Goal: Task Accomplishment & Management: Use online tool/utility

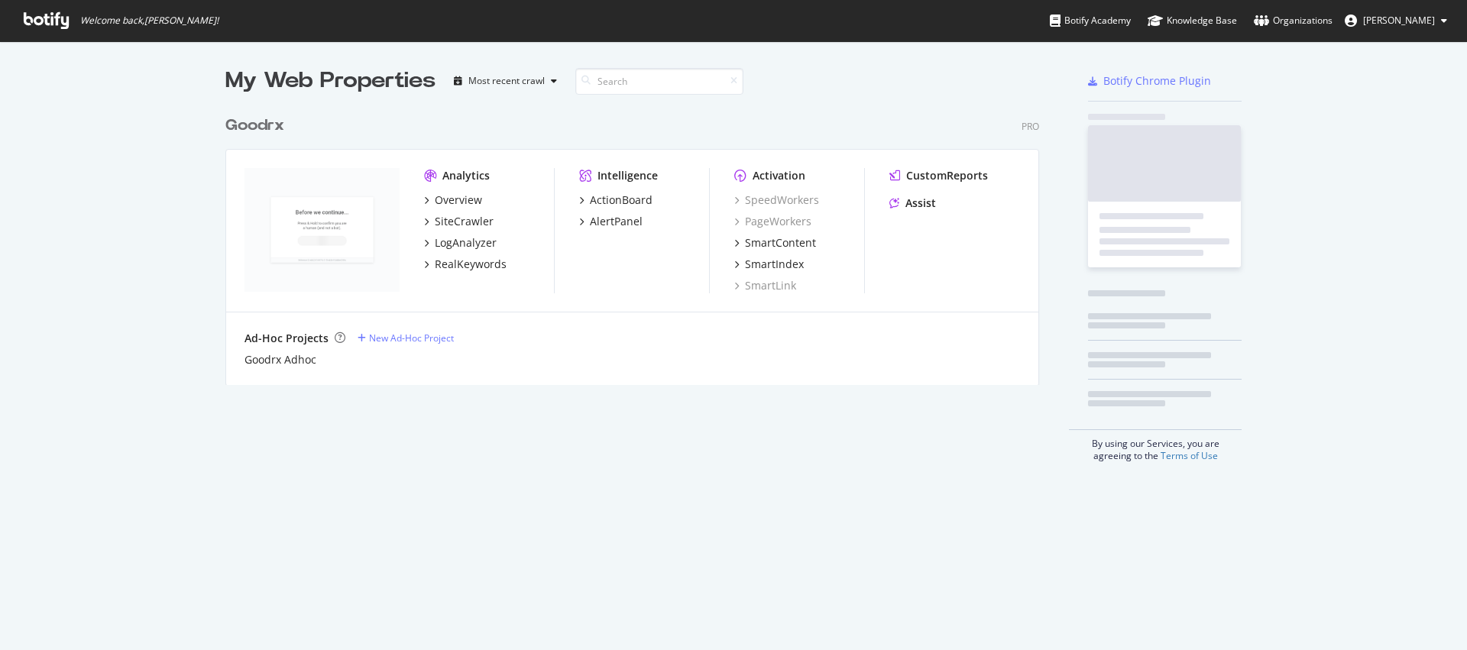
scroll to position [639, 1444]
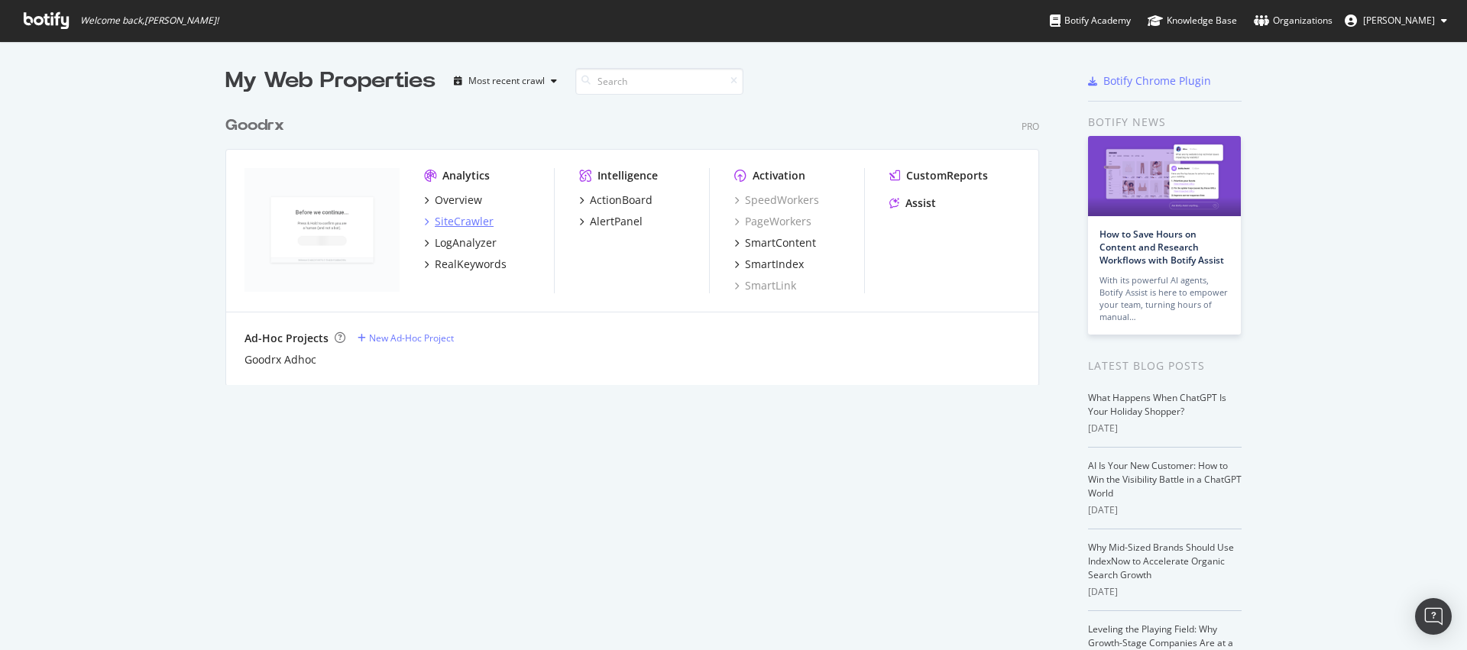
click at [472, 222] on div "SiteCrawler" at bounding box center [464, 221] width 59 height 15
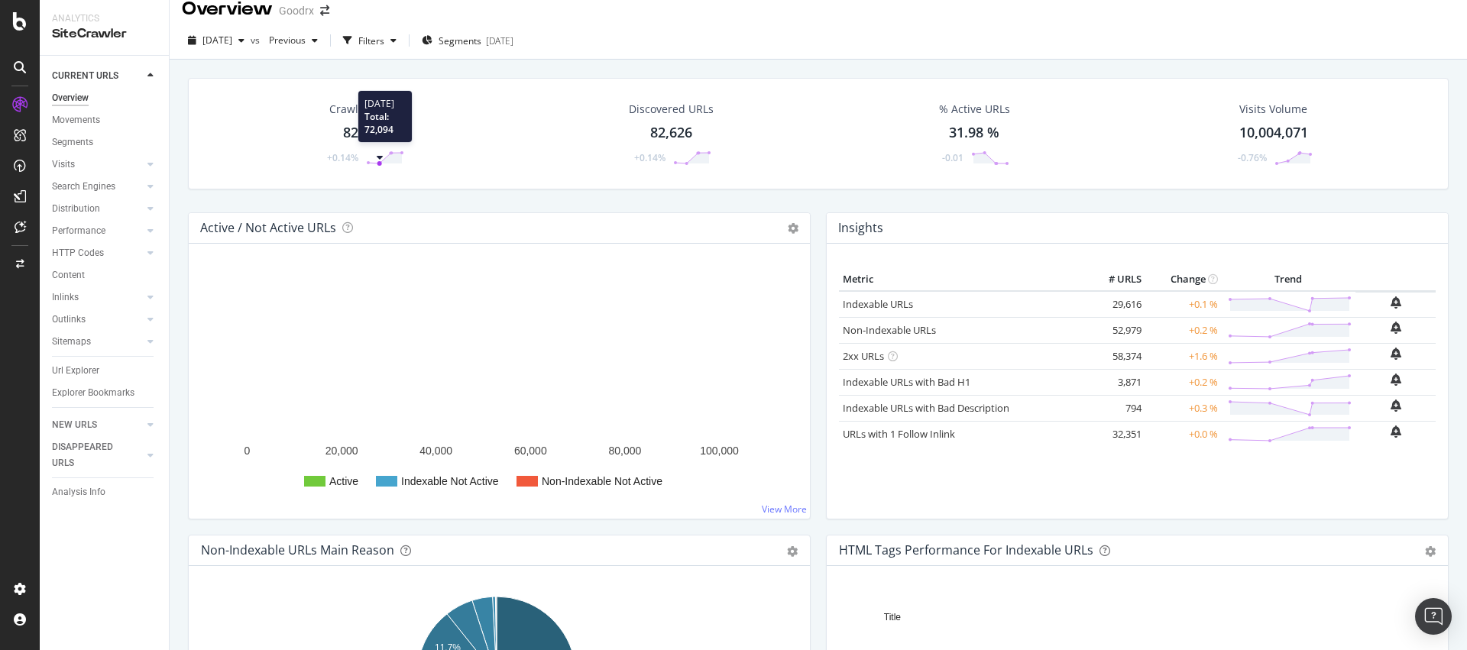
scroll to position [17, 0]
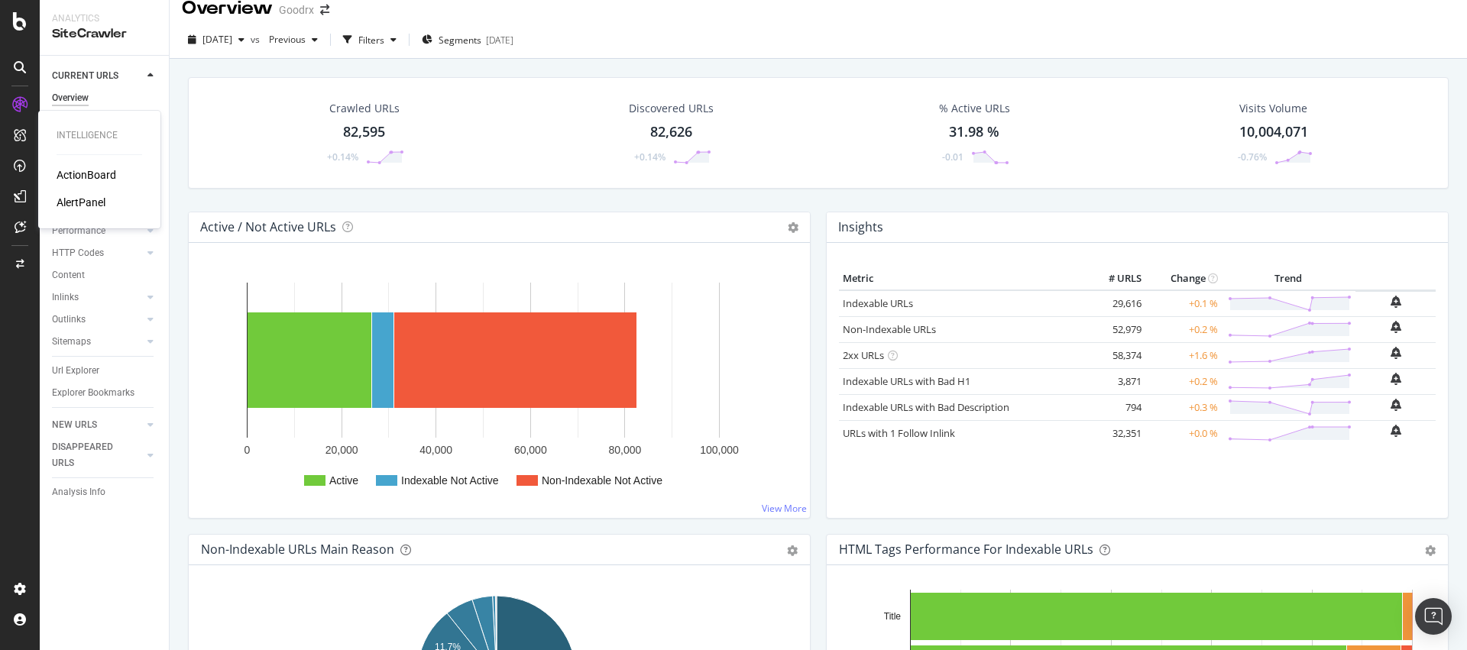
click at [73, 173] on div "ActionBoard" at bounding box center [87, 174] width 60 height 15
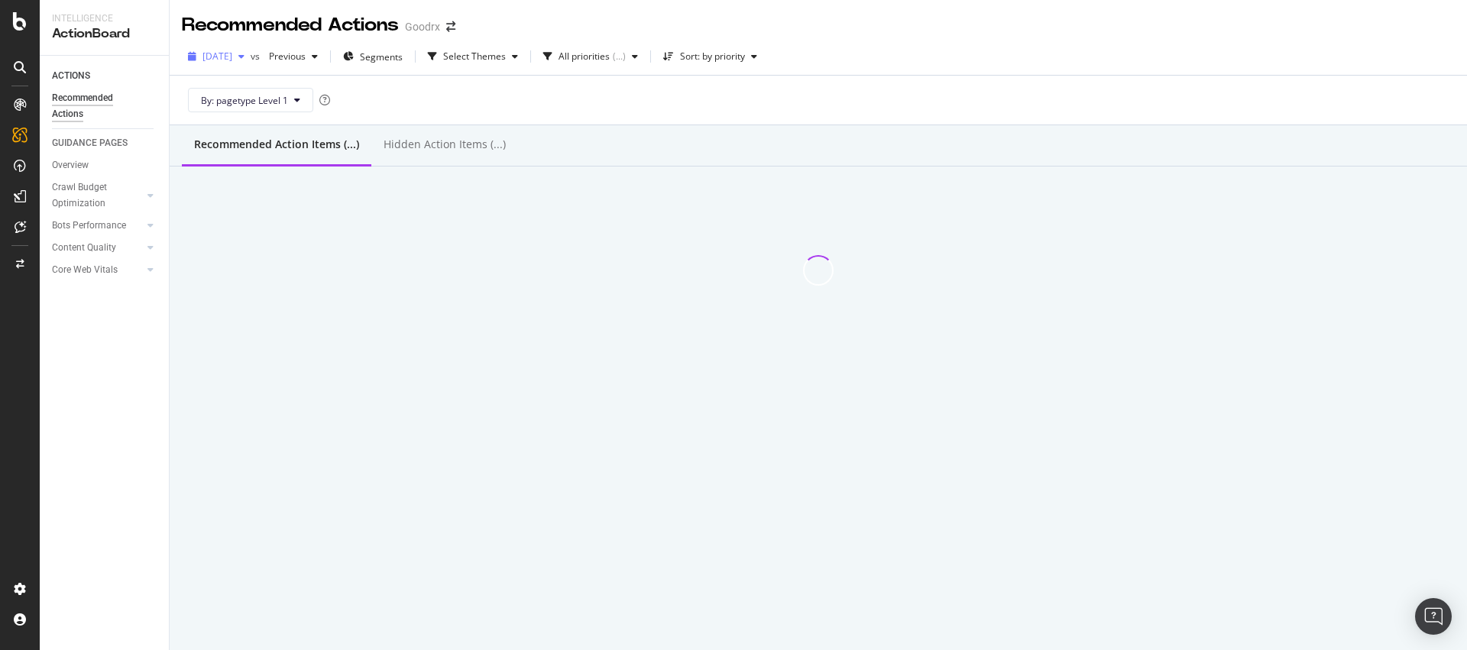
click at [245, 60] on icon "button" at bounding box center [241, 56] width 6 height 9
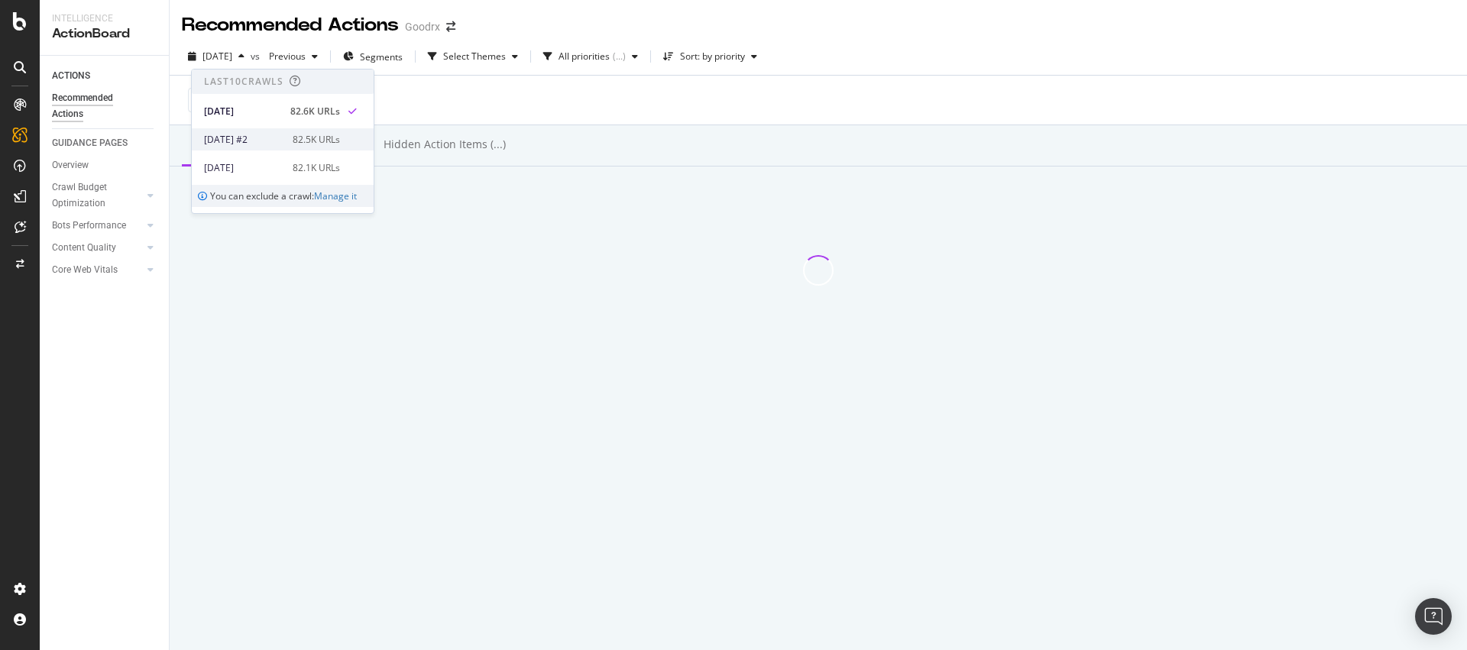
click at [280, 135] on div "[DATE] #2" at bounding box center [243, 140] width 79 height 14
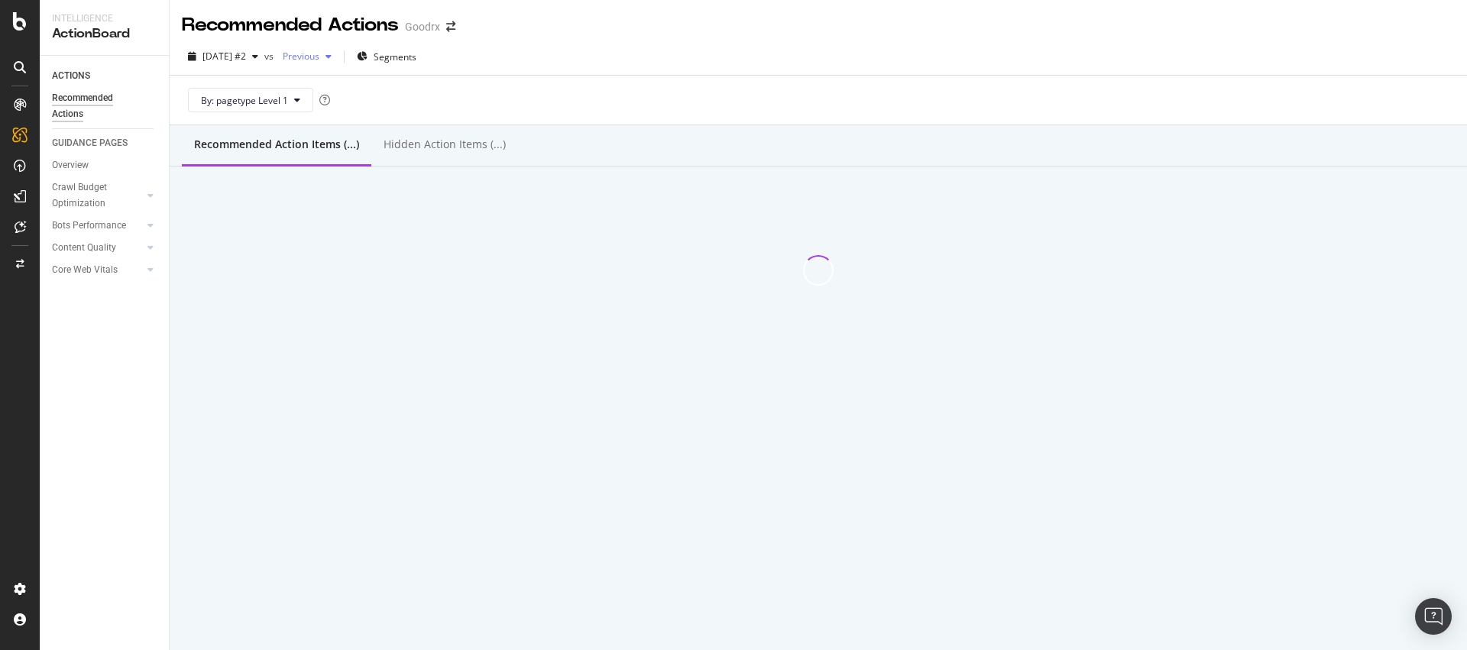
click at [319, 62] on span "Previous" at bounding box center [298, 56] width 43 height 13
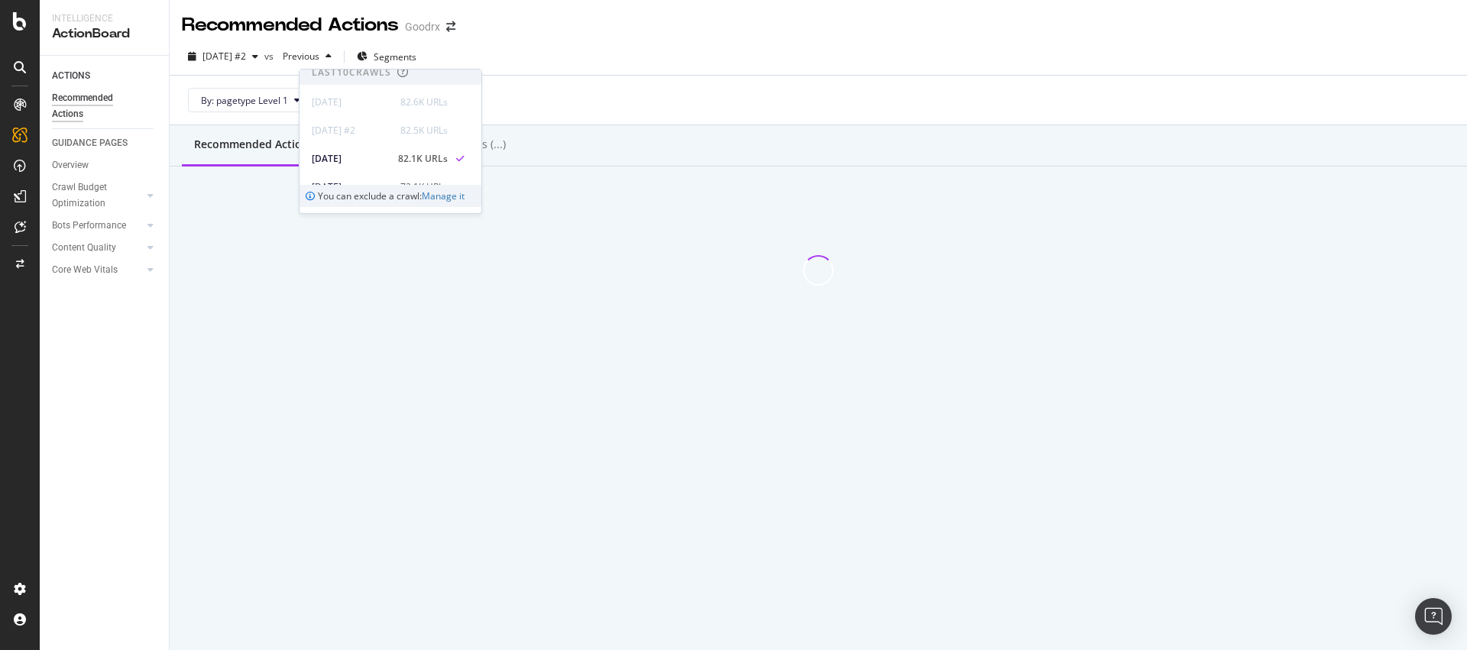
scroll to position [39, 0]
click at [359, 151] on div "[DATE]" at bounding box center [351, 158] width 79 height 14
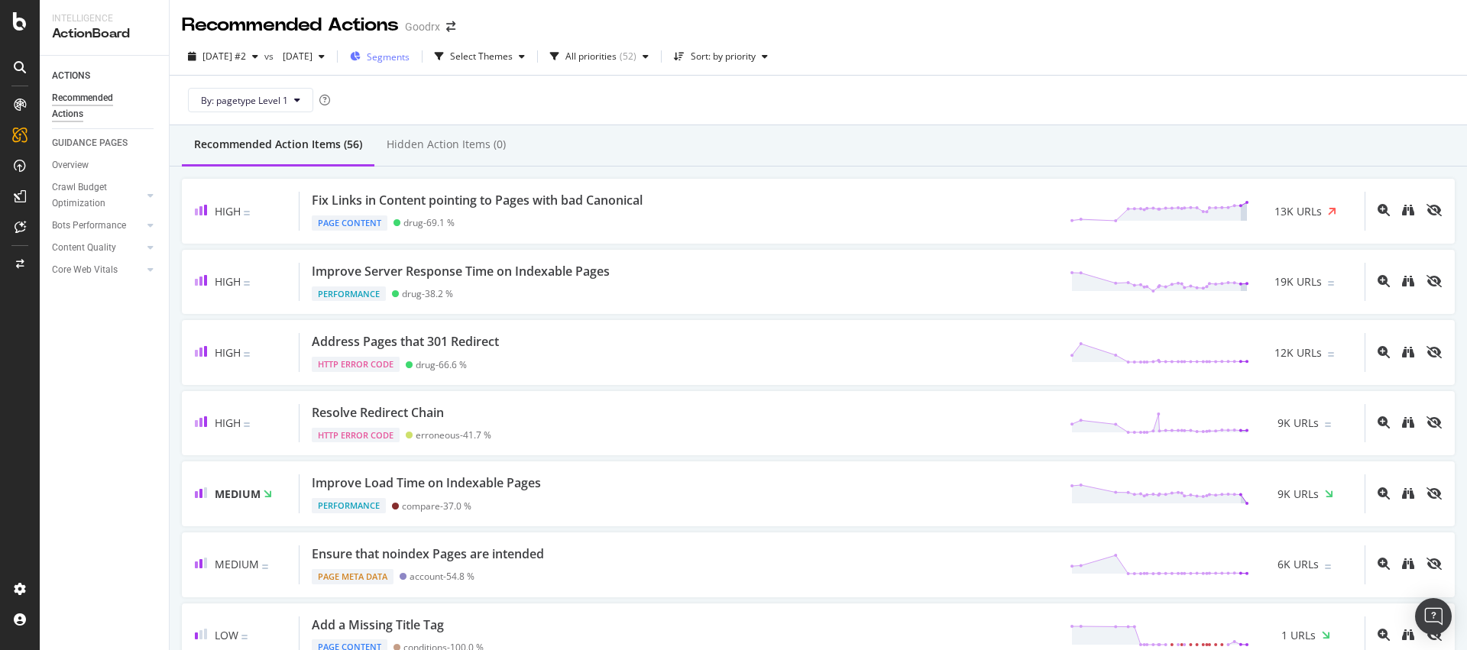
click at [410, 53] on span "Segments" at bounding box center [388, 56] width 43 height 13
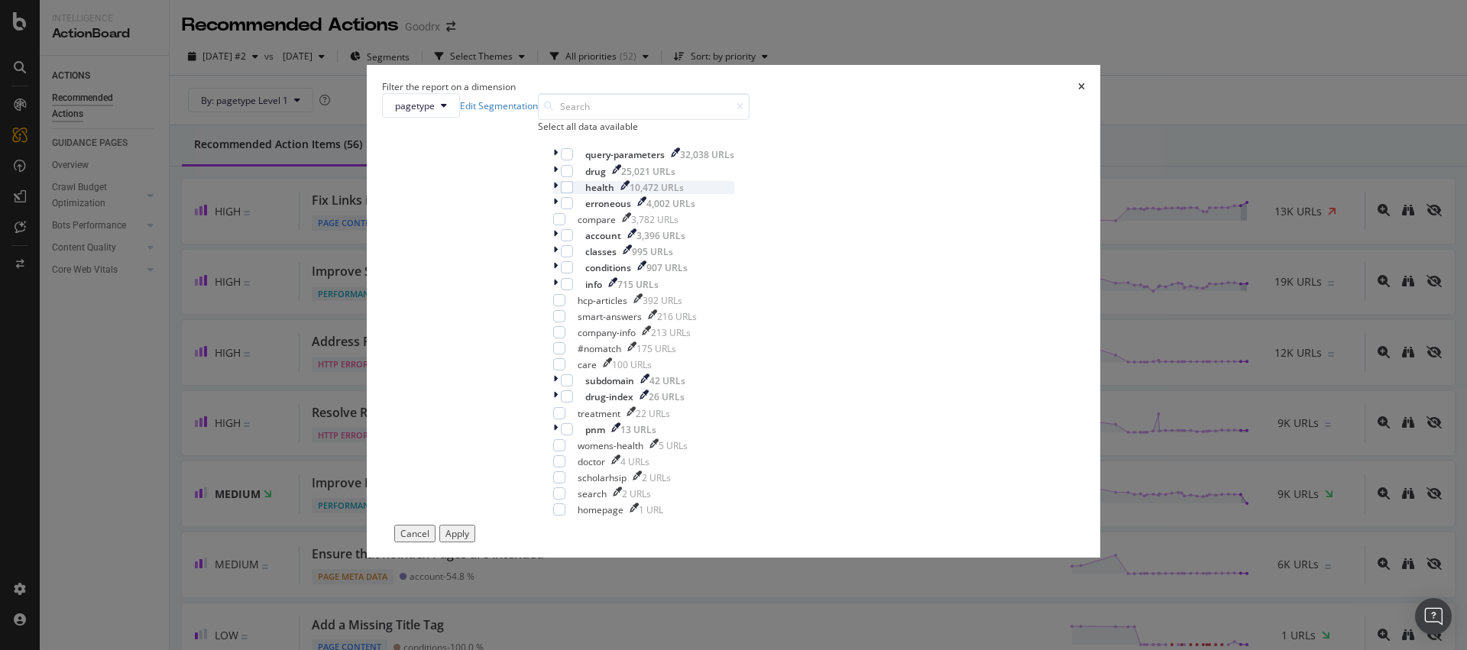
click at [561, 194] on div "modal" at bounding box center [557, 187] width 8 height 13
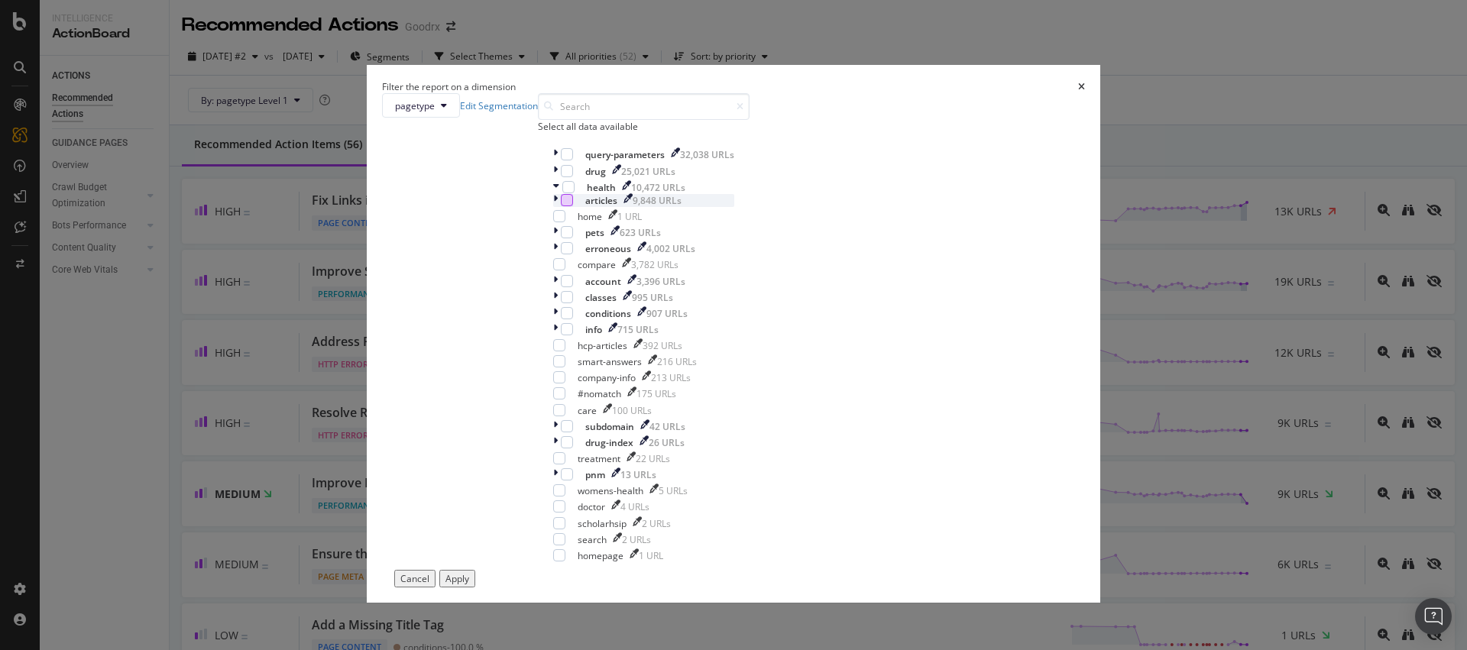
click at [573, 206] on div "modal" at bounding box center [567, 200] width 12 height 12
click at [558, 207] on icon "modal" at bounding box center [555, 200] width 5 height 13
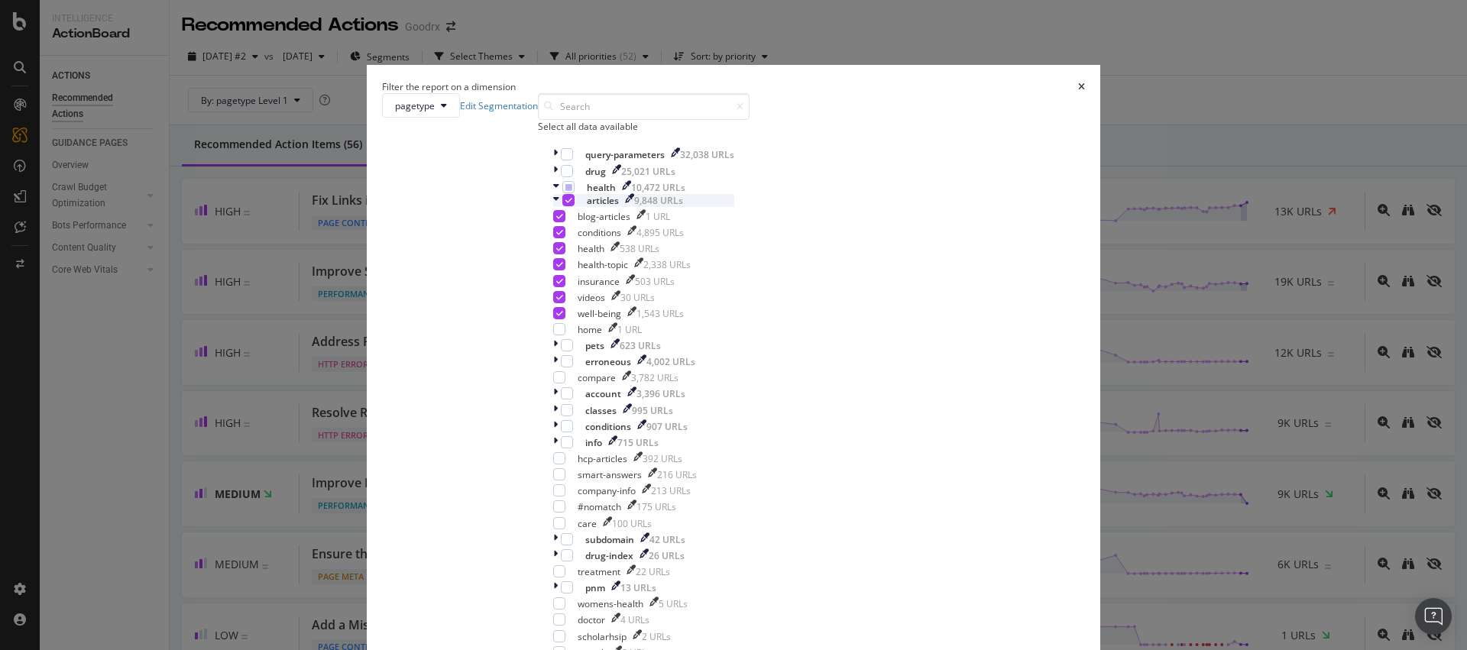
click at [559, 207] on icon "modal" at bounding box center [556, 200] width 6 height 13
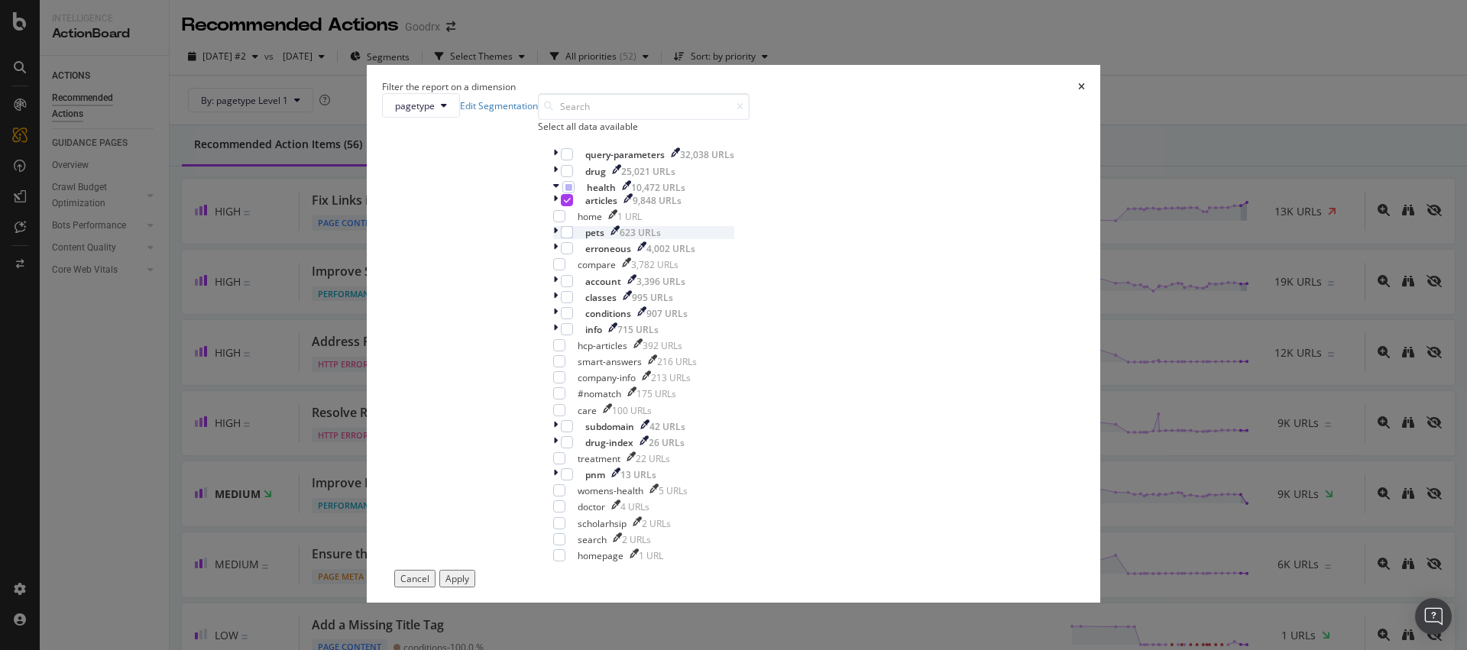
click at [561, 239] on div "modal" at bounding box center [557, 232] width 8 height 13
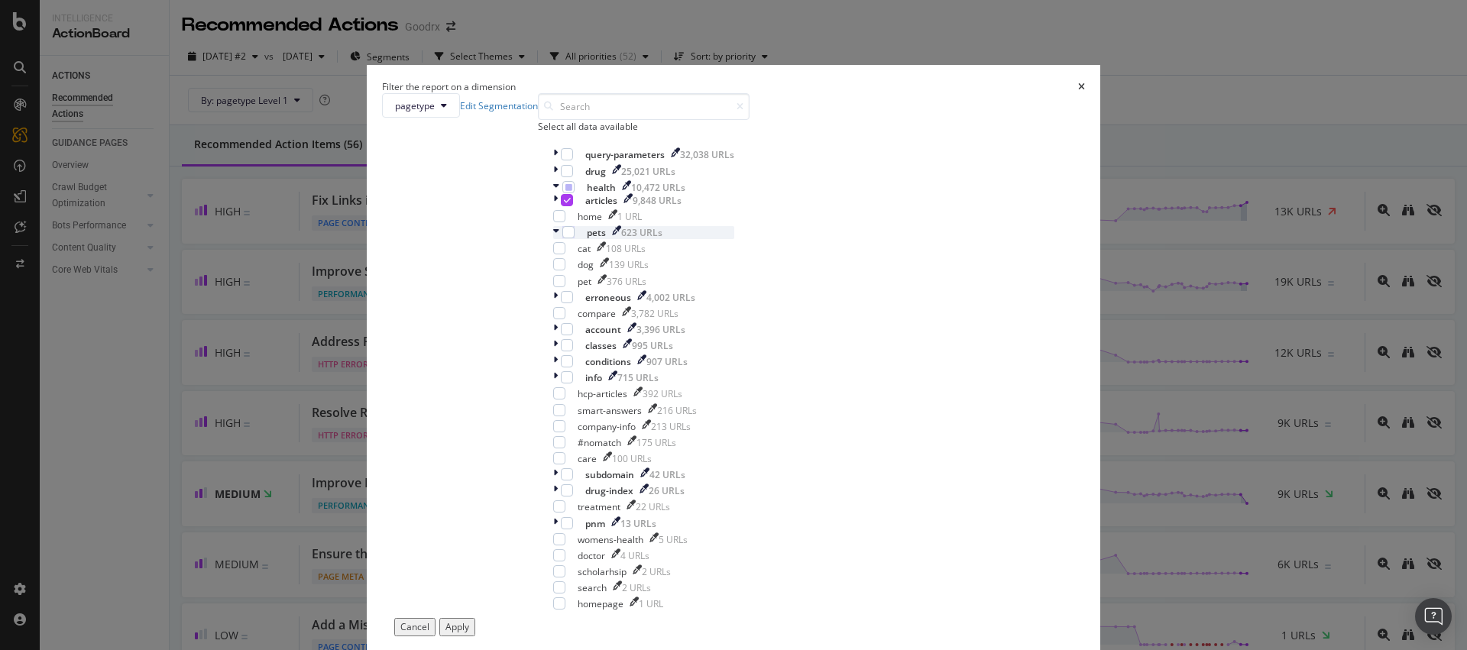
click at [559, 239] on icon "modal" at bounding box center [556, 232] width 6 height 13
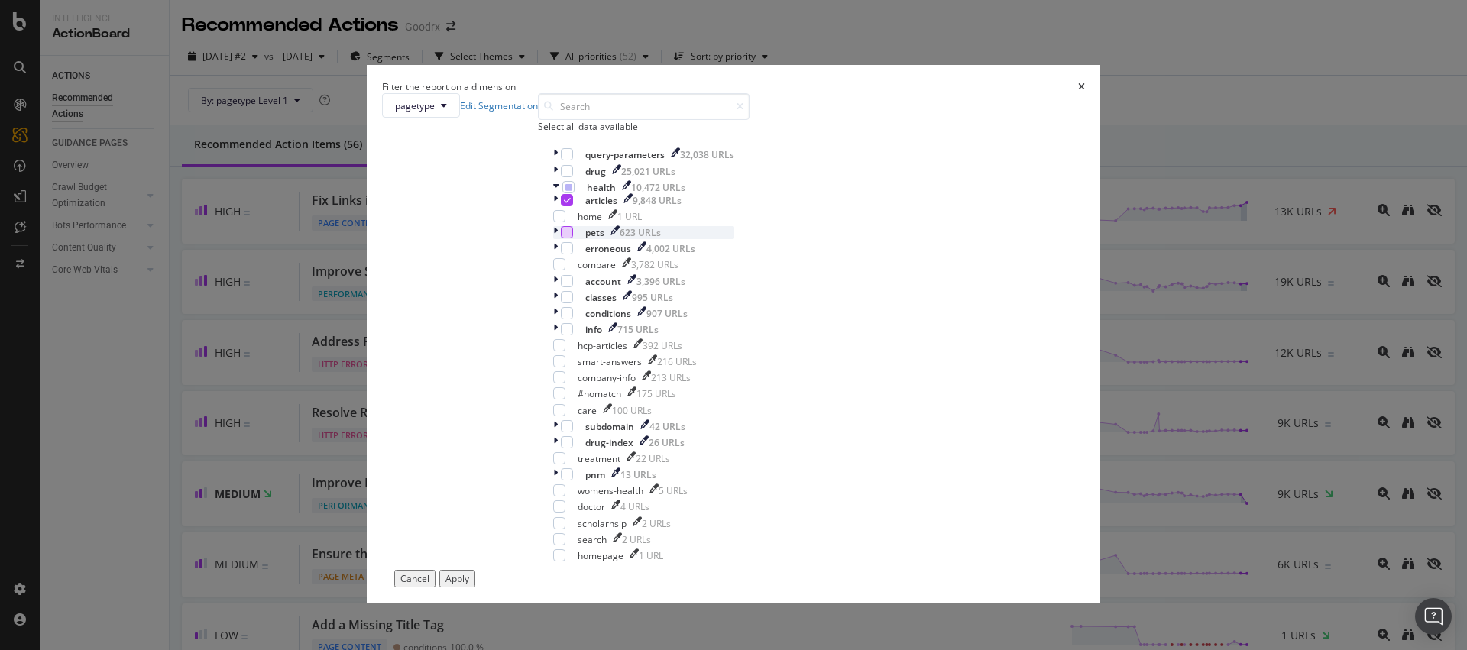
click at [573, 238] on div "modal" at bounding box center [567, 232] width 12 height 12
click at [469, 572] on div "Apply" at bounding box center [457, 578] width 24 height 13
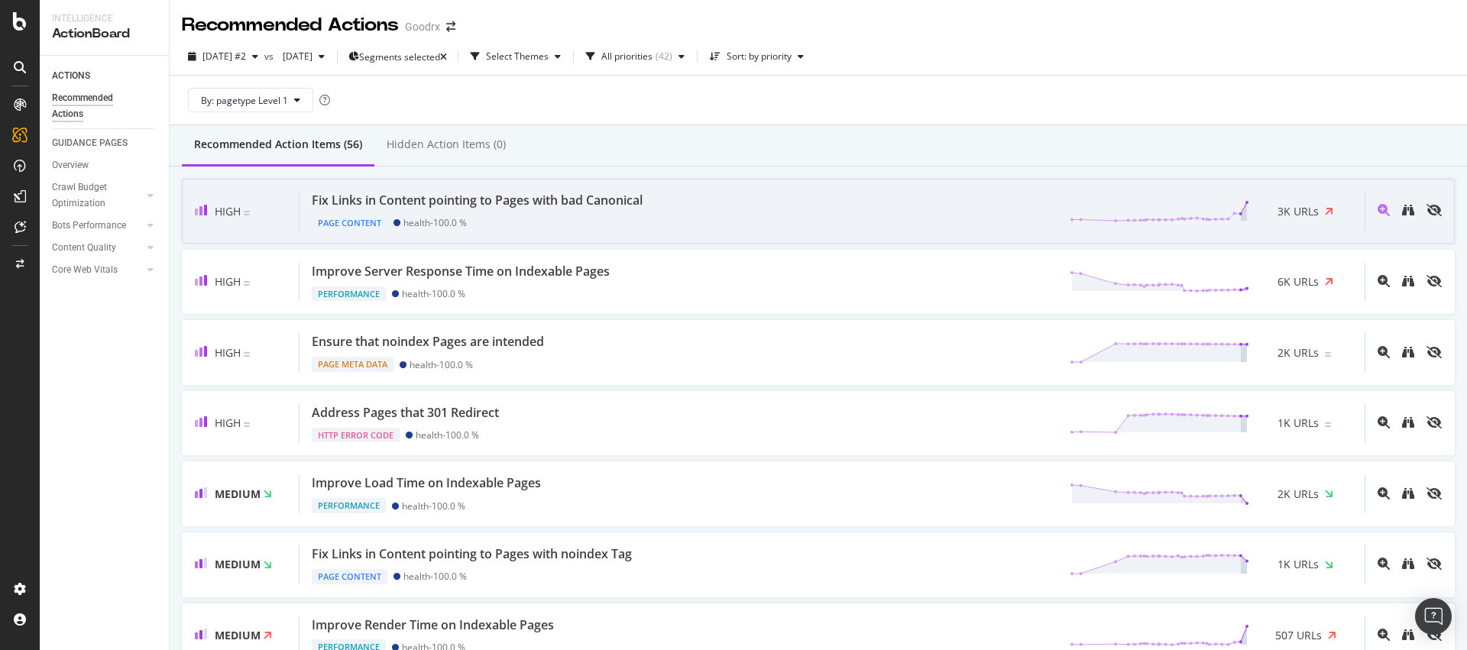
click at [922, 220] on div "Fix Links in Content pointing to Pages with bad Canonical Page Content health -…" at bounding box center [832, 211] width 1065 height 39
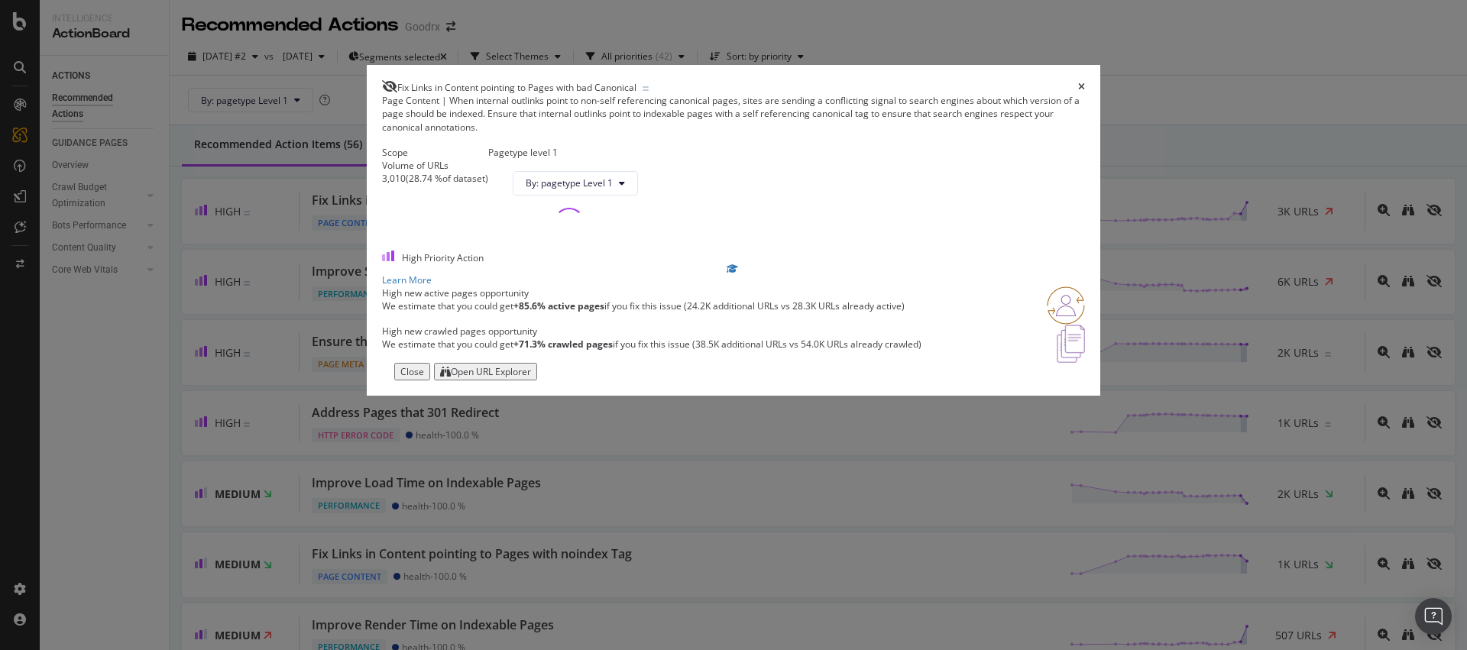
click at [531, 378] on div "Open URL Explorer" at bounding box center [491, 371] width 80 height 13
click at [1078, 83] on icon "times" at bounding box center [1081, 87] width 7 height 9
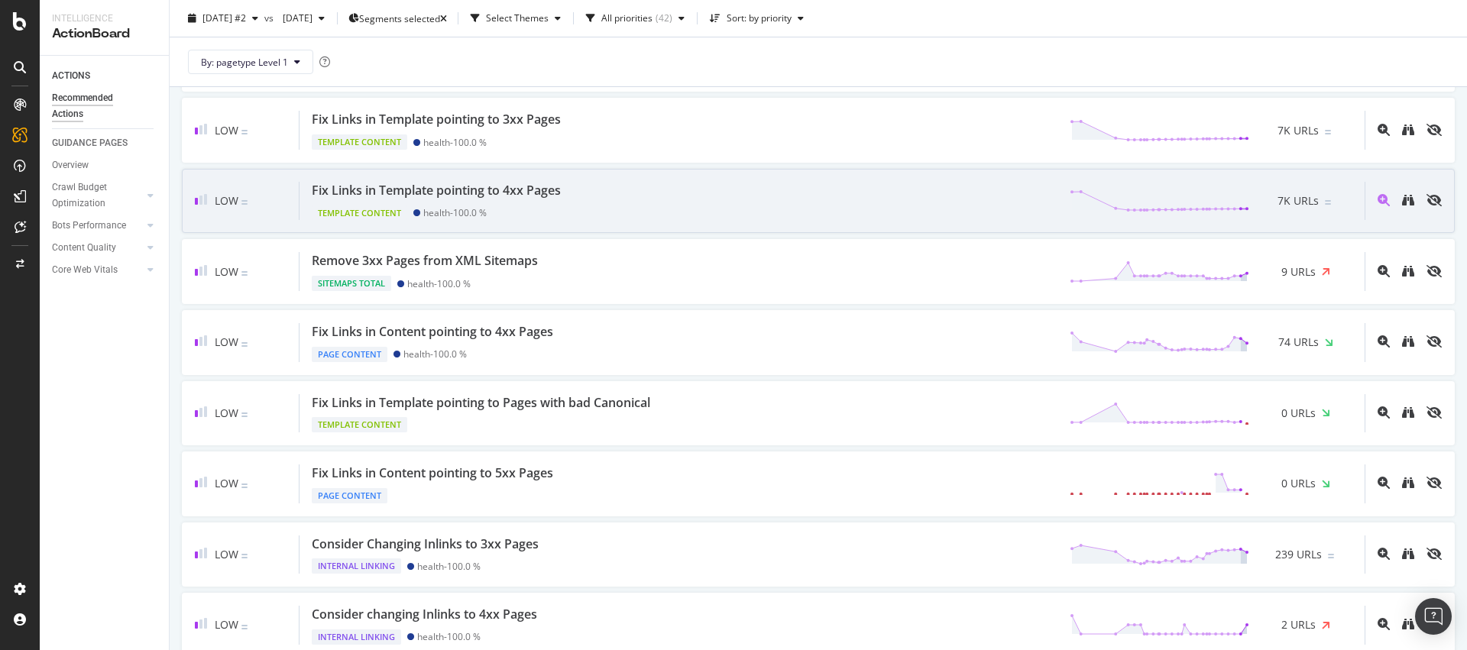
scroll to position [1667, 0]
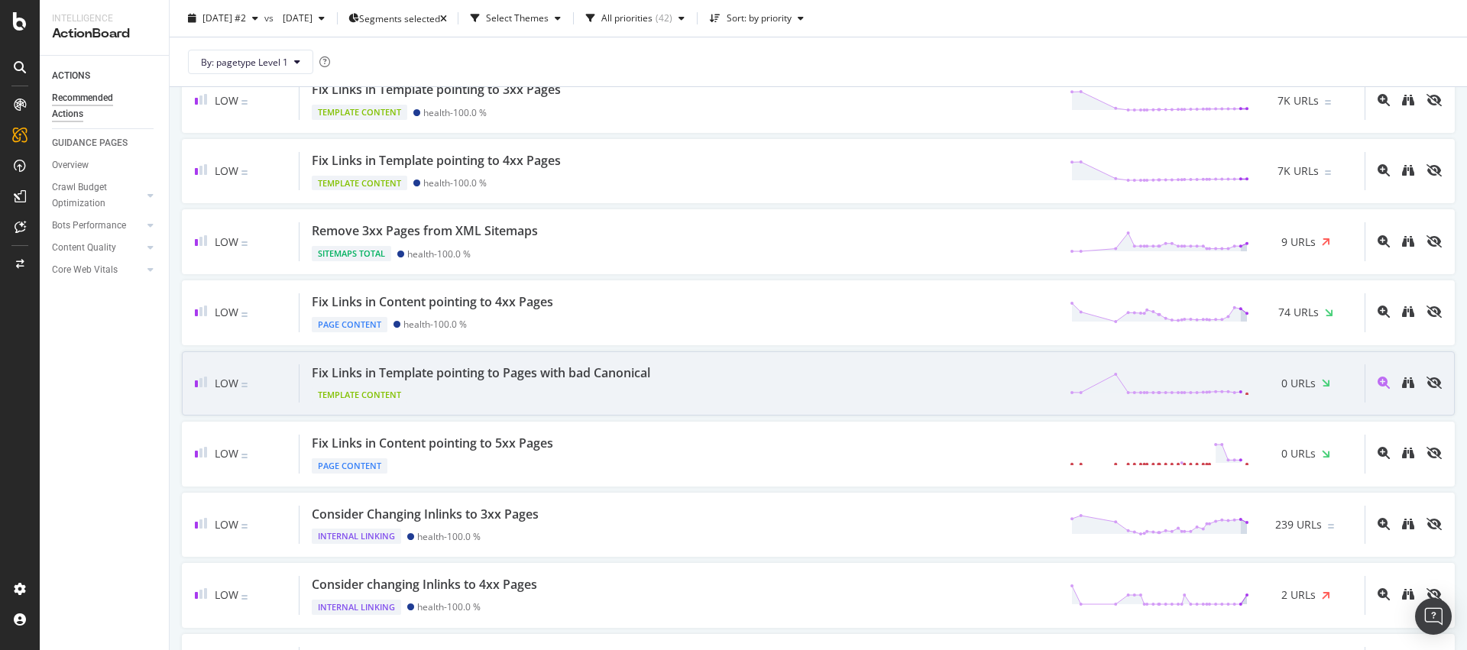
click at [935, 399] on div "Fix Links in Template pointing to Pages with bad Canonical Template Content 0 U…" at bounding box center [832, 383] width 1065 height 39
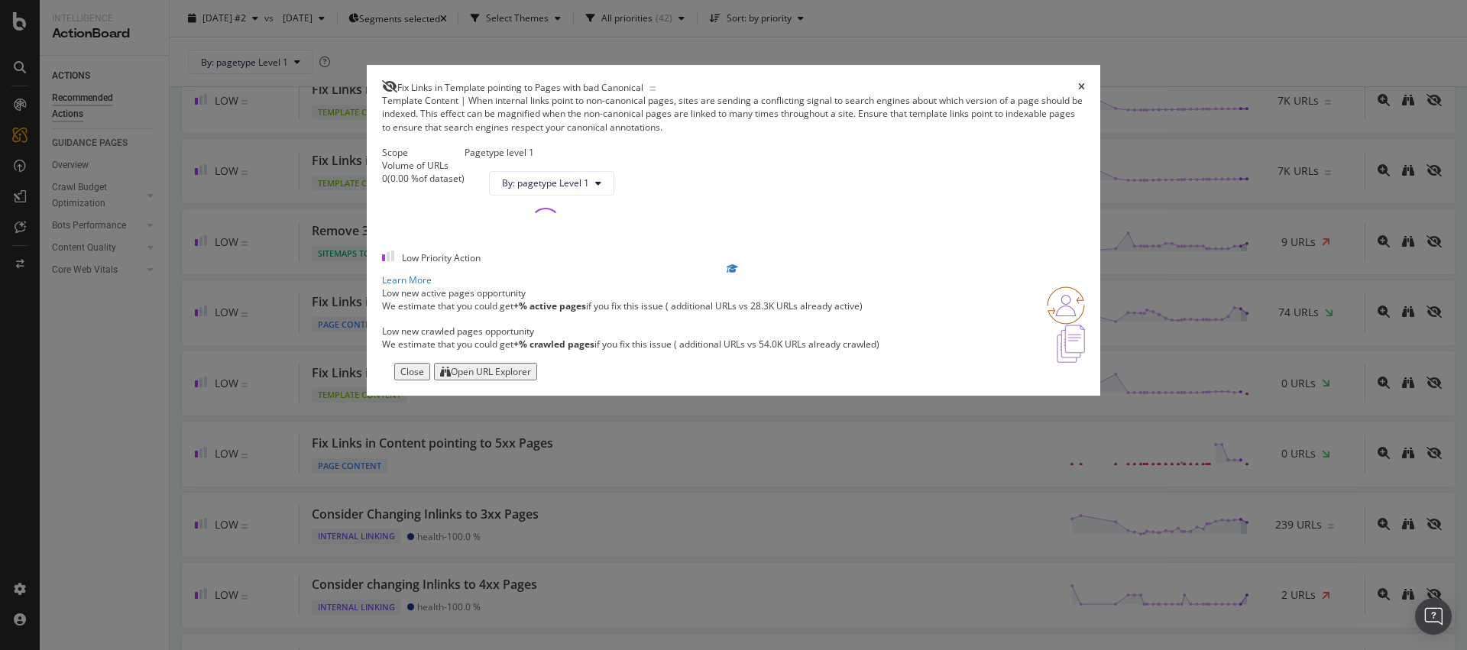
click at [531, 378] on div "Open URL Explorer" at bounding box center [491, 371] width 80 height 13
click at [1078, 83] on icon "times" at bounding box center [1081, 87] width 7 height 9
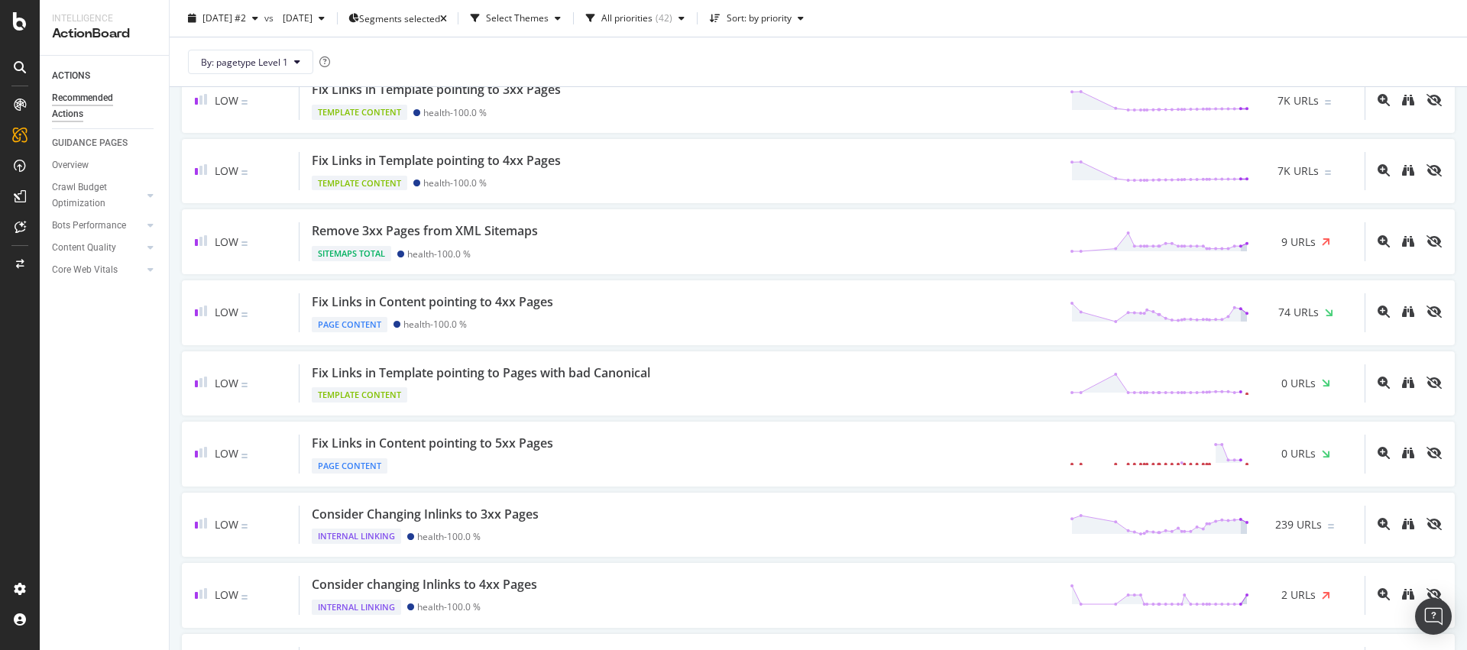
click at [1015, 53] on div "By: pagetype Level 1" at bounding box center [818, 61] width 1273 height 49
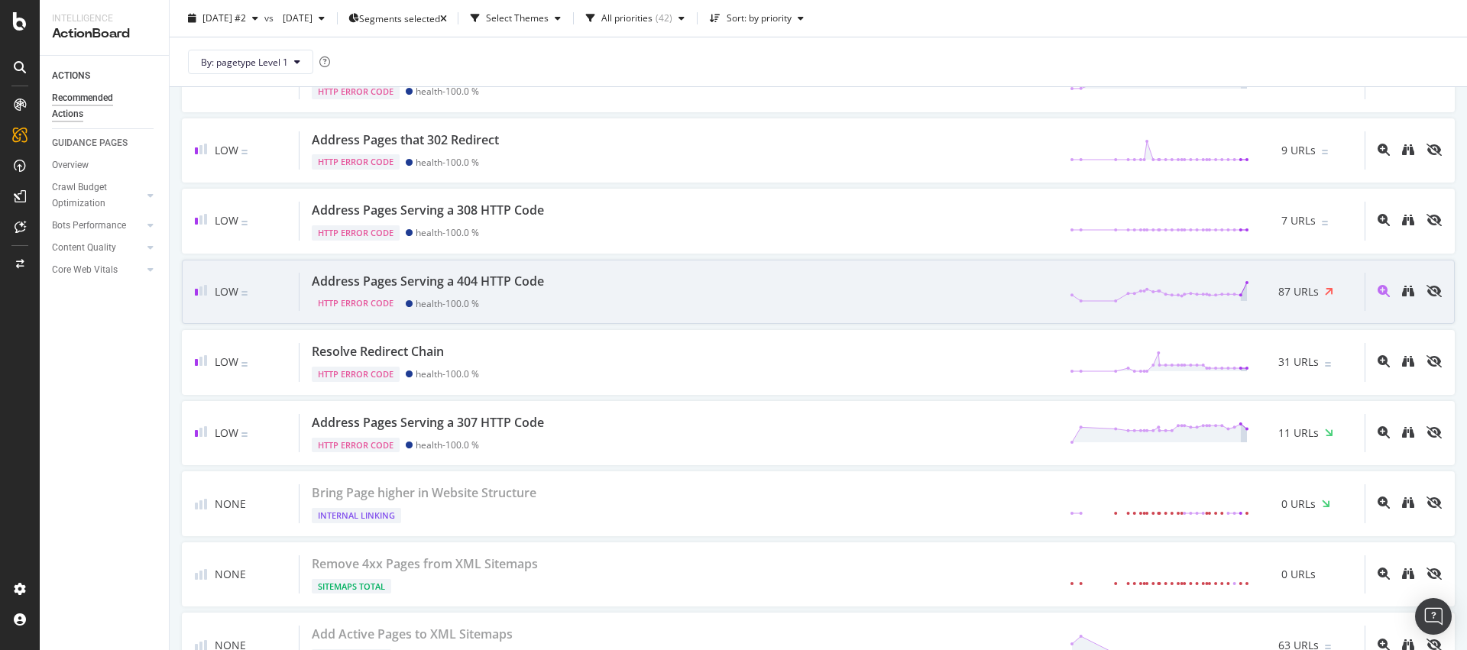
scroll to position [2649, 0]
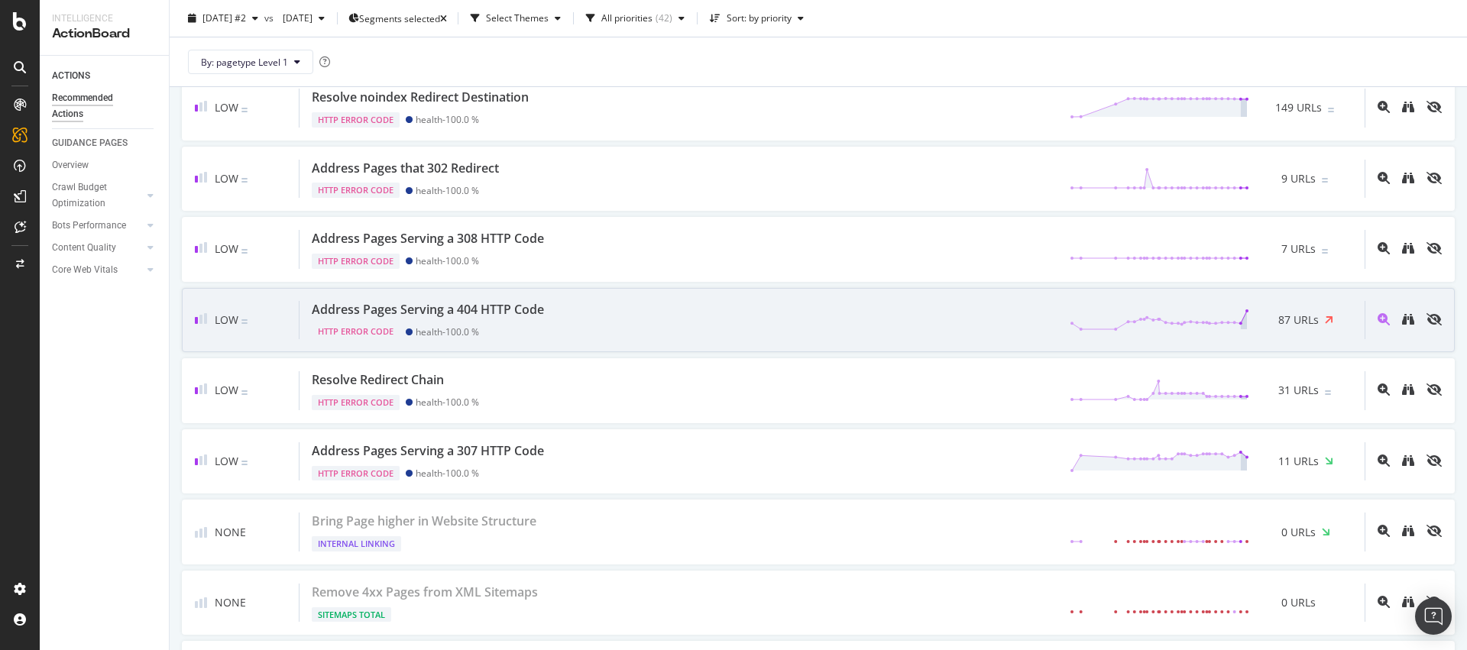
click at [758, 323] on div "Address Pages Serving a 404 HTTP Code HTTP Error Code health - 100.0 % 87 URLs" at bounding box center [832, 320] width 1065 height 39
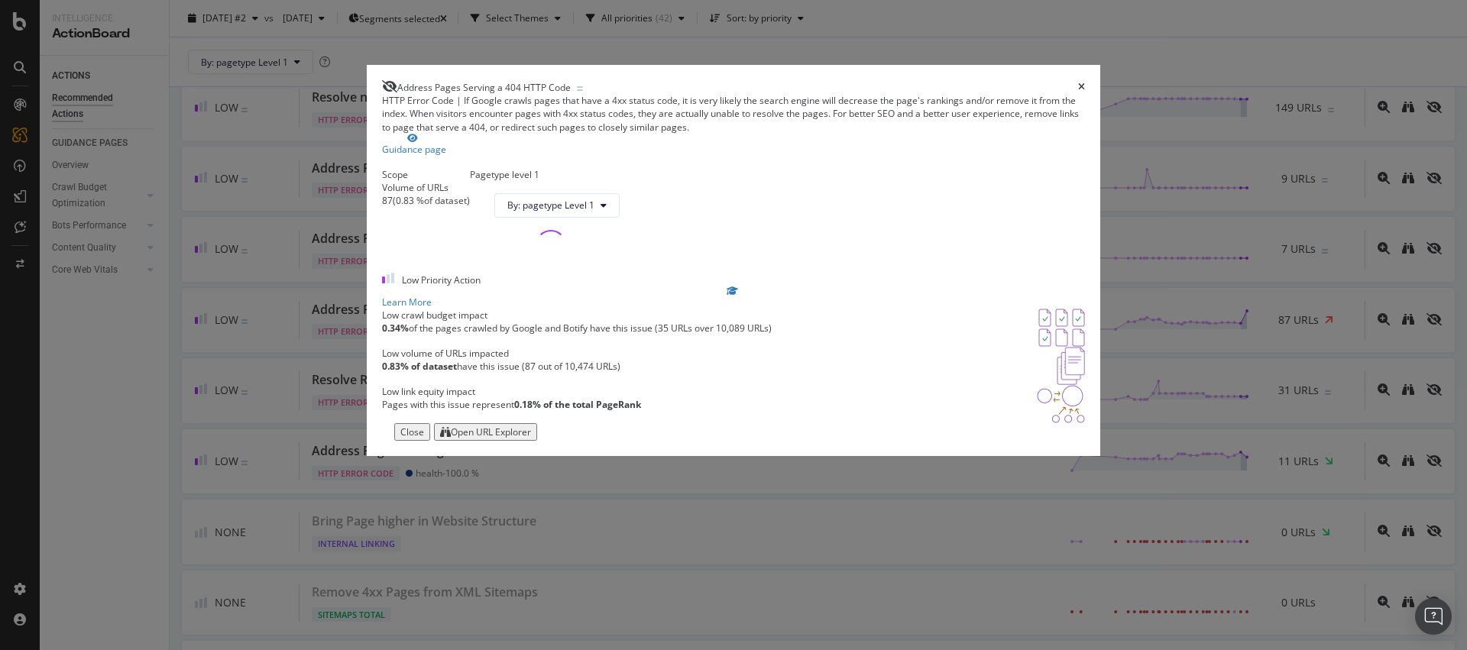
click at [531, 439] on div "Open URL Explorer" at bounding box center [491, 432] width 80 height 13
drag, startPoint x: 1014, startPoint y: 55, endPoint x: 1078, endPoint y: 134, distance: 102.2
click at [1078, 83] on icon "times" at bounding box center [1081, 87] width 7 height 9
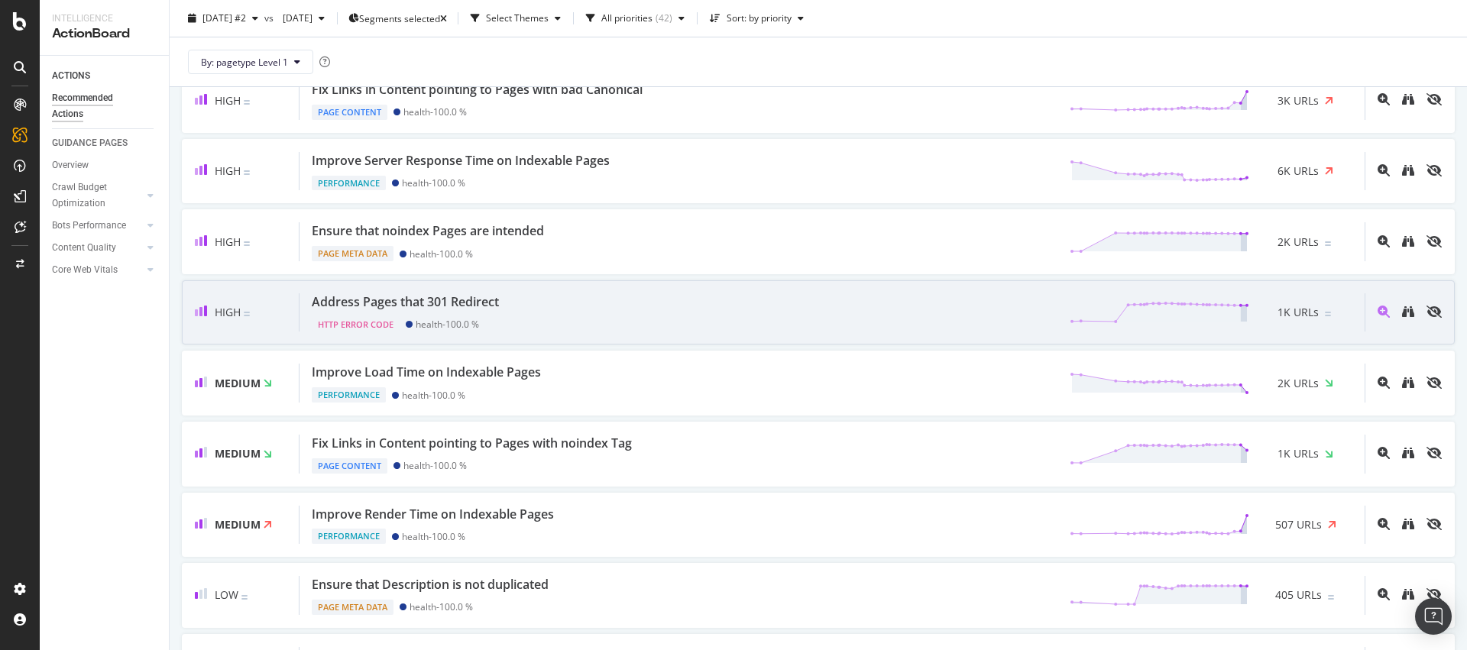
scroll to position [86, 0]
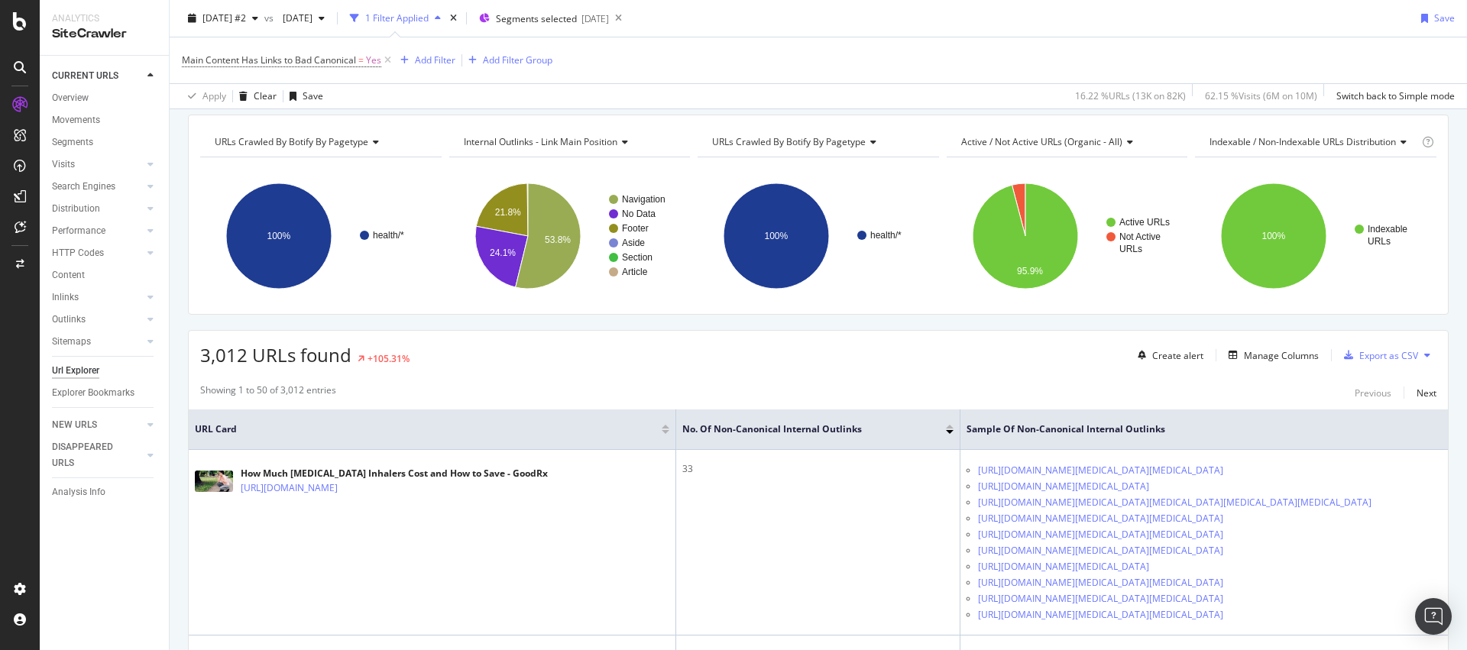
scroll to position [131, 0]
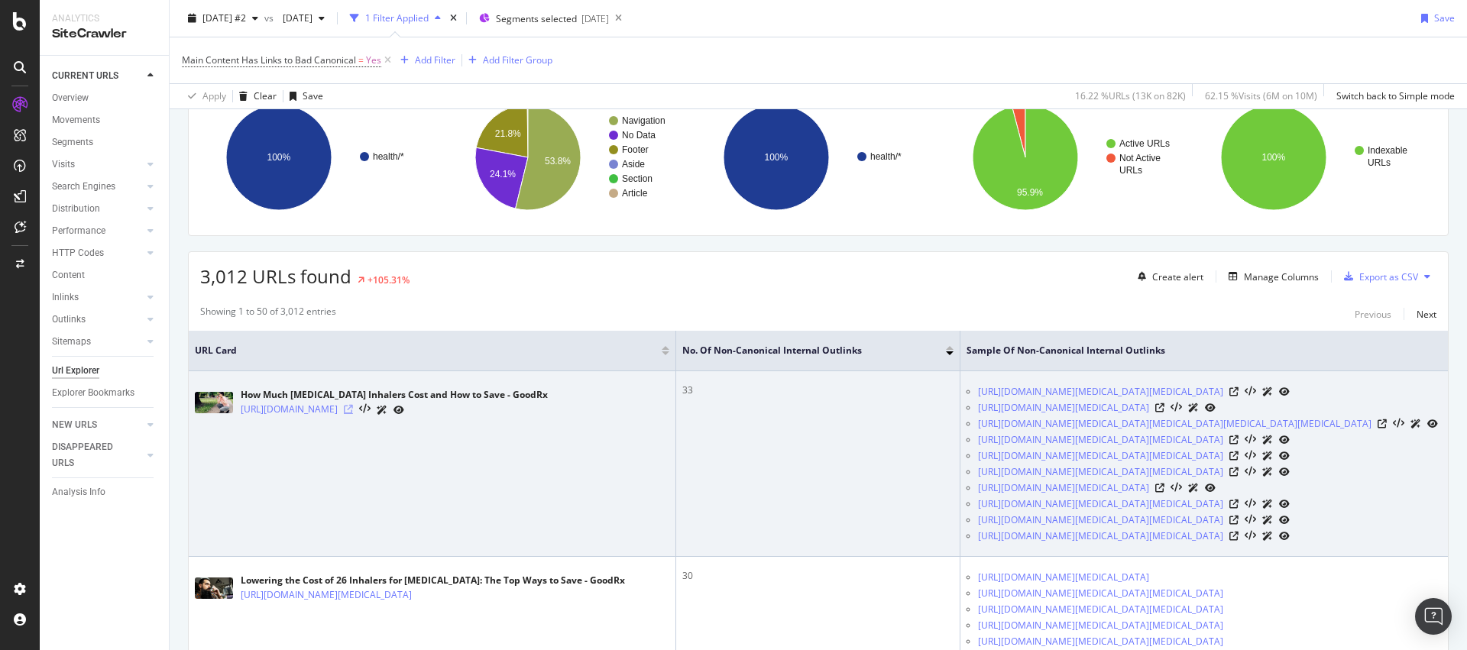
click at [353, 411] on icon at bounding box center [348, 409] width 9 height 9
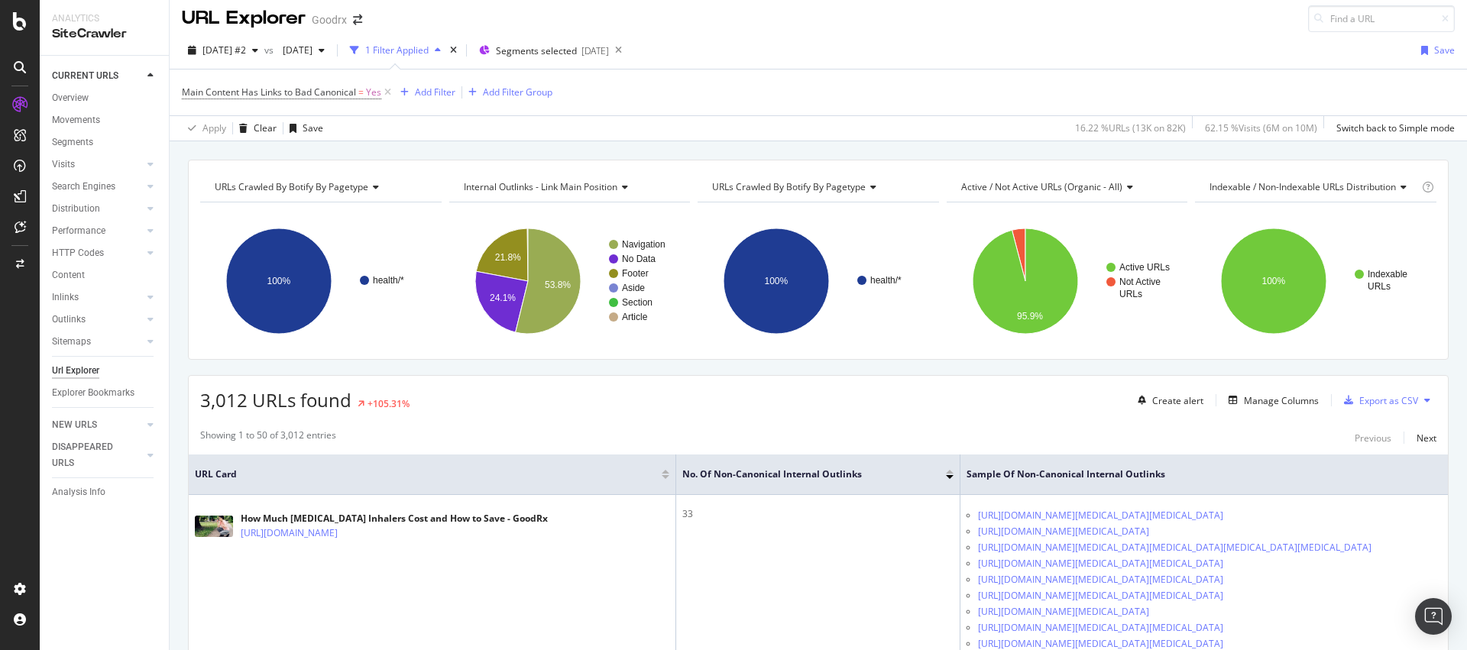
scroll to position [0, 0]
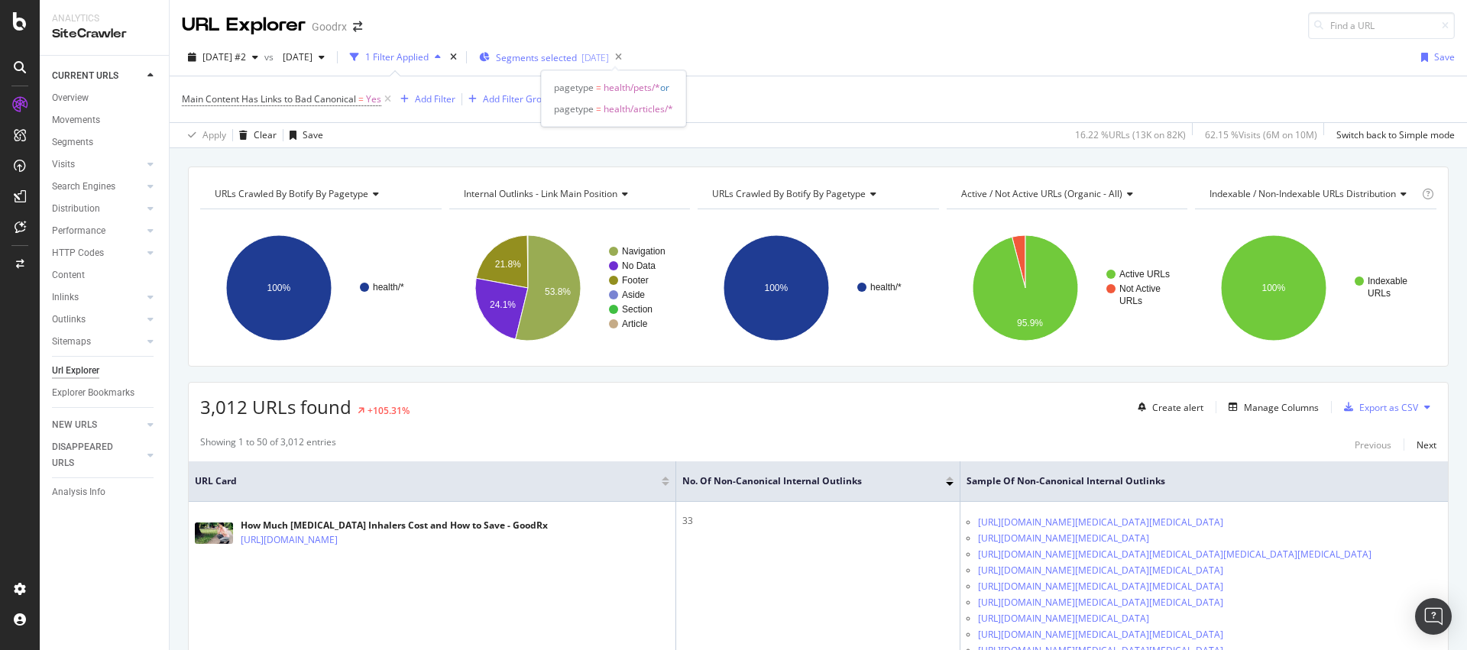
click at [577, 56] on span "Segments selected" at bounding box center [536, 57] width 81 height 13
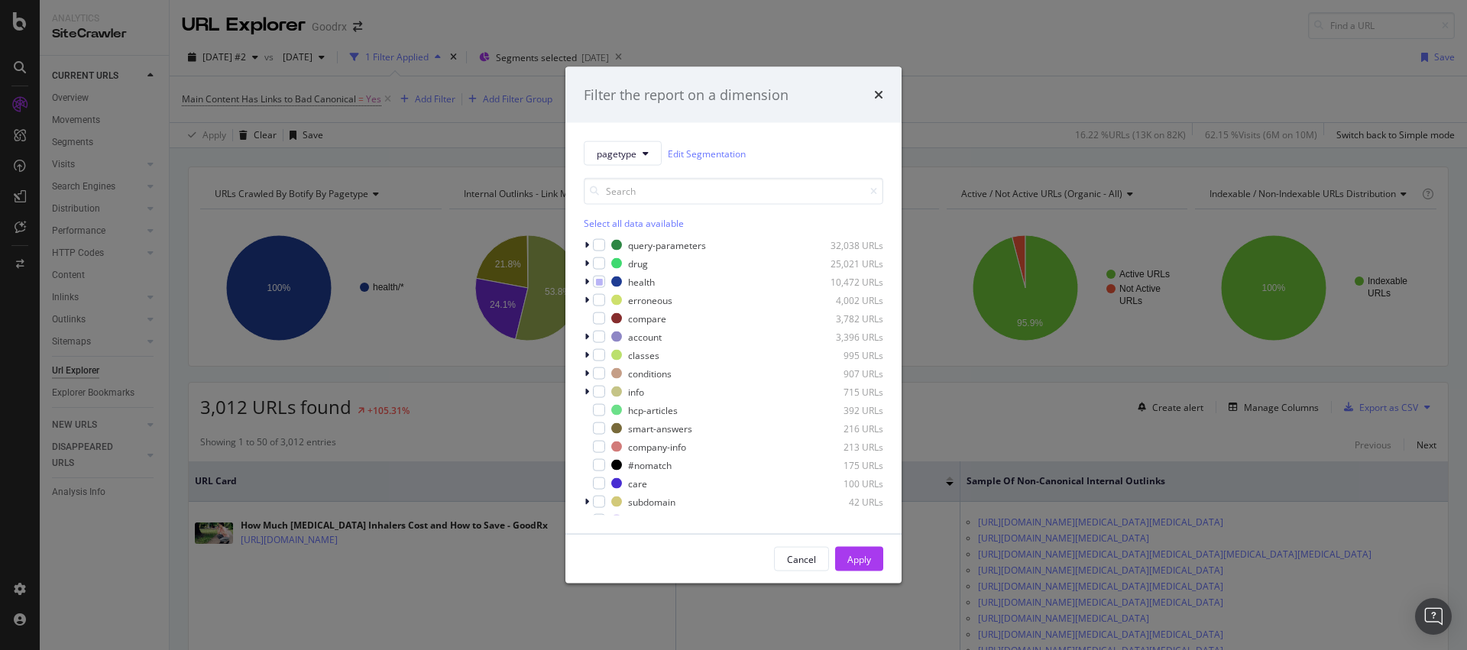
click at [933, 49] on div "Filter the report on a dimension pagetype Edit Segmentation Select all data ava…" at bounding box center [733, 325] width 1467 height 650
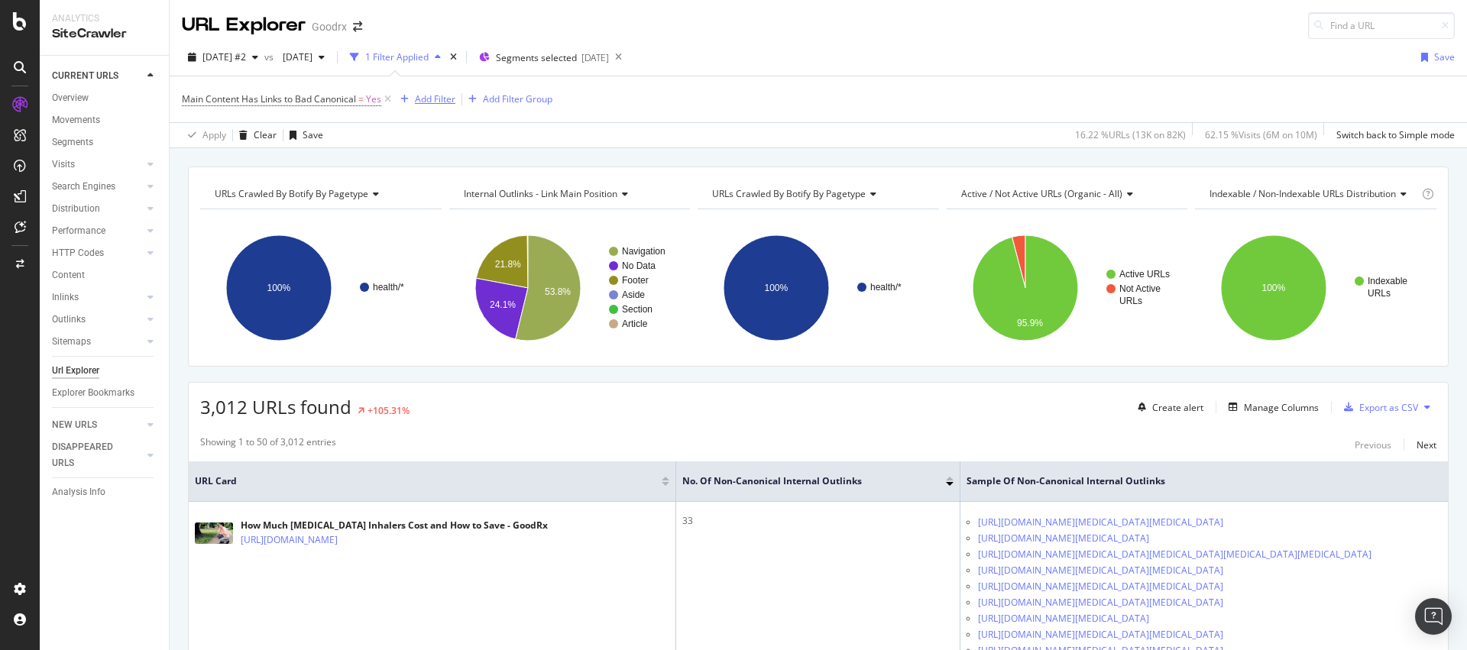
click at [426, 105] on div "Add Filter" at bounding box center [435, 98] width 40 height 13
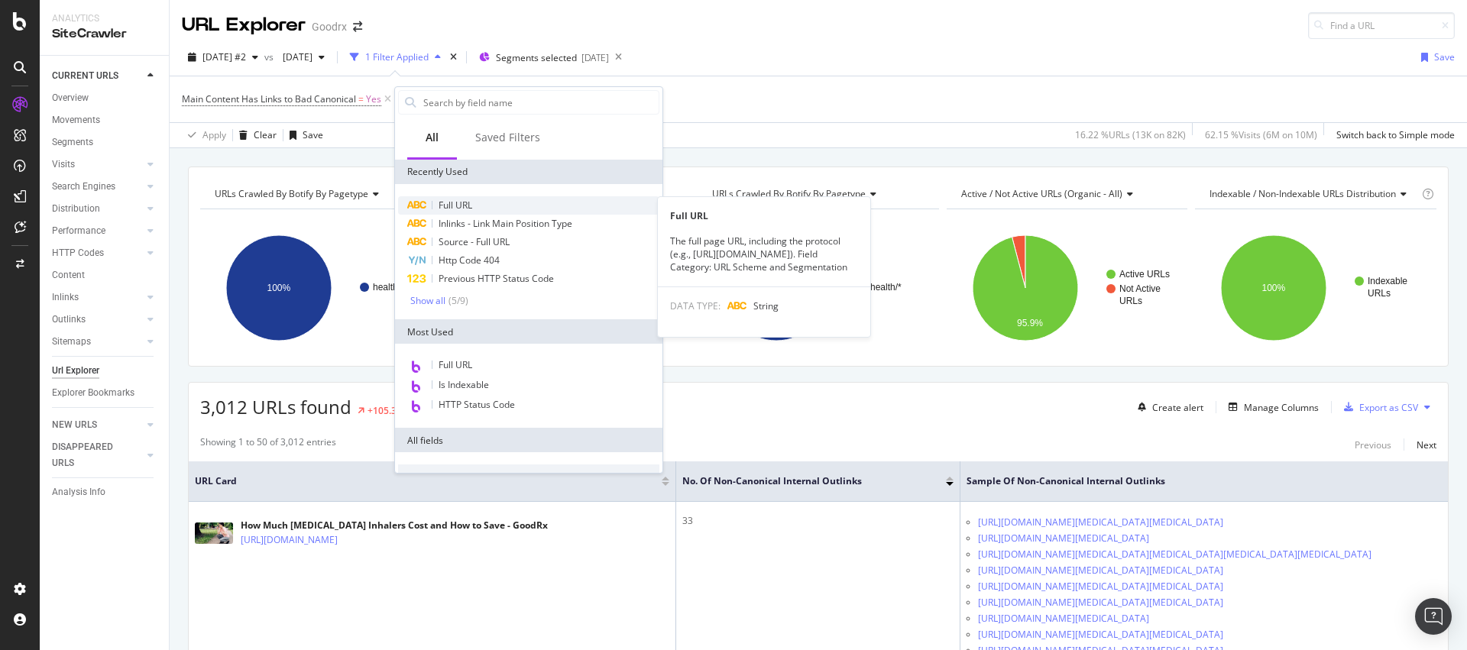
click at [455, 205] on span "Full URL" at bounding box center [456, 205] width 34 height 13
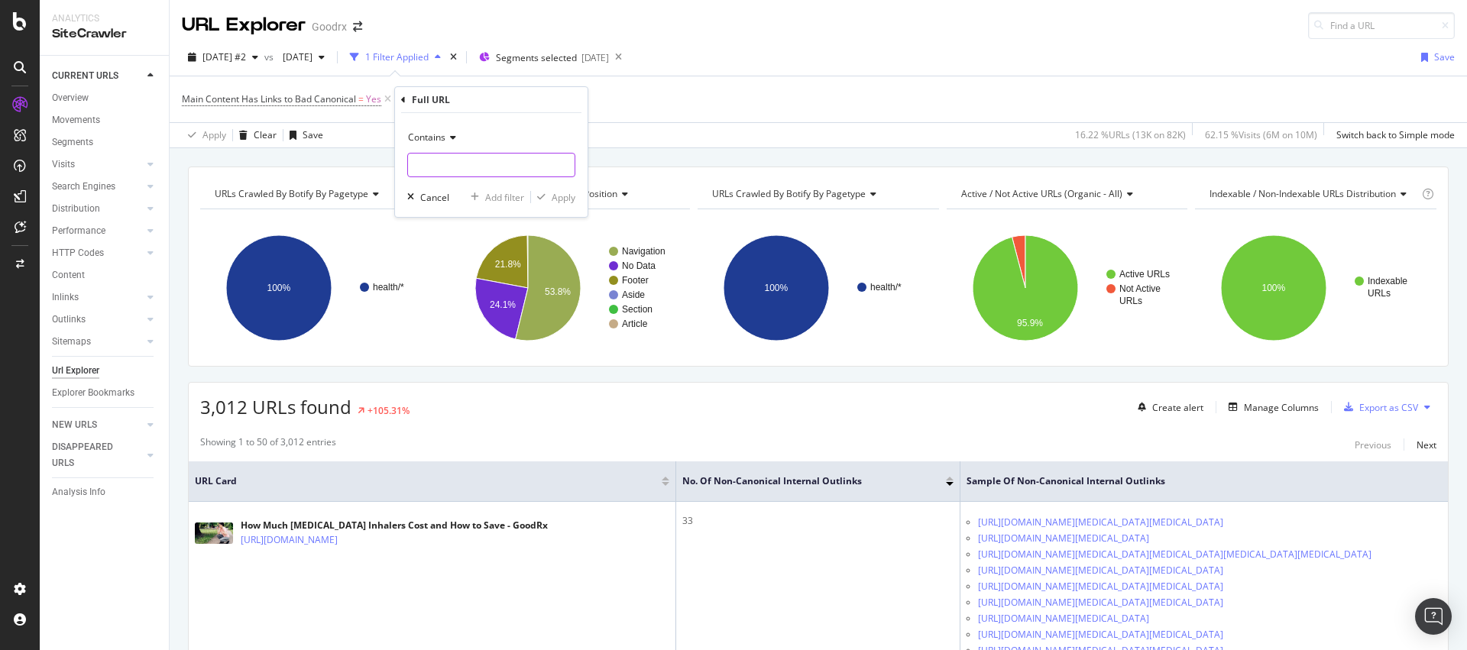
click at [452, 173] on input "text" at bounding box center [491, 165] width 167 height 24
paste input "hma/asthma-inhalers-savings-list"
type input "hma/asthma-inhalers-savings-list"
click at [567, 196] on div "Apply" at bounding box center [564, 197] width 24 height 13
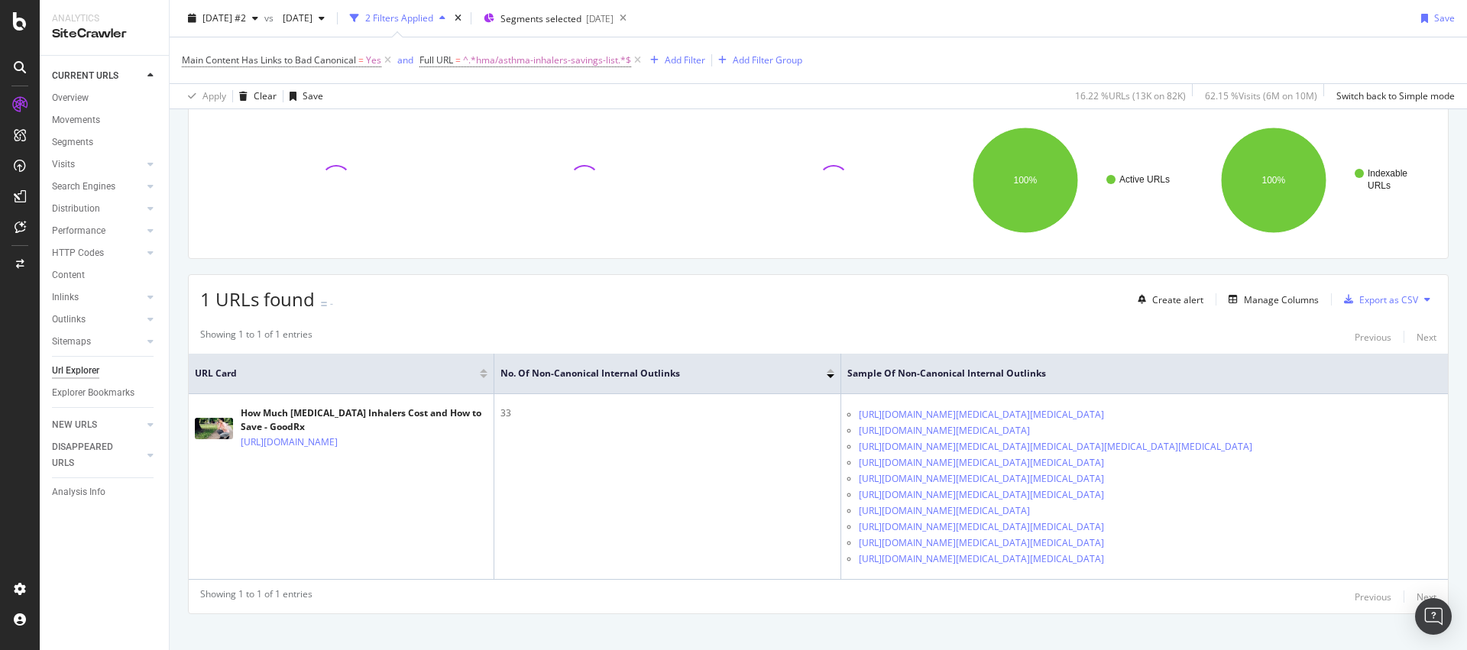
scroll to position [183, 0]
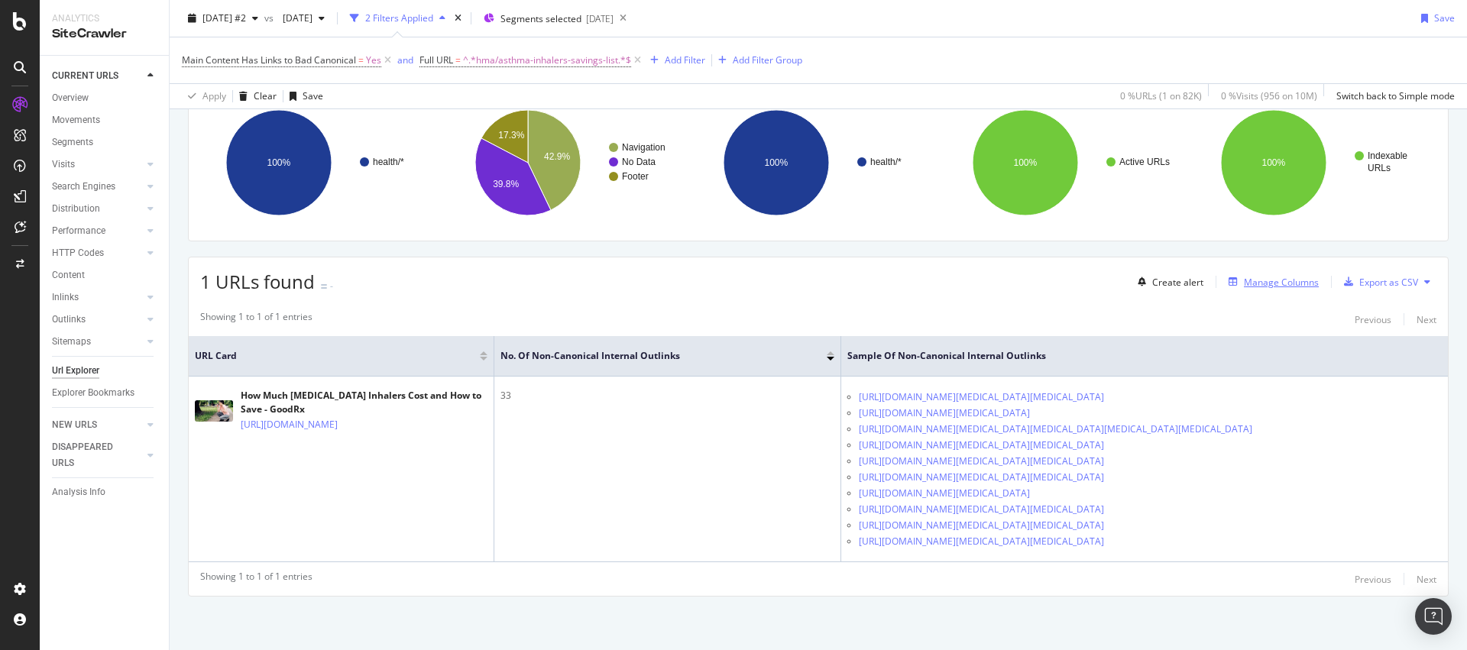
click at [1294, 276] on div "Manage Columns" at bounding box center [1281, 282] width 75 height 13
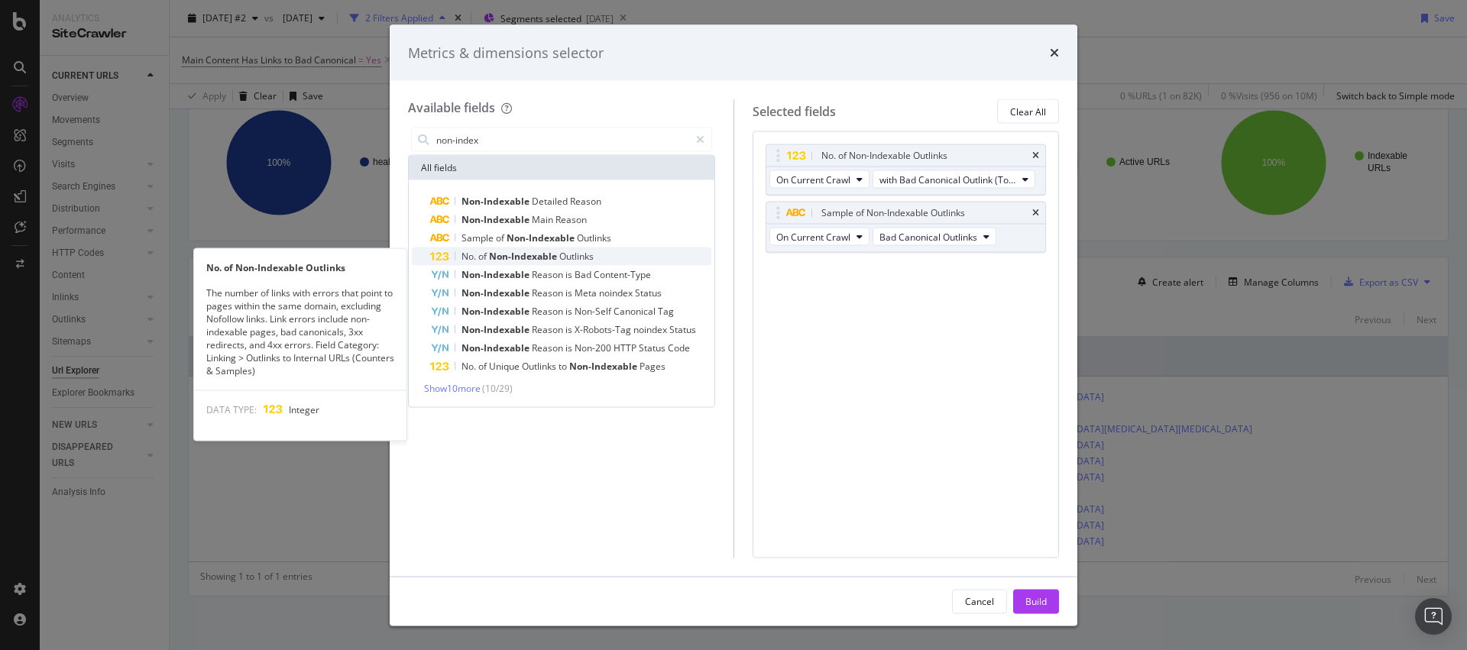
type input "non-index"
click at [601, 261] on div "No. of Non-Indexable Outlinks" at bounding box center [570, 257] width 281 height 18
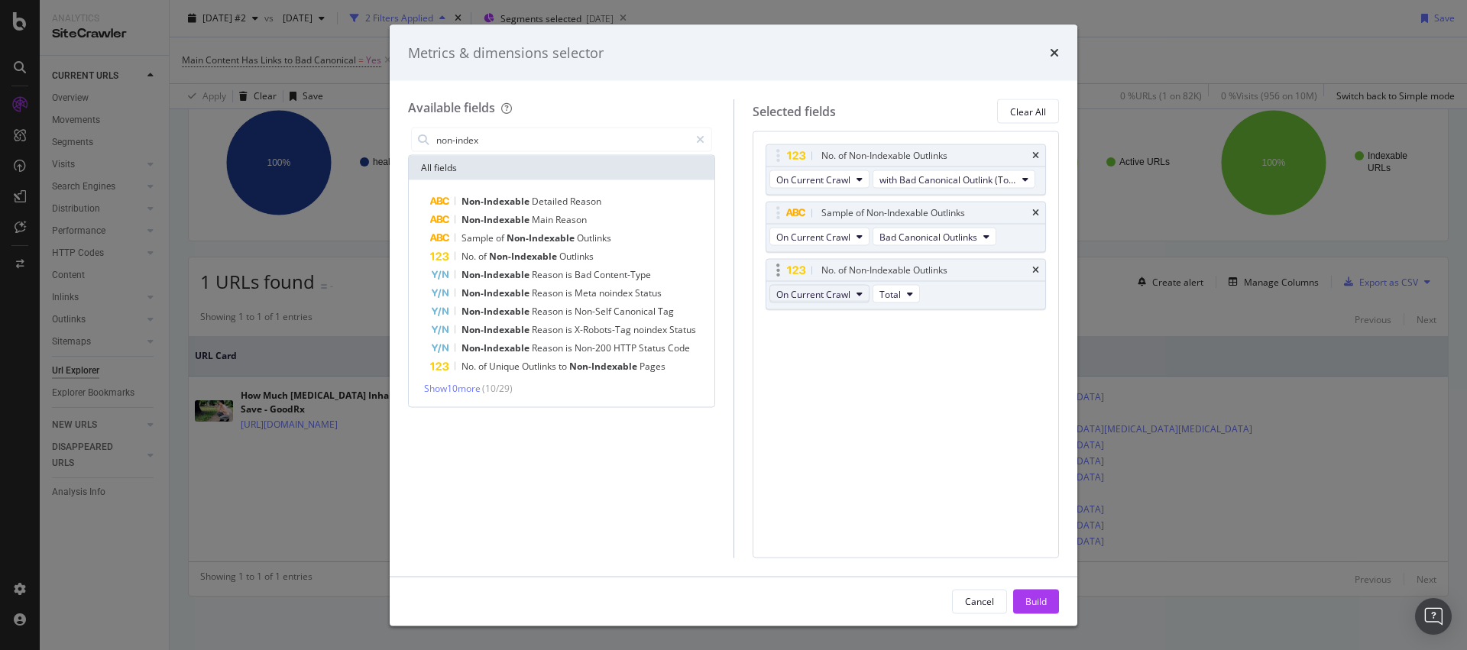
click at [805, 298] on span "On Current Crawl" at bounding box center [813, 293] width 74 height 13
click at [808, 347] on span "On Compared Crawl" at bounding box center [825, 350] width 86 height 14
drag, startPoint x: 983, startPoint y: 278, endPoint x: 971, endPoint y: 175, distance: 103.9
click at [971, 175] on body "Analytics SiteCrawler CURRENT URLS Overview Movements Segments Visits Analysis …" at bounding box center [733, 325] width 1467 height 650
click at [951, 238] on span "with Bad Canonical Outlink (Total)" at bounding box center [948, 236] width 137 height 13
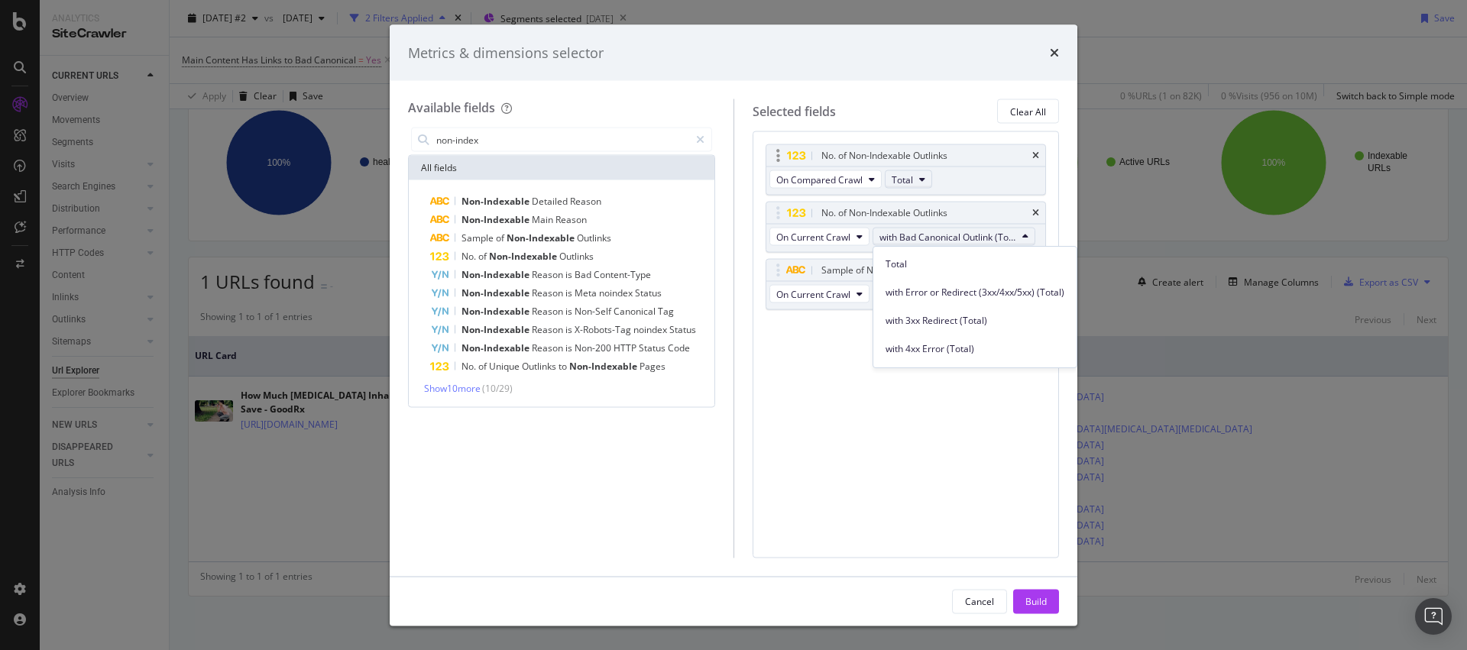
click at [920, 177] on icon "modal" at bounding box center [922, 179] width 6 height 9
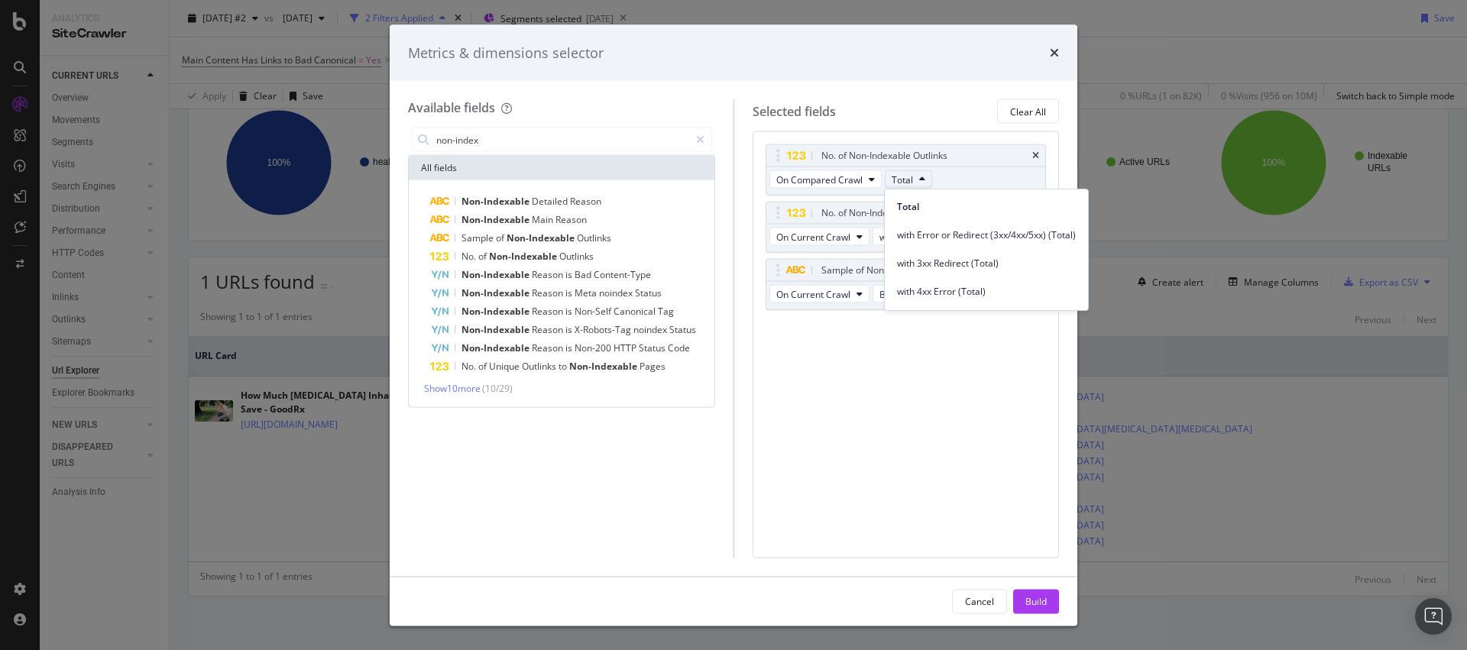
click at [885, 381] on div "No. of Non-Indexable Outlinks On Compared Crawl Total No. of Non-Indexable Outl…" at bounding box center [906, 344] width 307 height 426
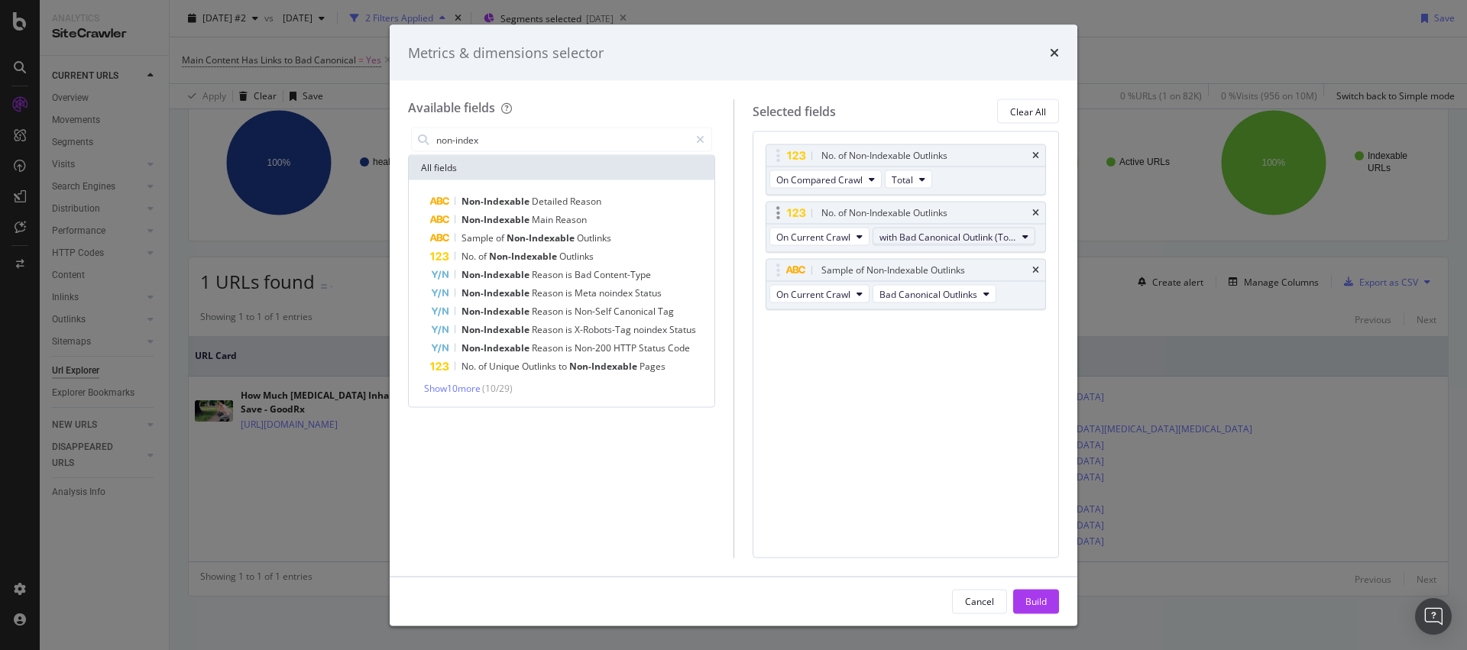
click at [911, 240] on span "with Bad Canonical Outlink (Total)" at bounding box center [948, 236] width 137 height 13
click at [793, 341] on div "No. of Non-Indexable Outlinks On Compared Crawl Total No. of Non-Indexable Outl…" at bounding box center [906, 243] width 281 height 199
click at [481, 387] on span "Show 10 more" at bounding box center [452, 388] width 57 height 13
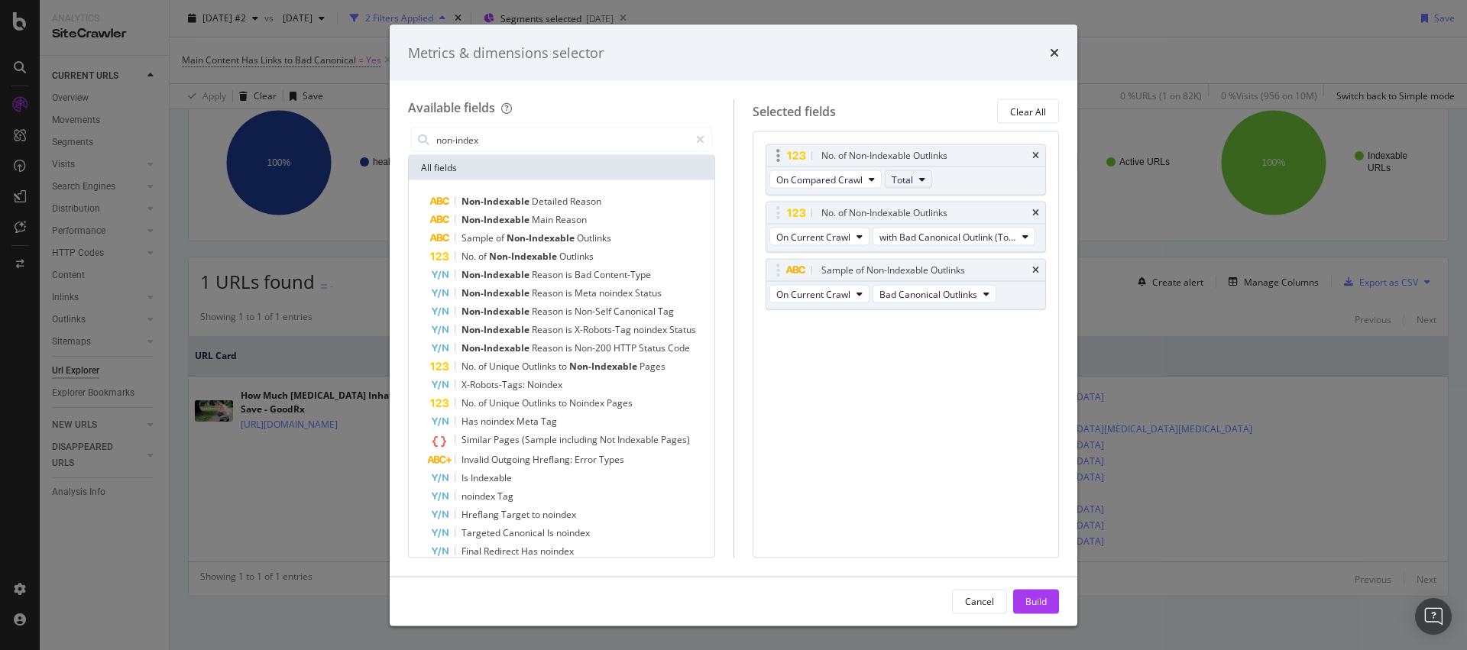
click at [930, 183] on button "Total" at bounding box center [908, 179] width 47 height 18
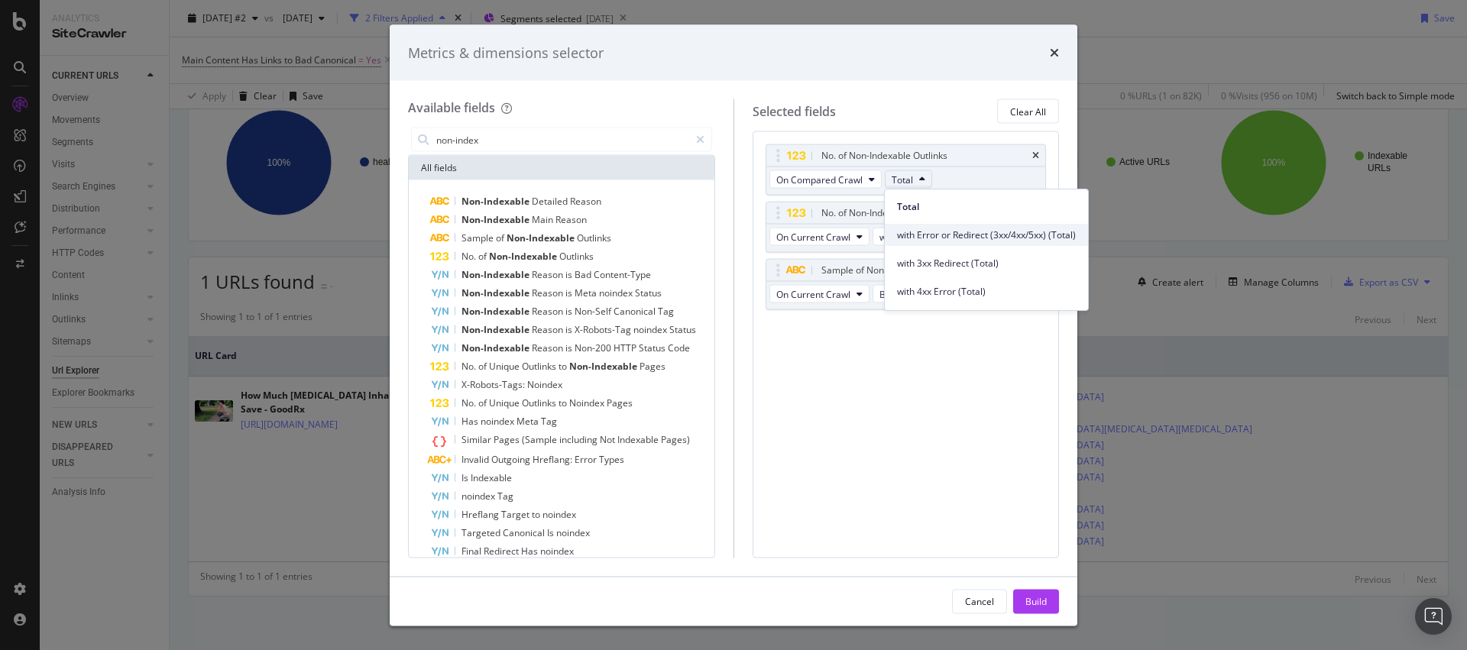
click at [935, 230] on span "with Error or Redirect (3xx/4xx/5xx) (Total)" at bounding box center [986, 235] width 179 height 14
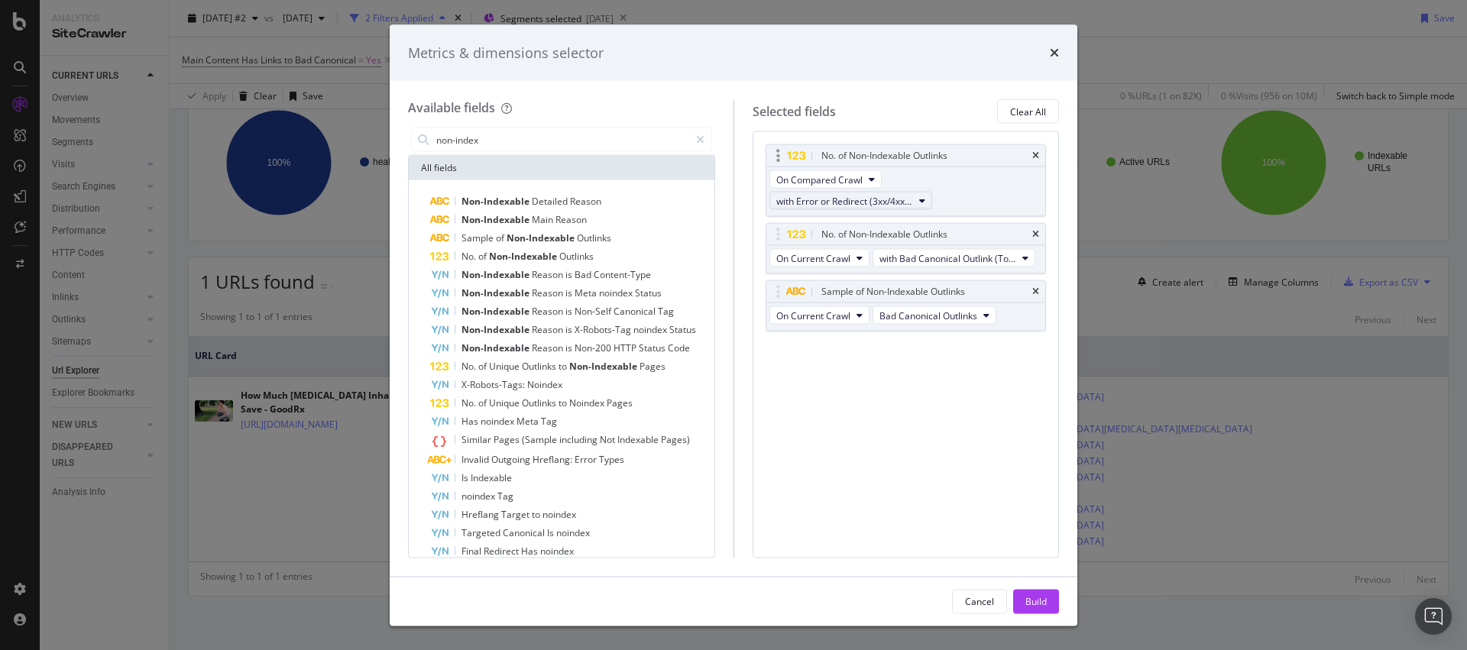
click at [919, 202] on icon "modal" at bounding box center [922, 200] width 6 height 9
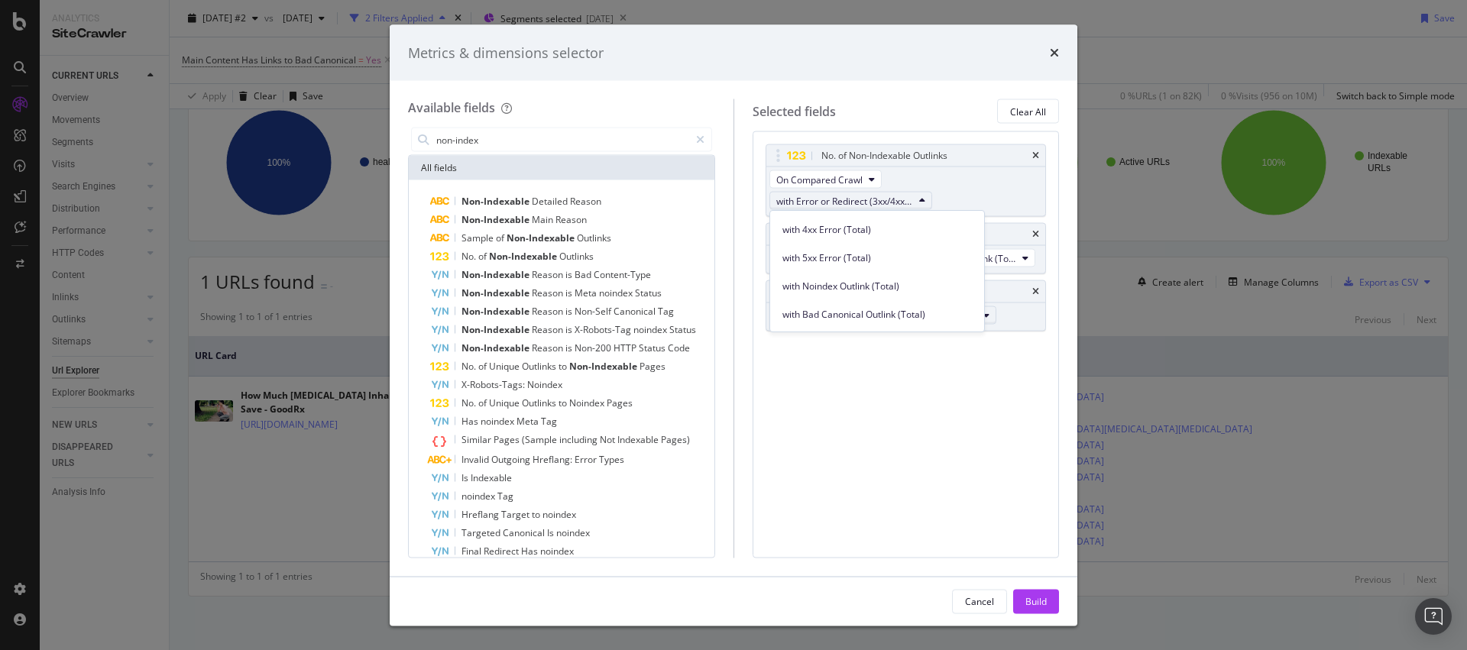
click at [879, 319] on span "with Bad Canonical Outlink (Total)" at bounding box center [877, 315] width 190 height 14
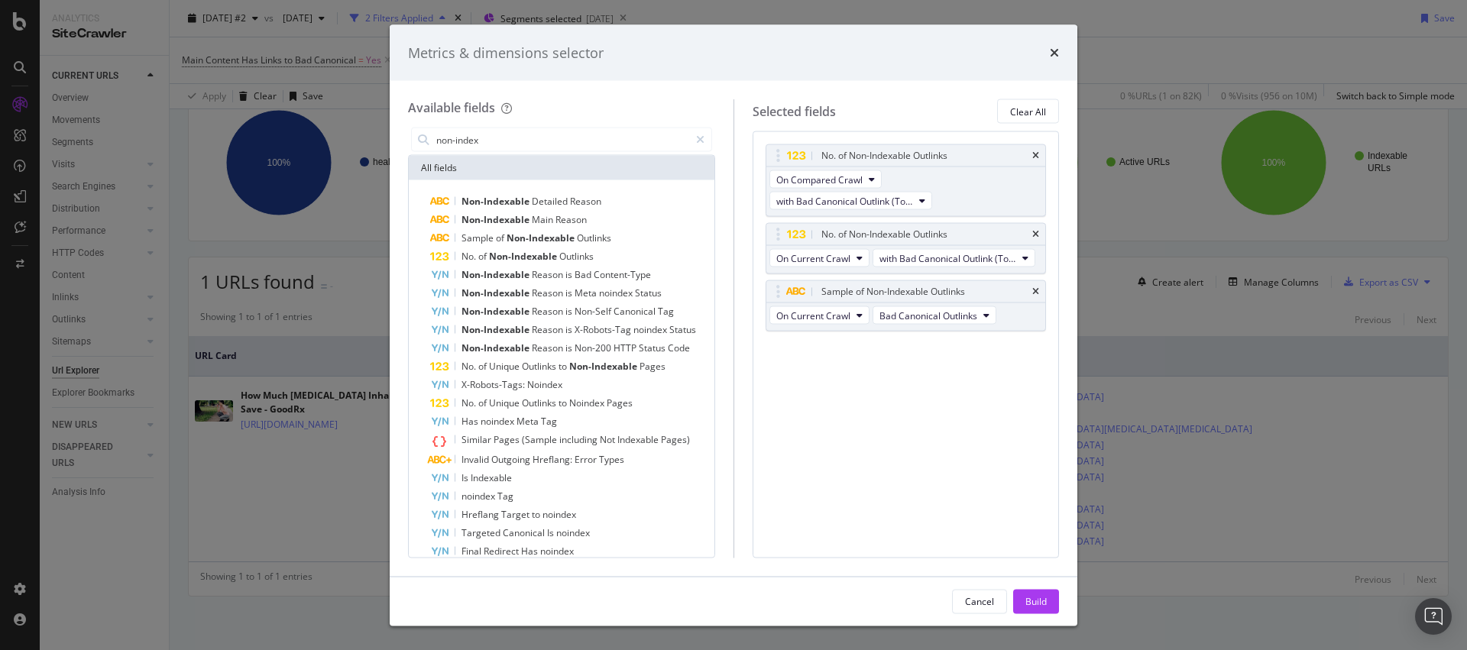
drag, startPoint x: 1046, startPoint y: 605, endPoint x: 1036, endPoint y: 559, distance: 46.9
click at [1045, 604] on div "Build" at bounding box center [1035, 601] width 21 height 13
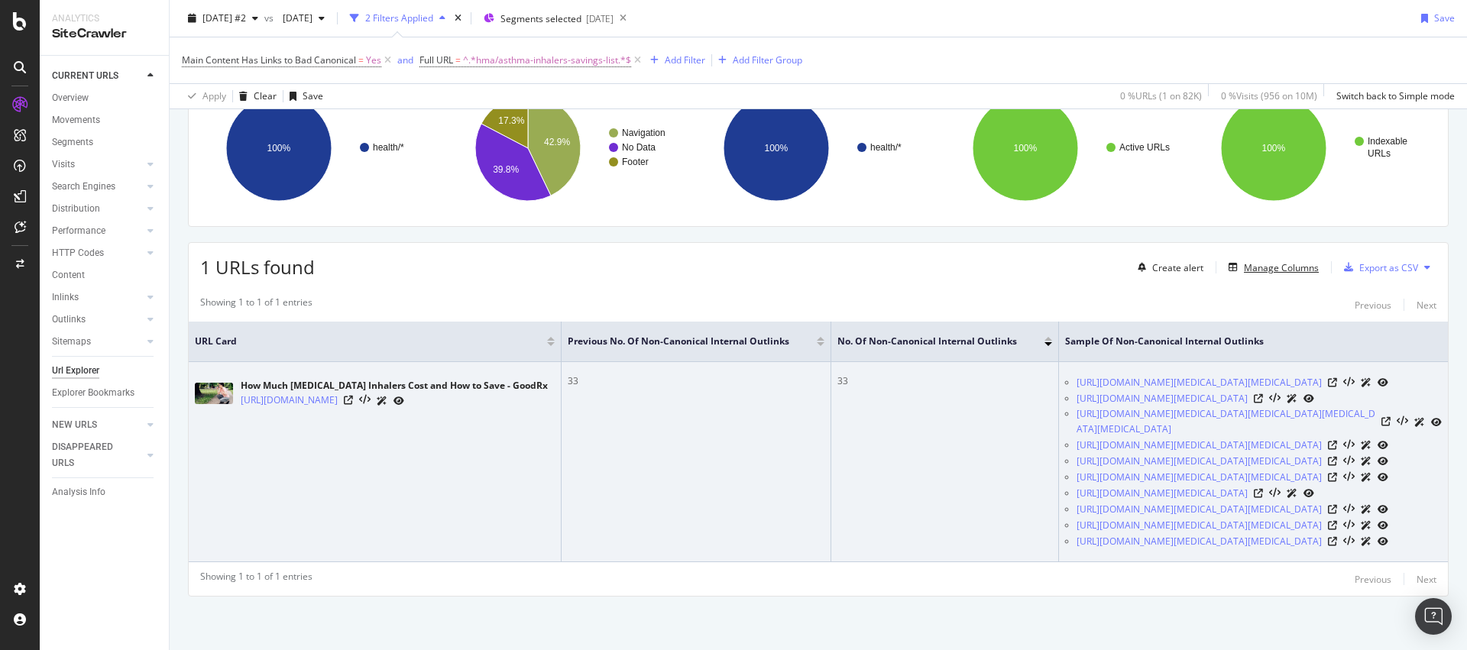
scroll to position [138, 0]
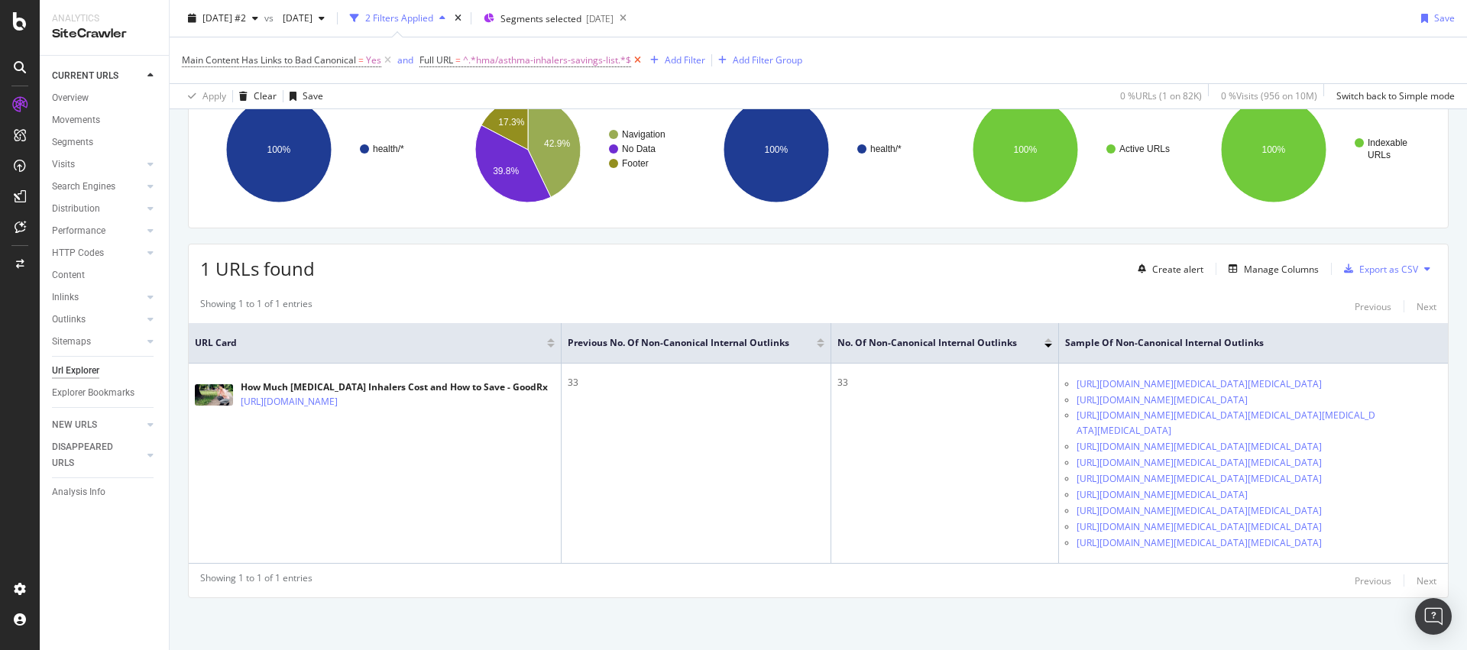
click at [642, 60] on icon at bounding box center [637, 60] width 13 height 15
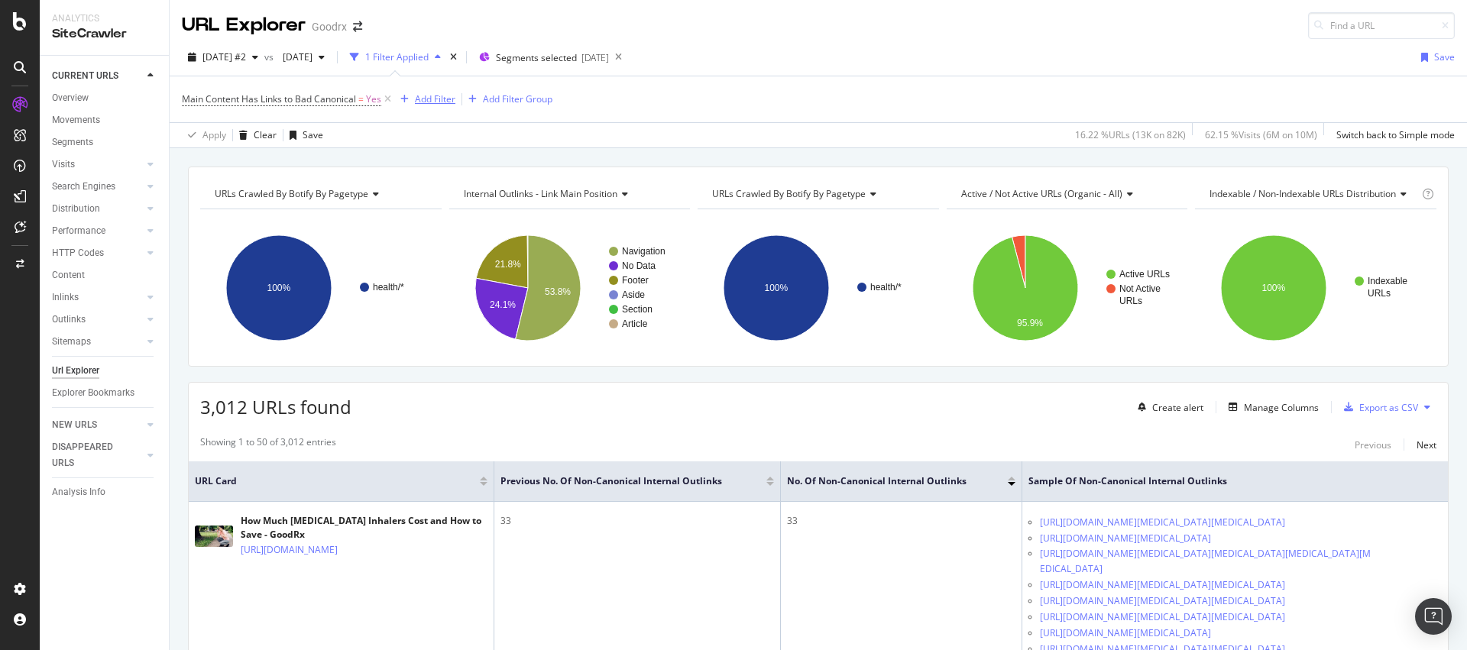
click at [446, 96] on div "Add Filter" at bounding box center [435, 98] width 40 height 13
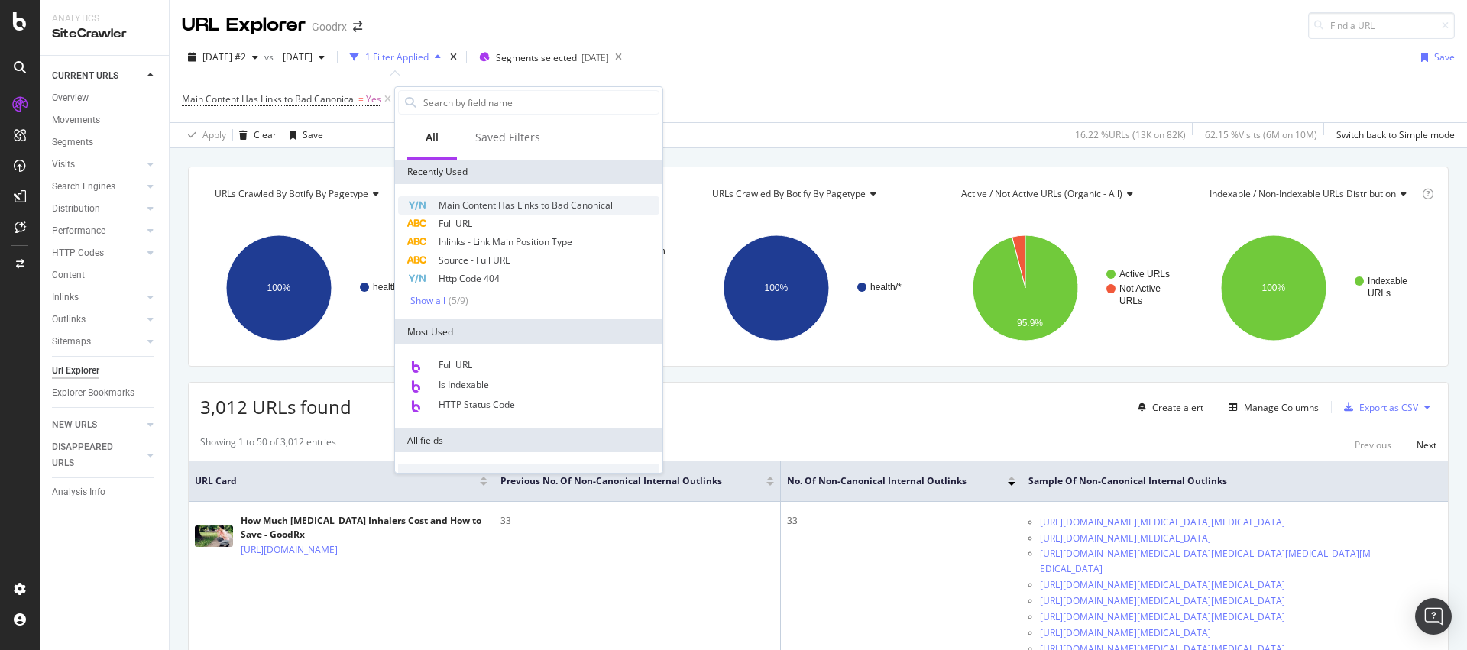
click at [530, 199] on span "Main Content Has Links to Bad Canonical" at bounding box center [526, 205] width 174 height 13
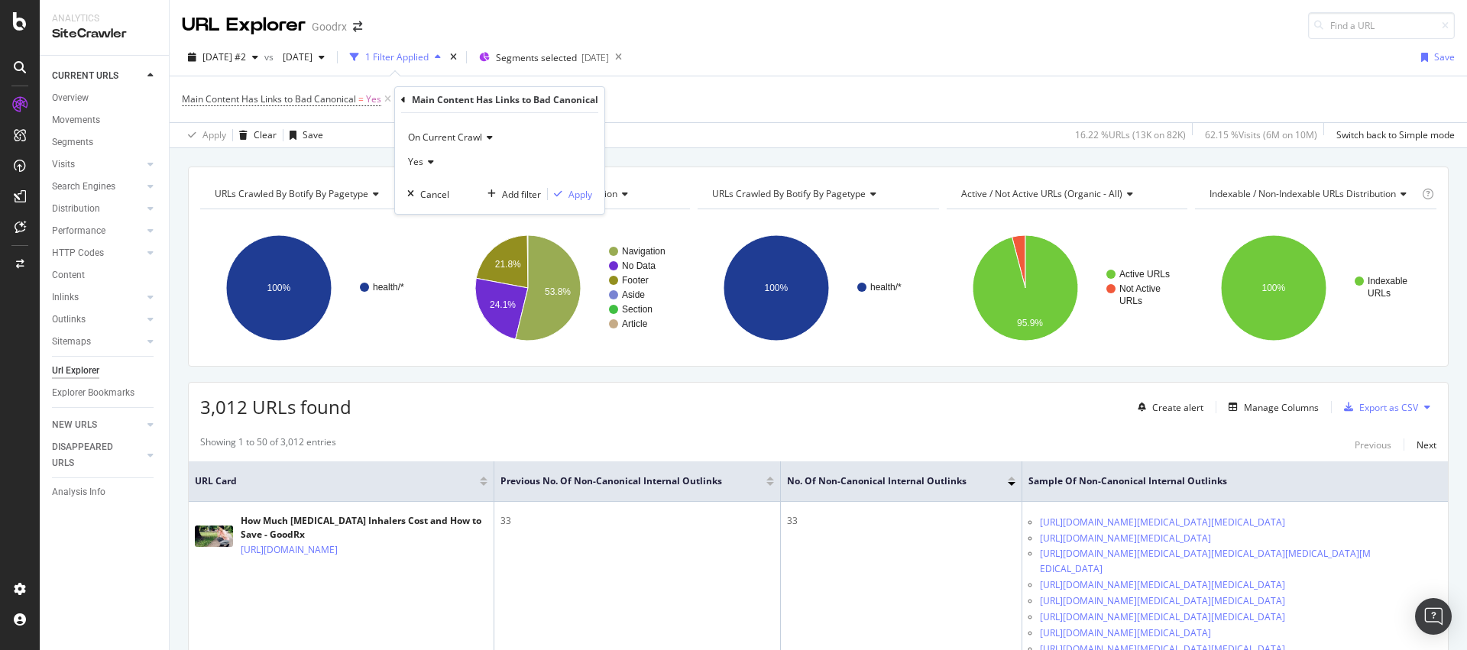
click at [439, 140] on span "On Current Crawl" at bounding box center [445, 137] width 74 height 13
click at [444, 186] on span "On Compared Crawl" at bounding box center [458, 189] width 86 height 13
click at [430, 167] on div "Yes" at bounding box center [520, 162] width 227 height 24
click at [437, 208] on div "No" at bounding box center [493, 213] width 164 height 20
click at [634, 192] on div "Apply" at bounding box center [623, 194] width 24 height 13
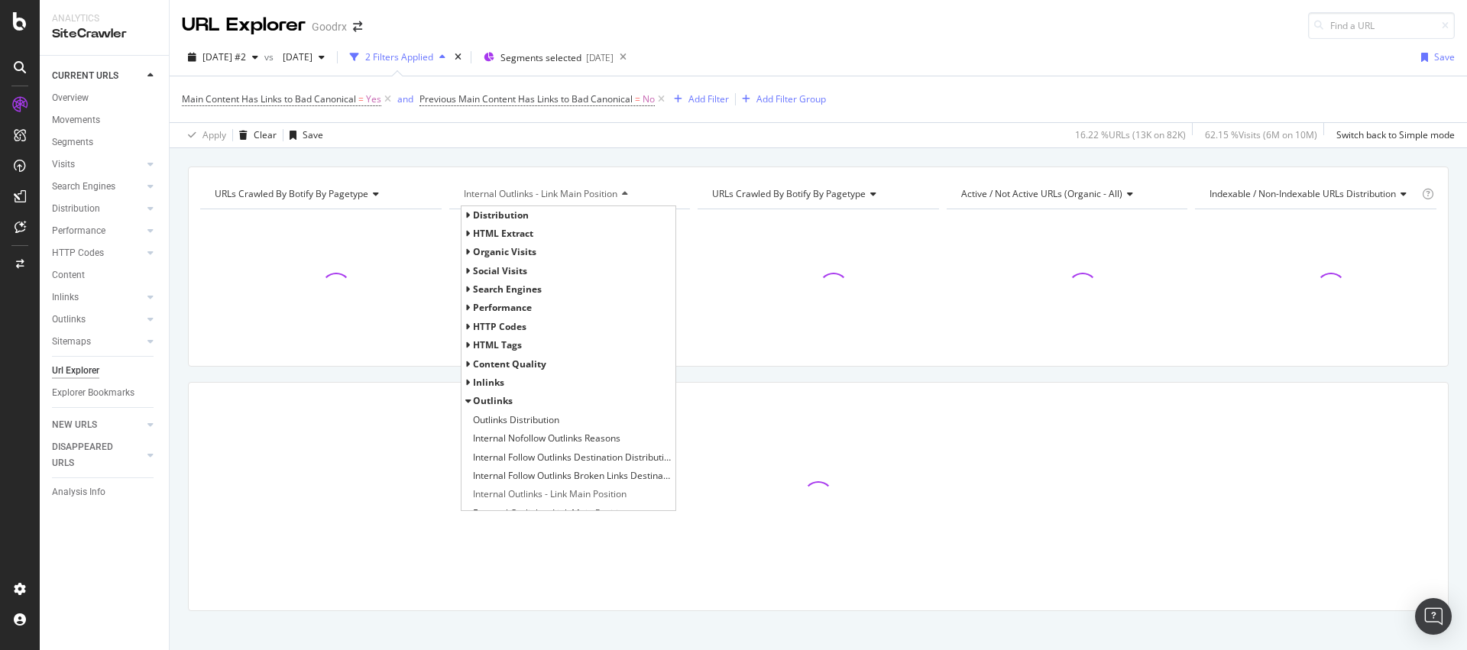
click at [1007, 26] on div "URL Explorer Goodrx" at bounding box center [819, 19] width 1298 height 39
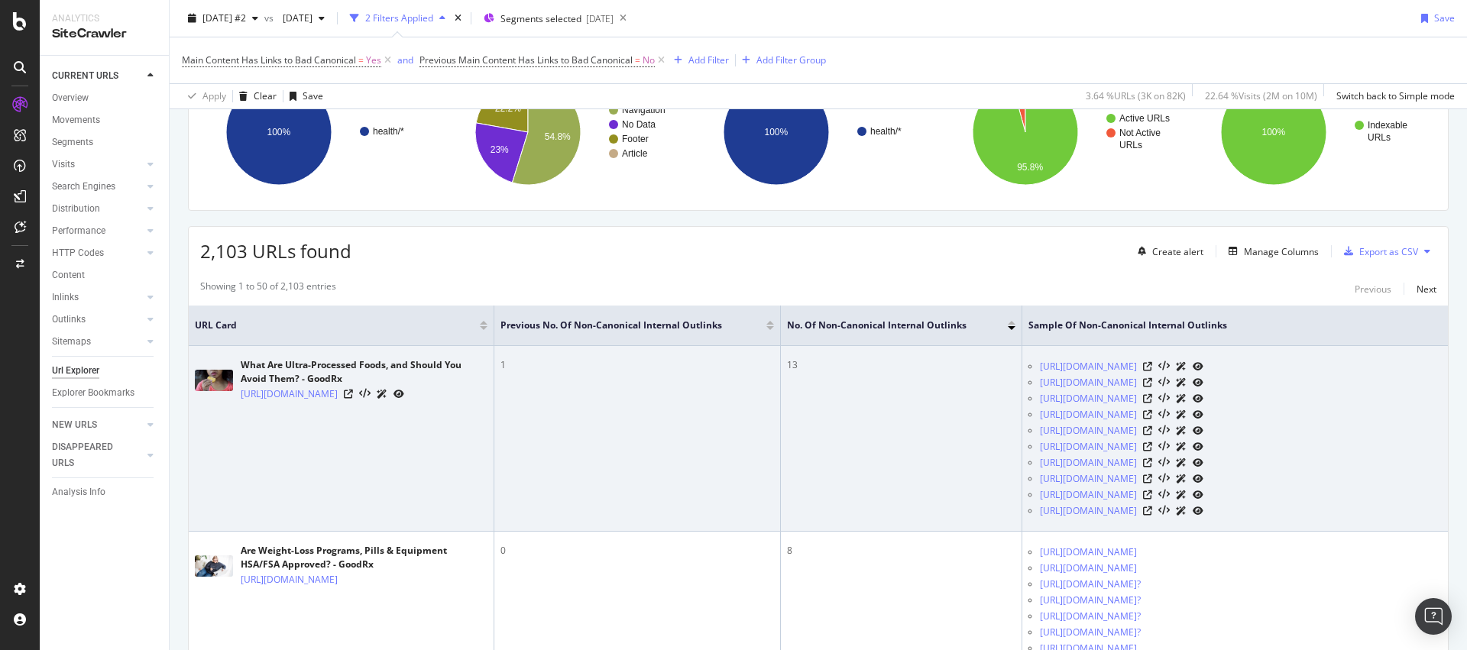
scroll to position [155, 0]
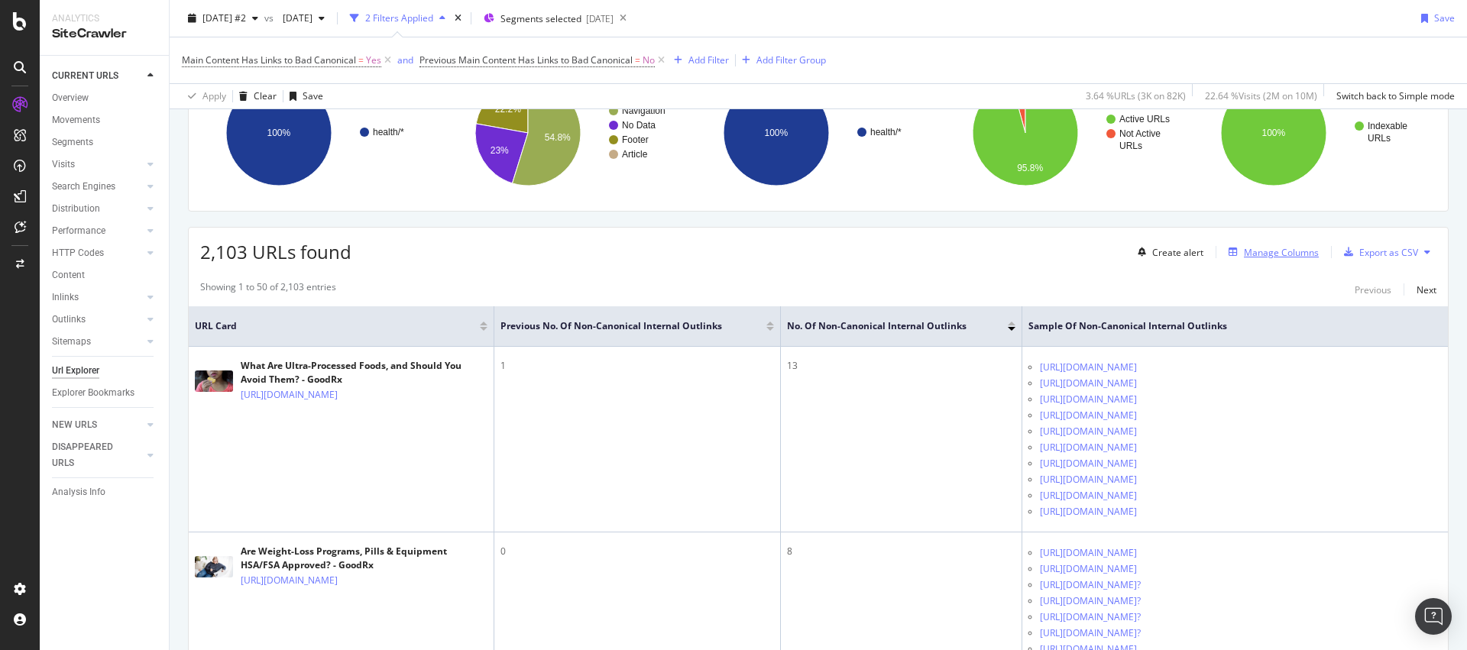
click at [1292, 256] on div "Manage Columns" at bounding box center [1281, 252] width 75 height 13
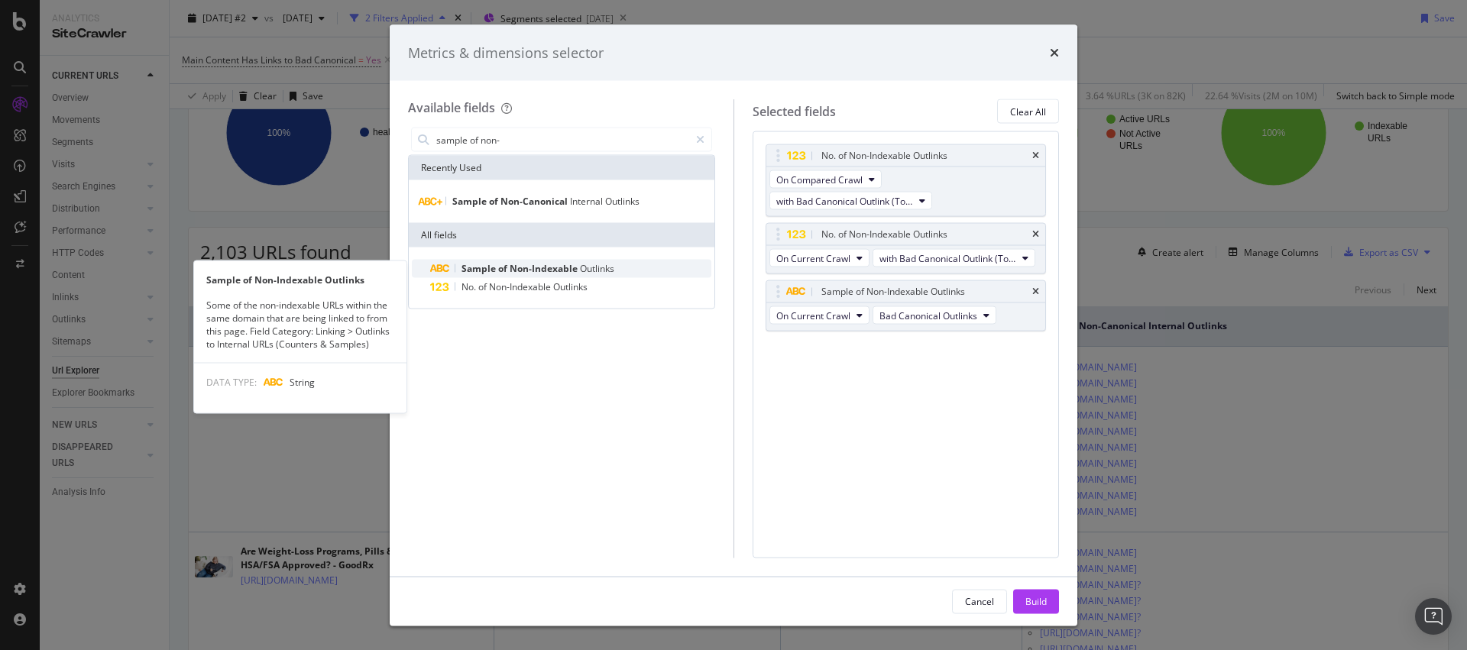
type input "sample of non-"
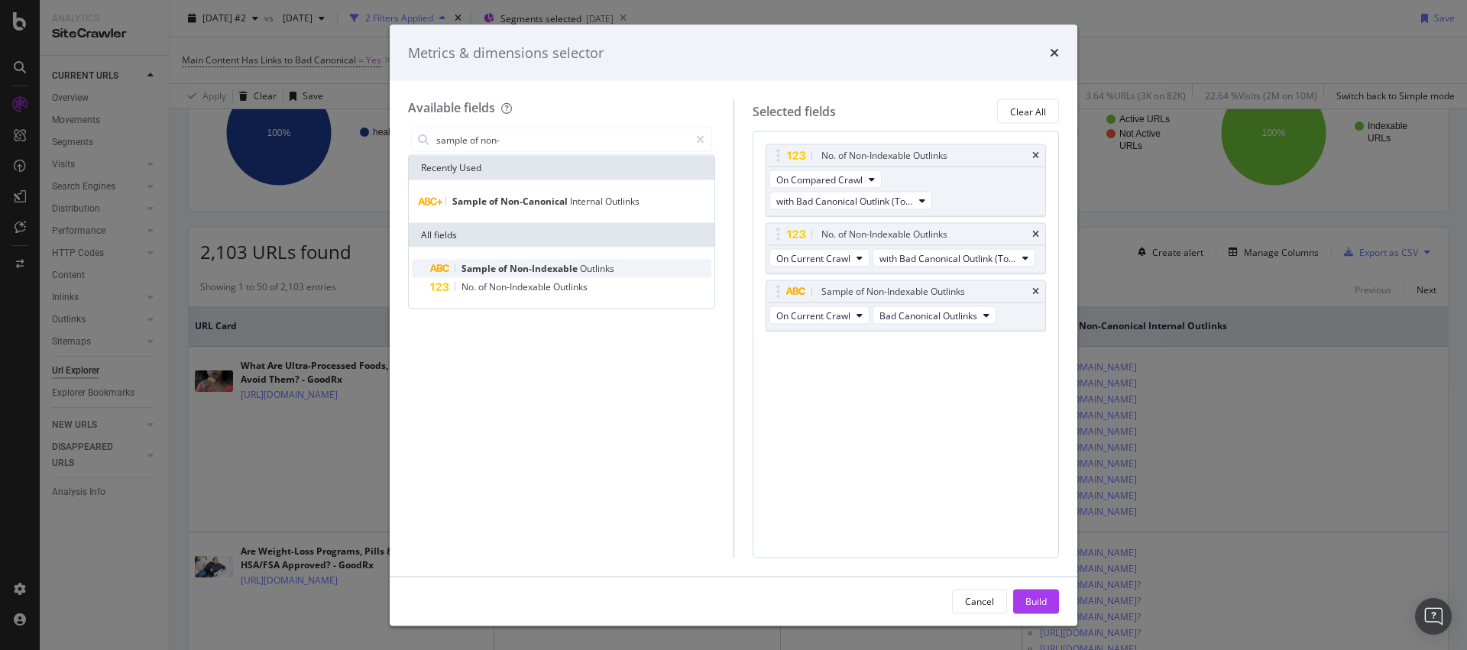
click at [607, 270] on span "Outlinks" at bounding box center [597, 268] width 34 height 13
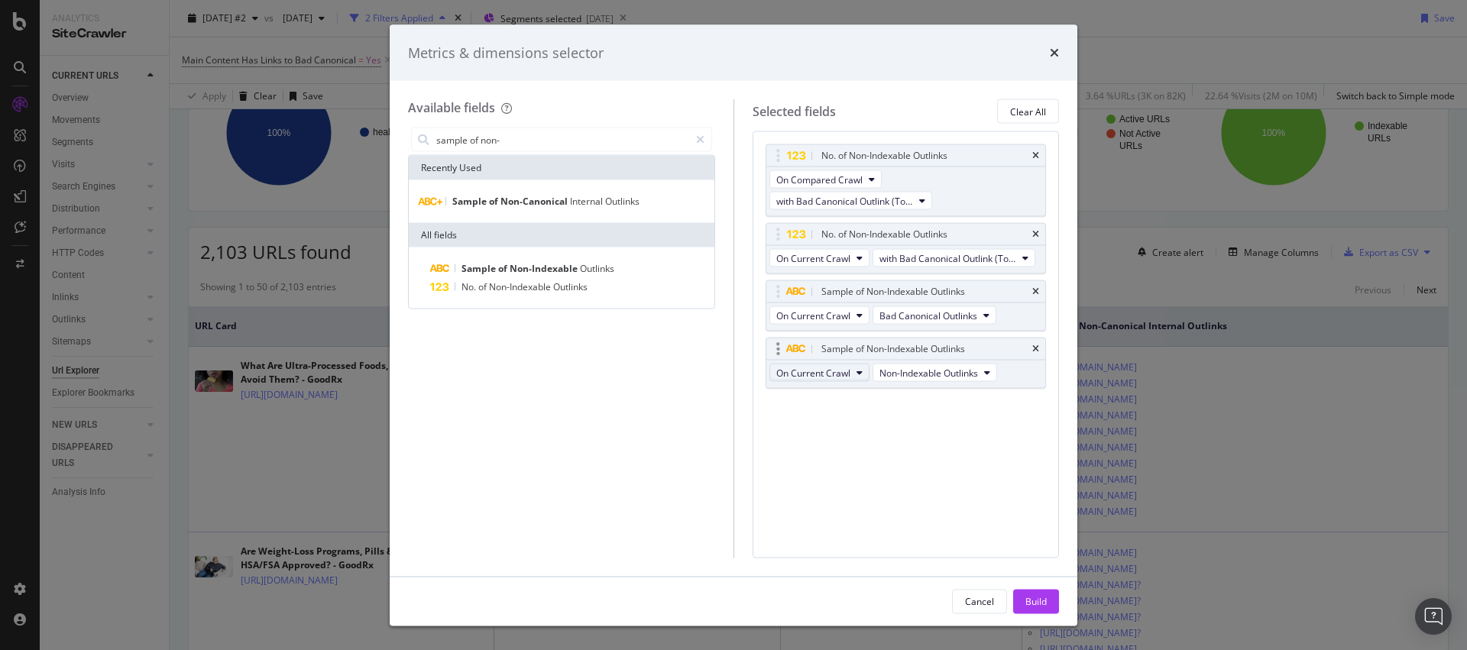
click at [843, 372] on span "On Current Crawl" at bounding box center [813, 372] width 74 height 13
click at [828, 423] on span "On Compared Crawl" at bounding box center [825, 429] width 86 height 14
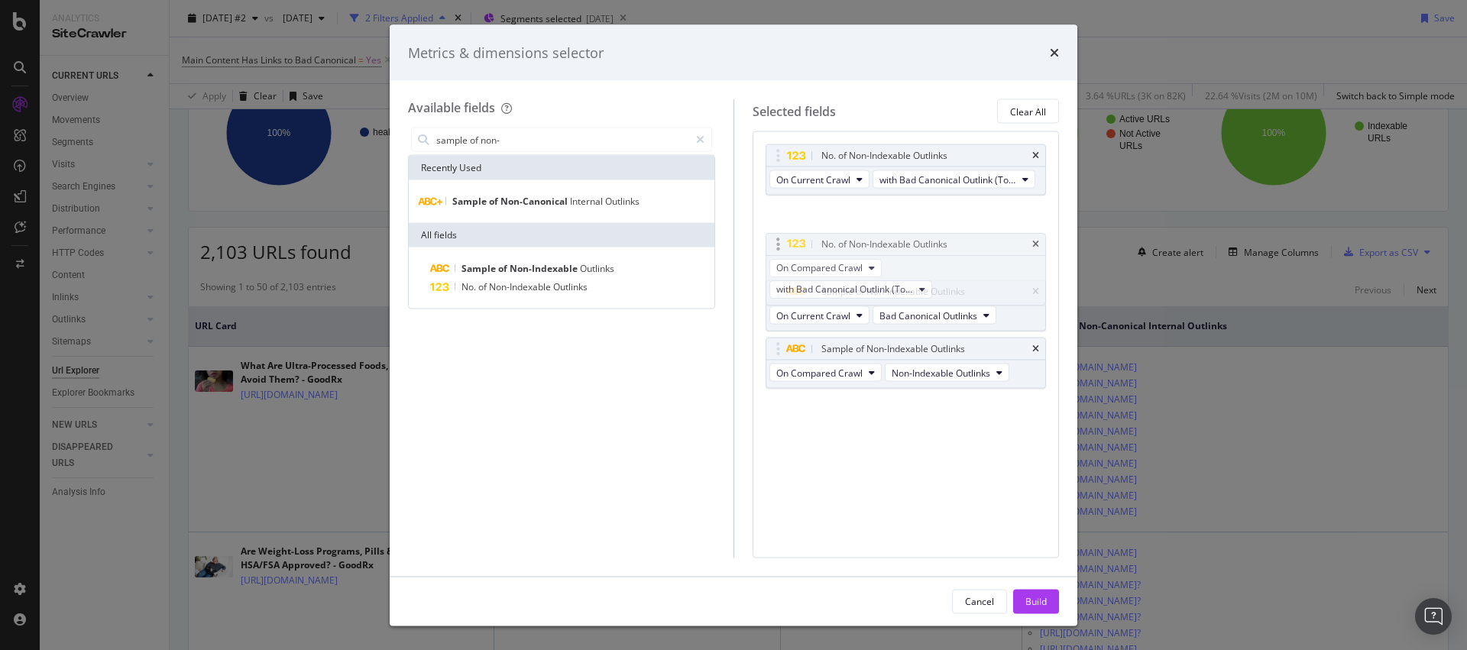
drag, startPoint x: 782, startPoint y: 153, endPoint x: 782, endPoint y: 236, distance: 83.3
click at [1026, 600] on div "Build" at bounding box center [1035, 601] width 21 height 13
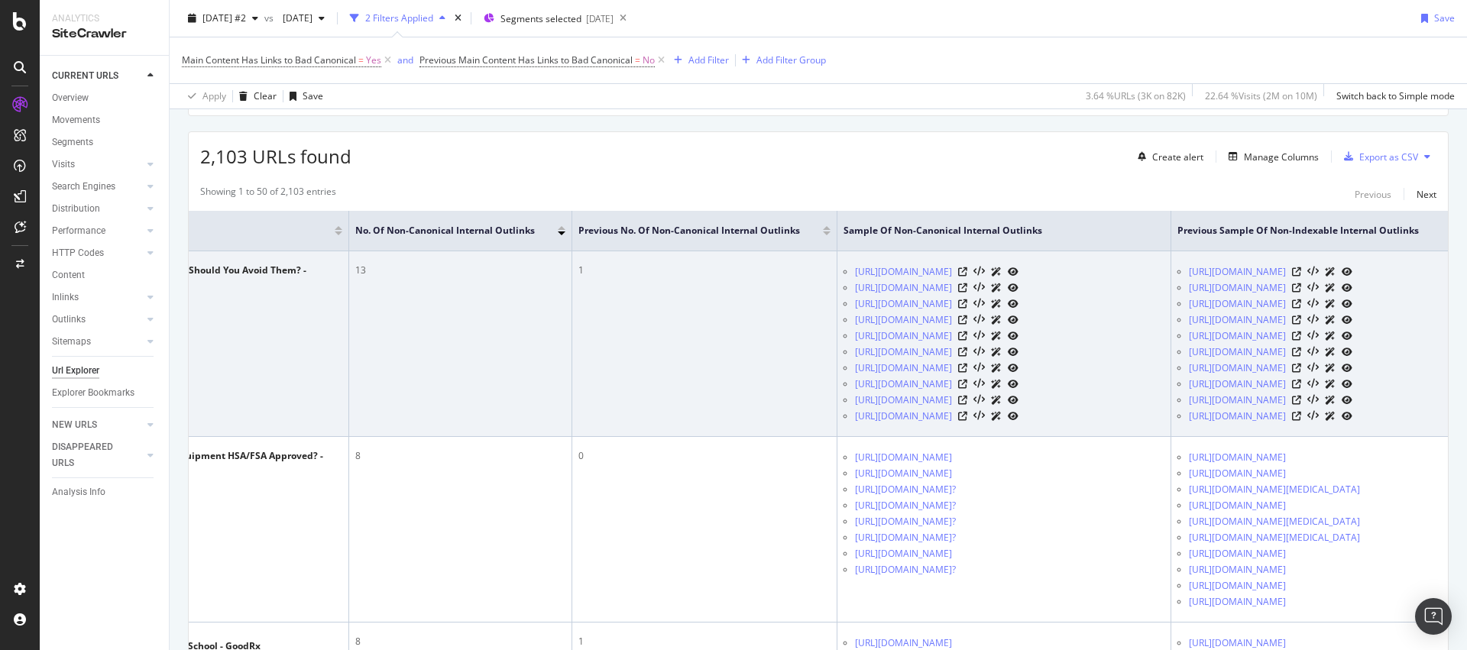
scroll to position [248, 0]
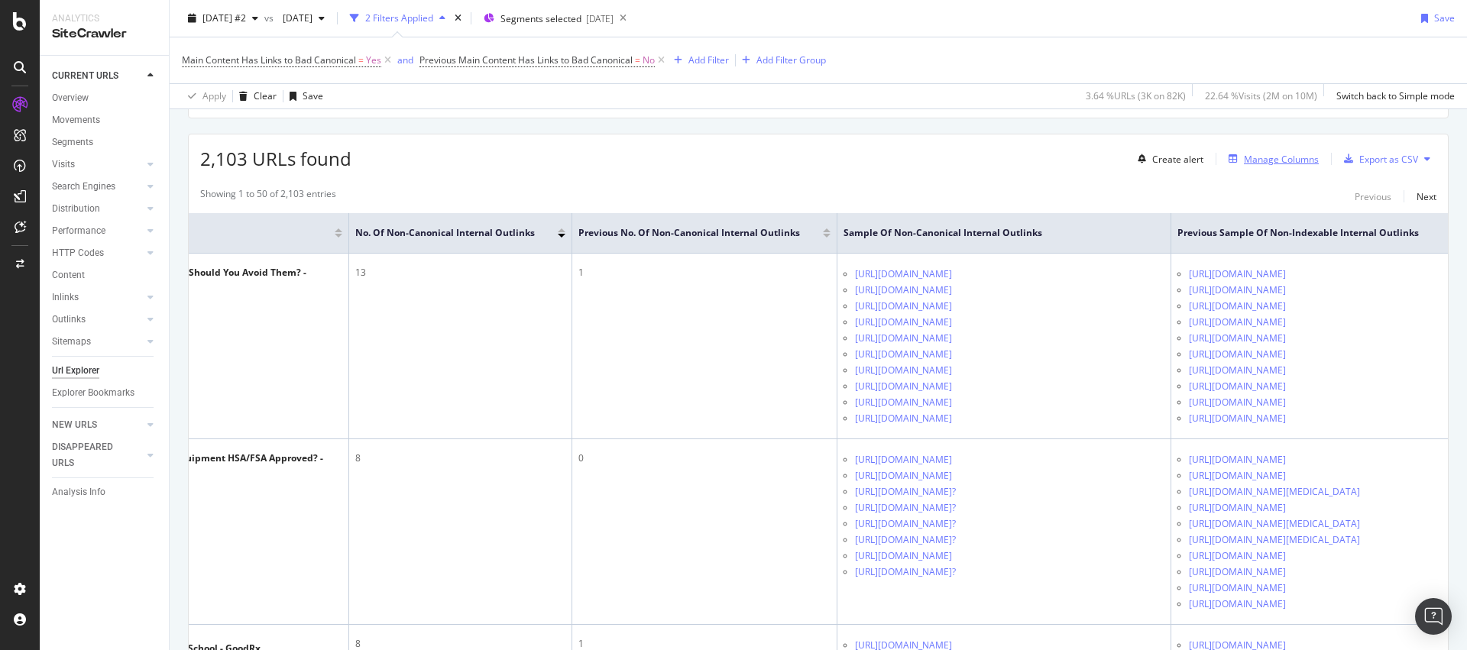
click at [1286, 161] on div "Manage Columns" at bounding box center [1281, 159] width 75 height 13
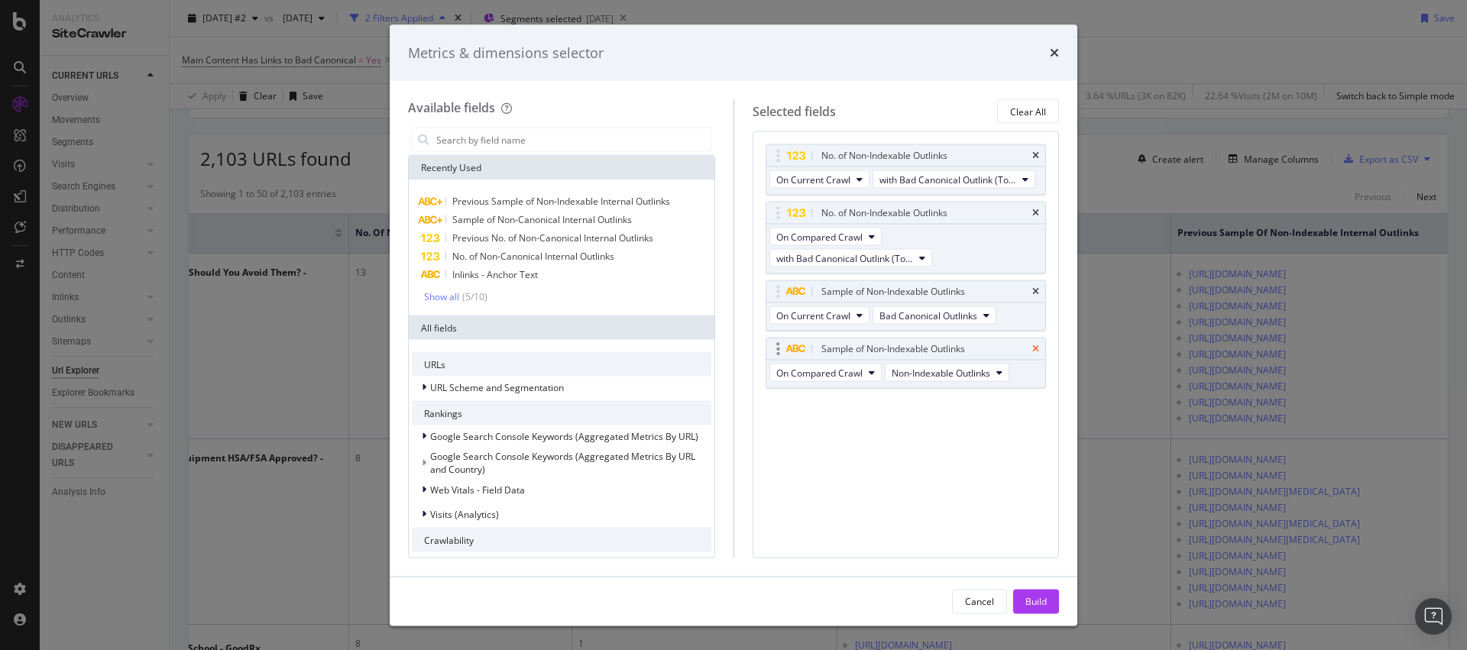
click at [1038, 348] on icon "times" at bounding box center [1035, 349] width 7 height 9
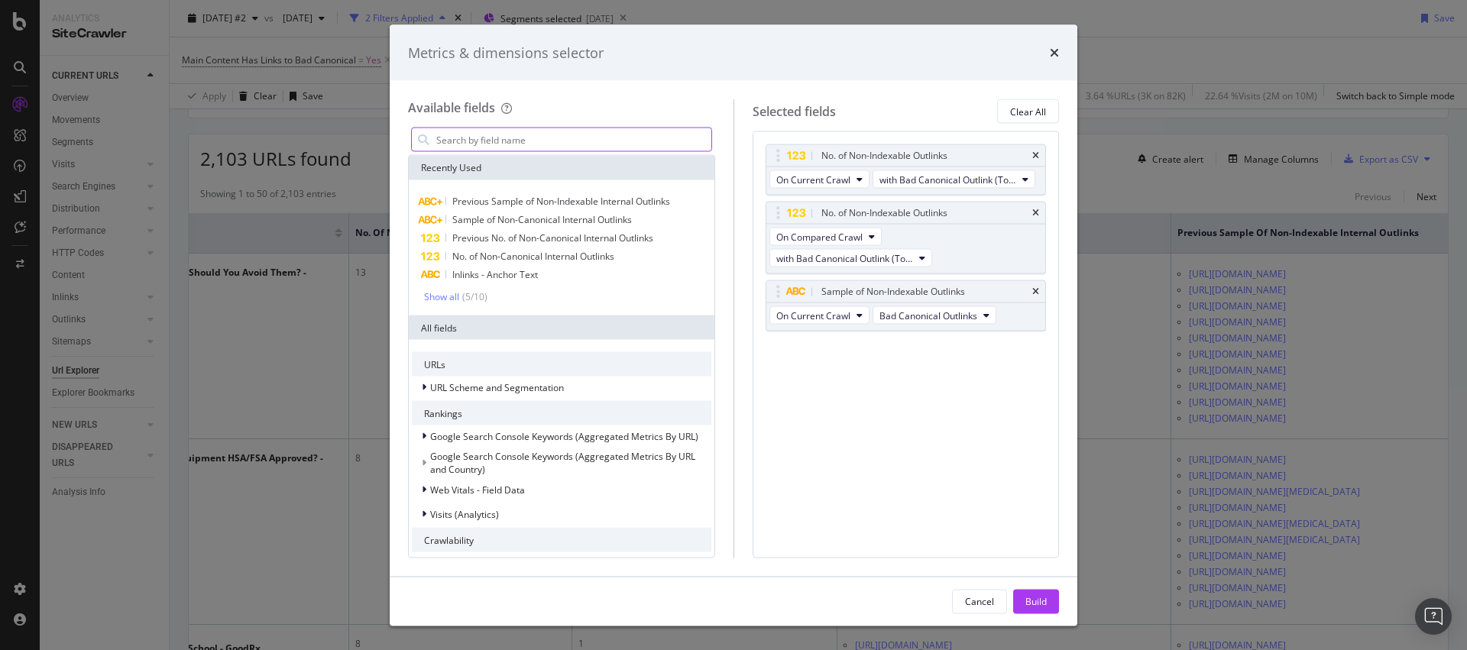
click at [553, 141] on input "modal" at bounding box center [573, 139] width 277 height 23
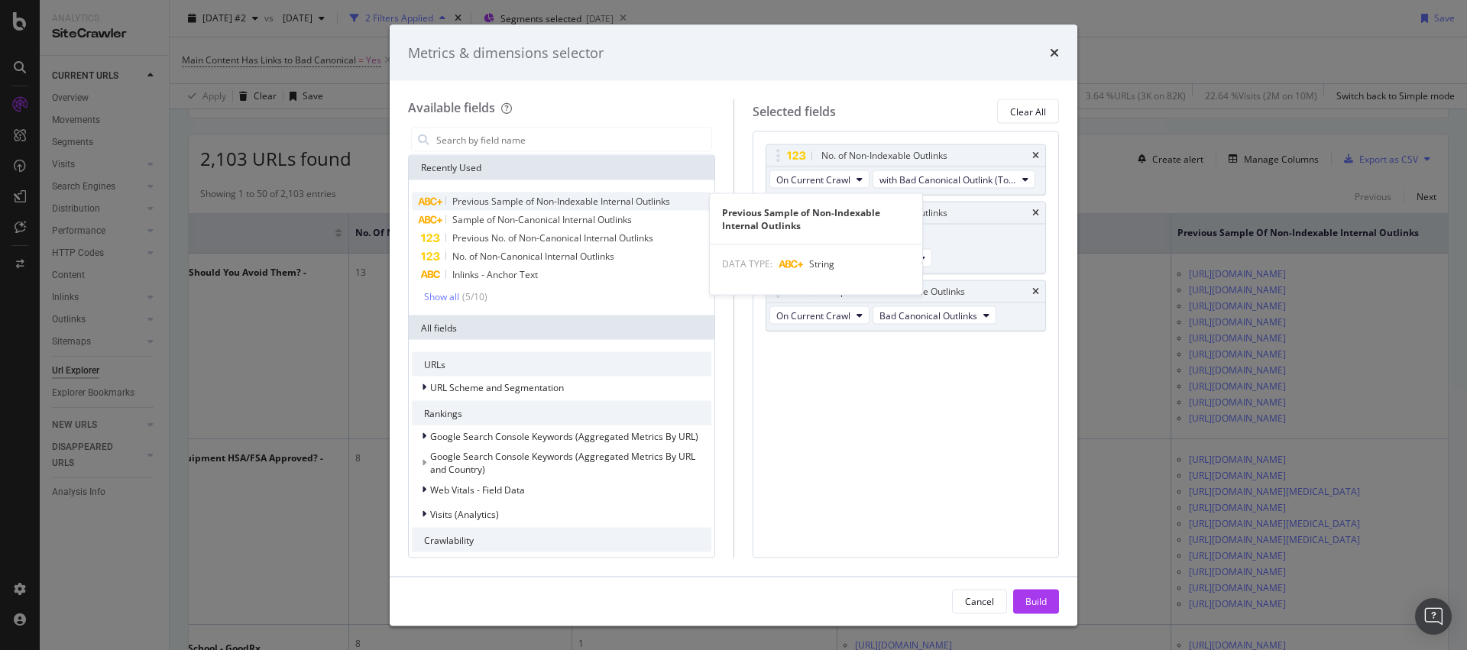
click at [550, 196] on span "Previous Sample of Non-Indexable Internal Outlinks" at bounding box center [561, 201] width 218 height 13
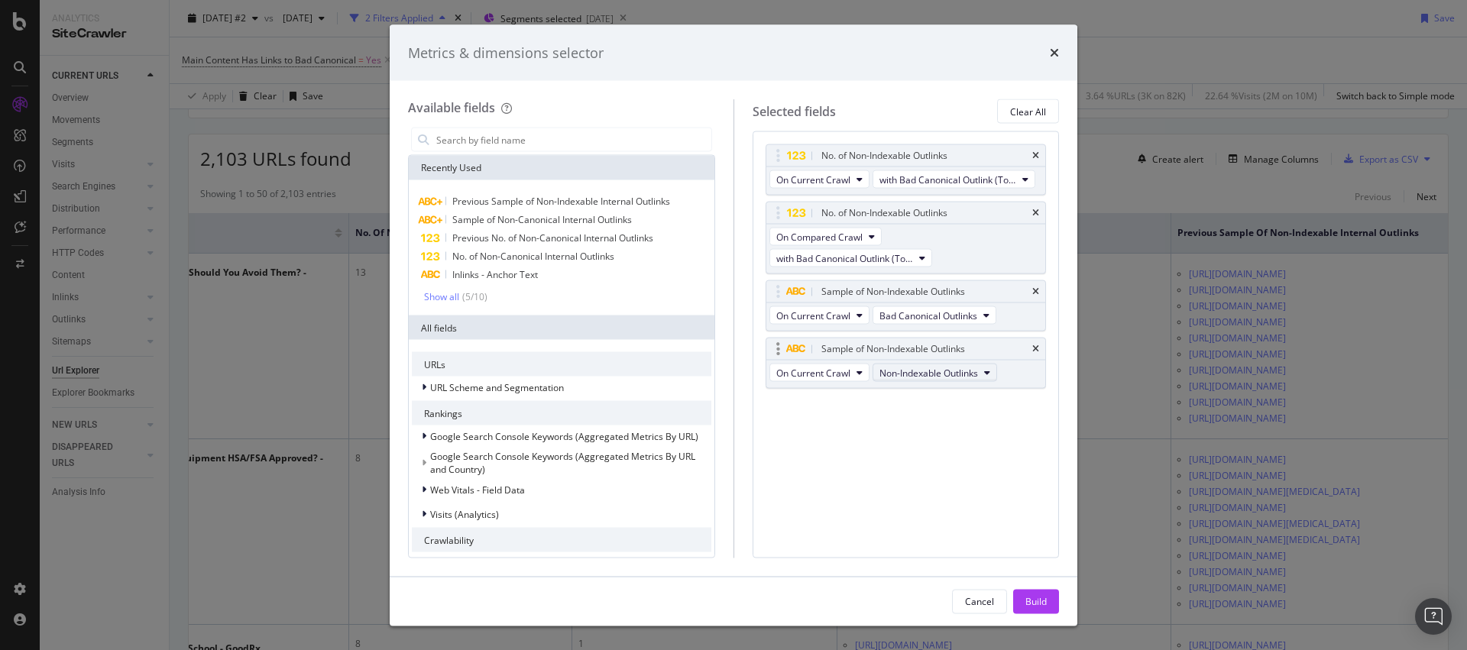
click at [965, 376] on span "Non-Indexable Outlinks" at bounding box center [929, 372] width 99 height 13
click at [828, 366] on span "On Current Crawl" at bounding box center [813, 372] width 74 height 13
click at [822, 433] on span "On Compared Crawl" at bounding box center [825, 429] width 86 height 14
click at [956, 376] on span "Non-Indexable Outlinks" at bounding box center [941, 372] width 99 height 13
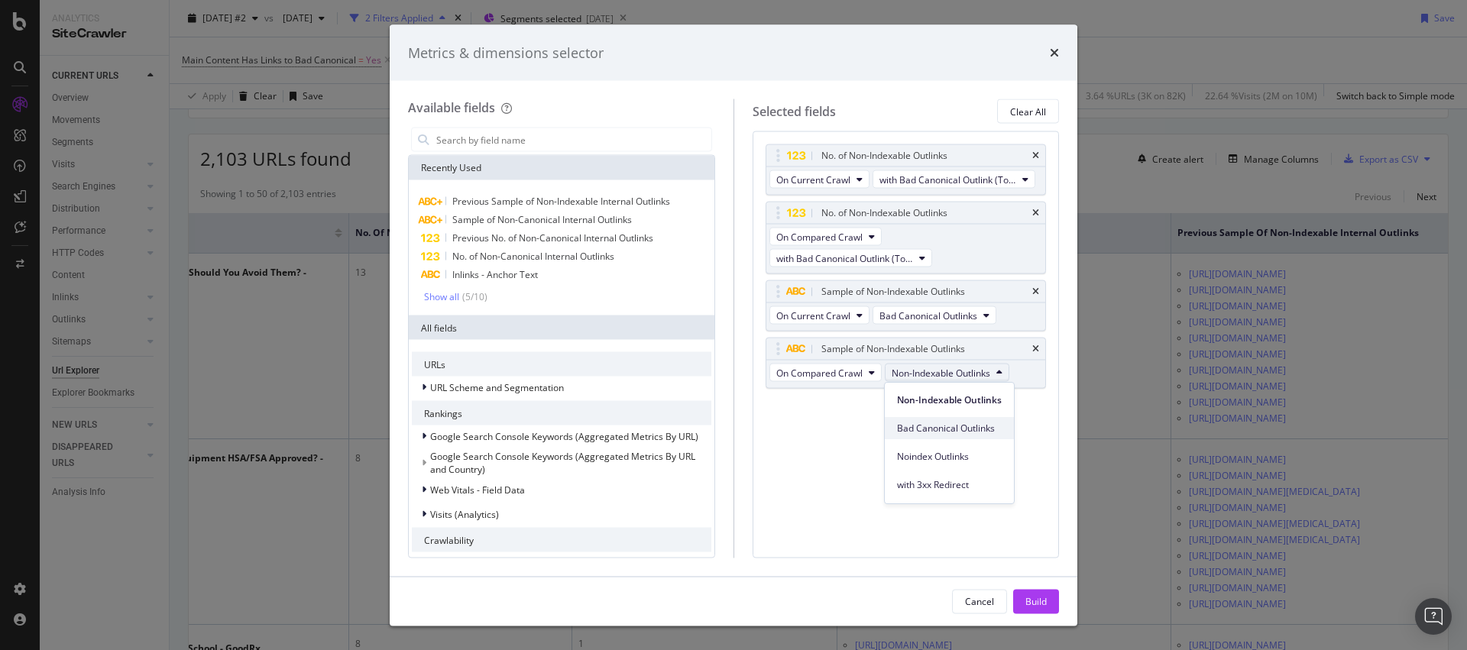
click at [951, 423] on span "Bad Canonical Outlinks" at bounding box center [949, 429] width 105 height 14
click at [1042, 600] on div "Build" at bounding box center [1035, 601] width 21 height 13
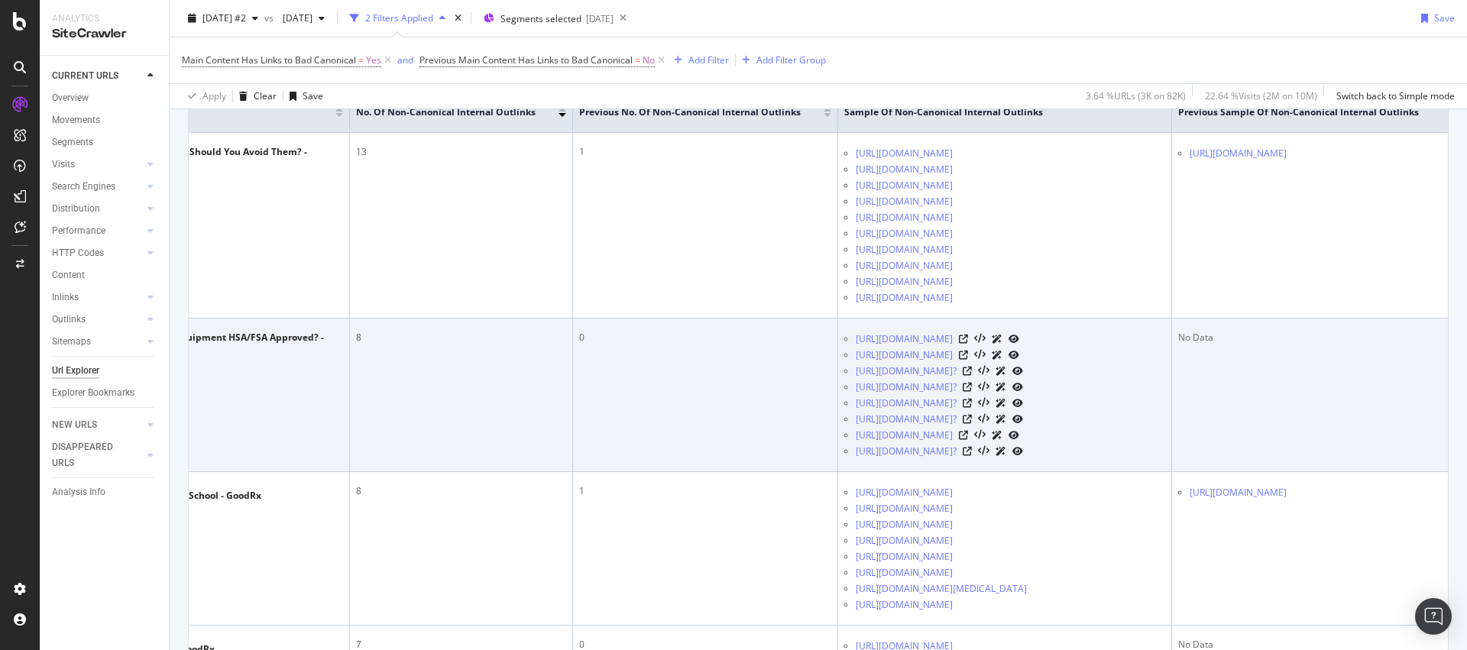
scroll to position [368, 0]
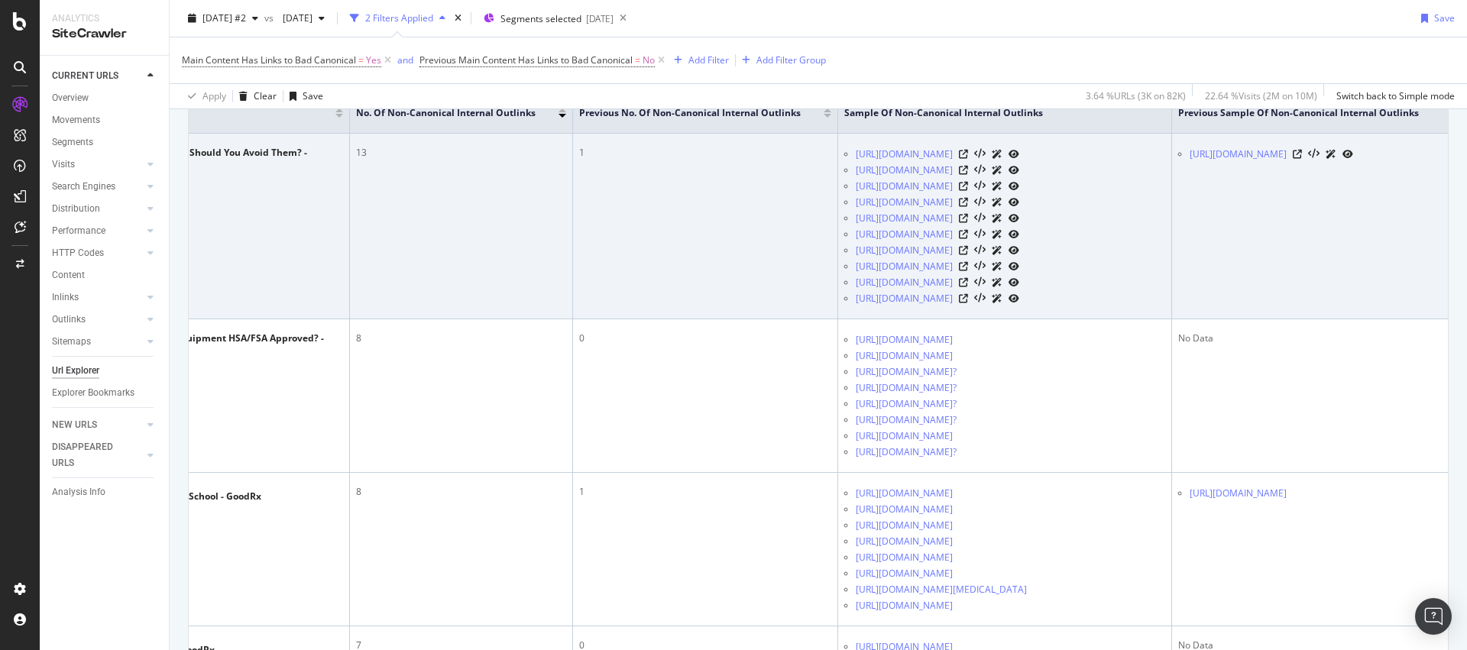
click at [573, 319] on td "1" at bounding box center [705, 227] width 265 height 186
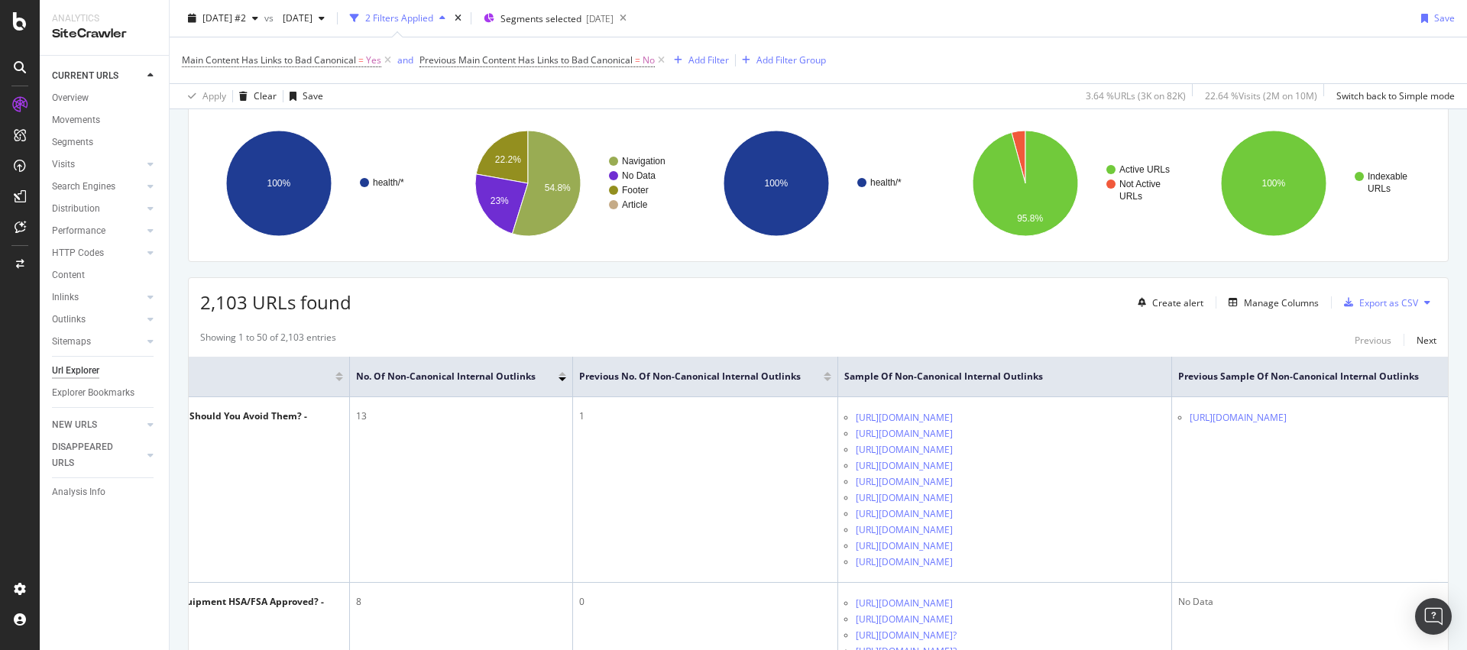
scroll to position [125, 0]
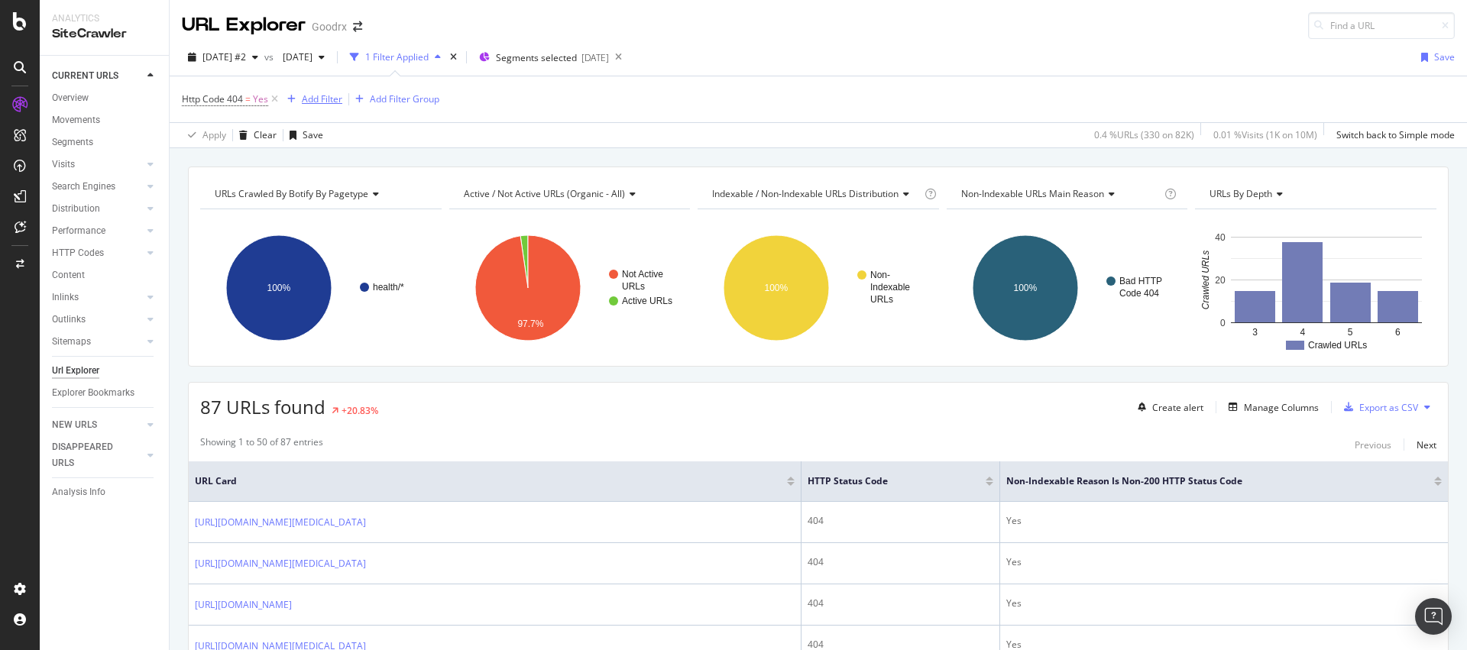
click at [311, 97] on div "Add Filter" at bounding box center [322, 98] width 40 height 13
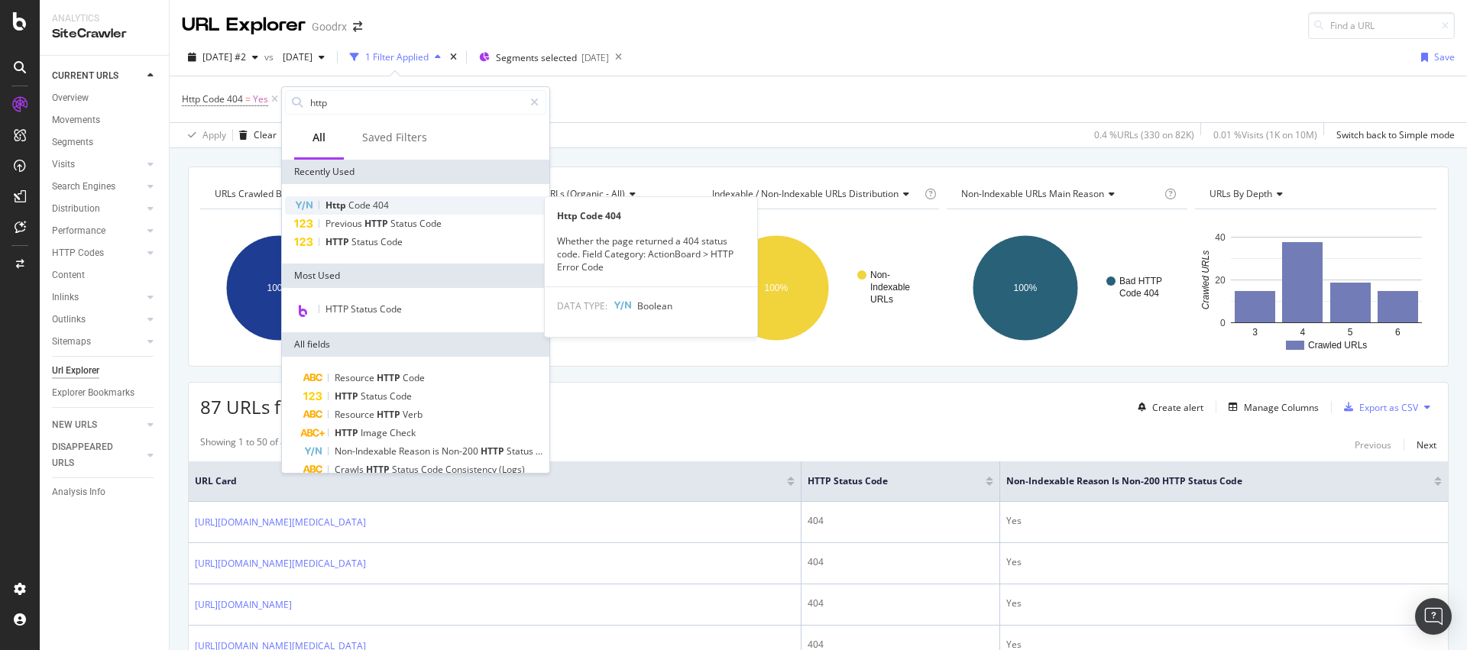
type input "http"
click at [383, 203] on span "404" at bounding box center [381, 205] width 16 height 13
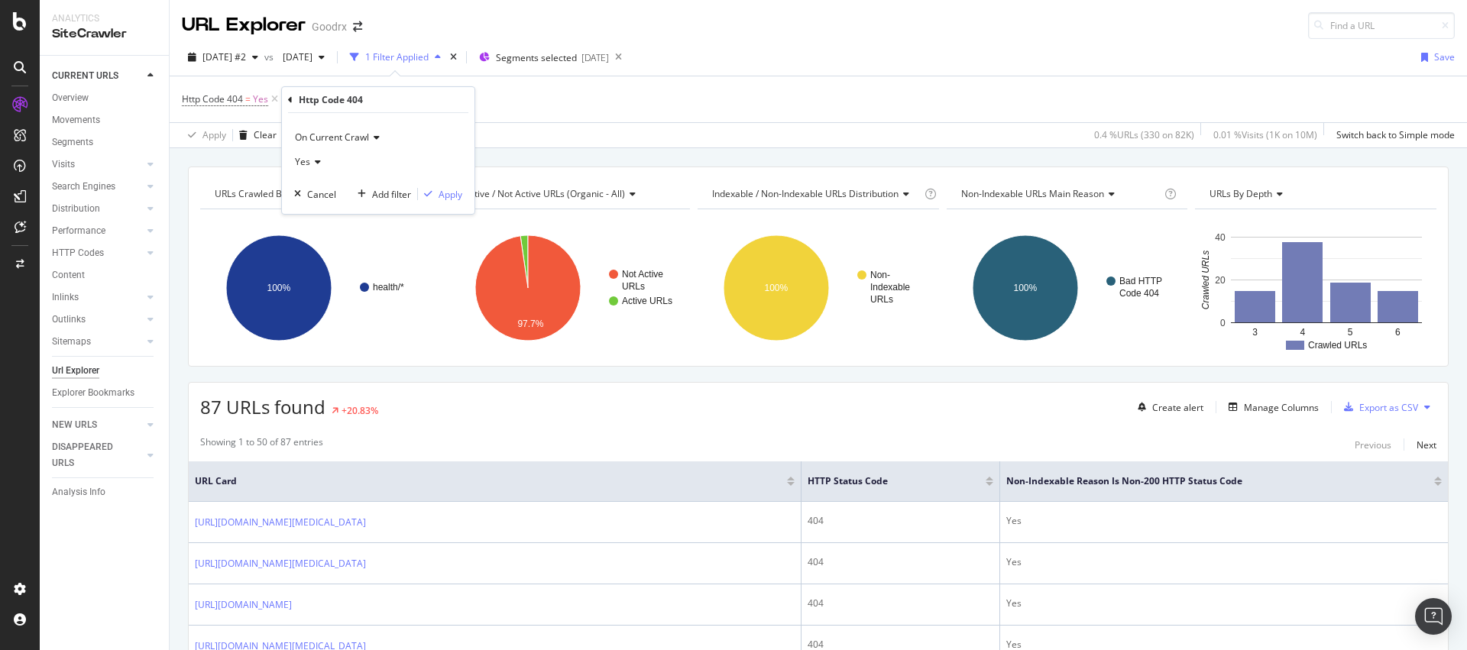
click at [344, 141] on span "On Current Crawl" at bounding box center [332, 137] width 74 height 13
click at [343, 184] on span "On Compared Crawl" at bounding box center [345, 189] width 86 height 13
click at [324, 164] on div "Yes" at bounding box center [378, 162] width 168 height 24
click at [310, 212] on span "No" at bounding box center [308, 213] width 12 height 13
click at [448, 198] on div "Apply" at bounding box center [451, 194] width 24 height 13
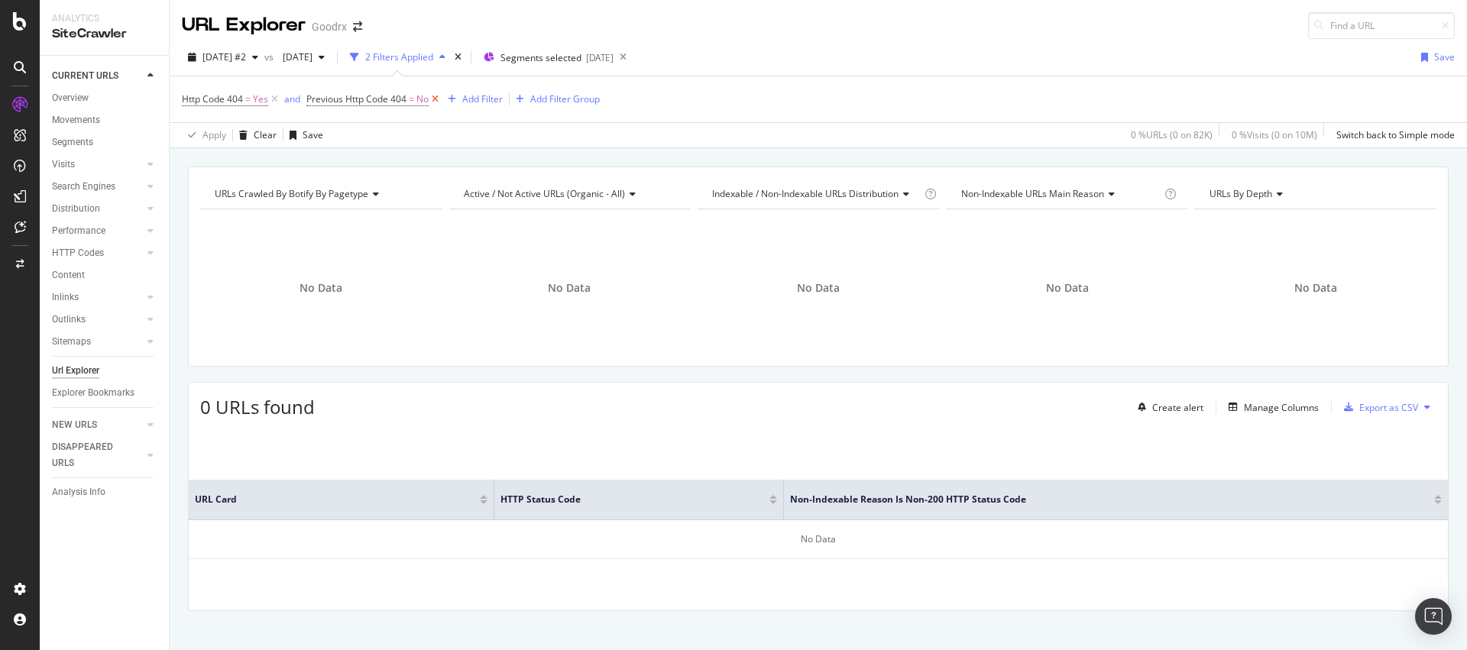
click at [440, 100] on icon at bounding box center [435, 99] width 13 height 15
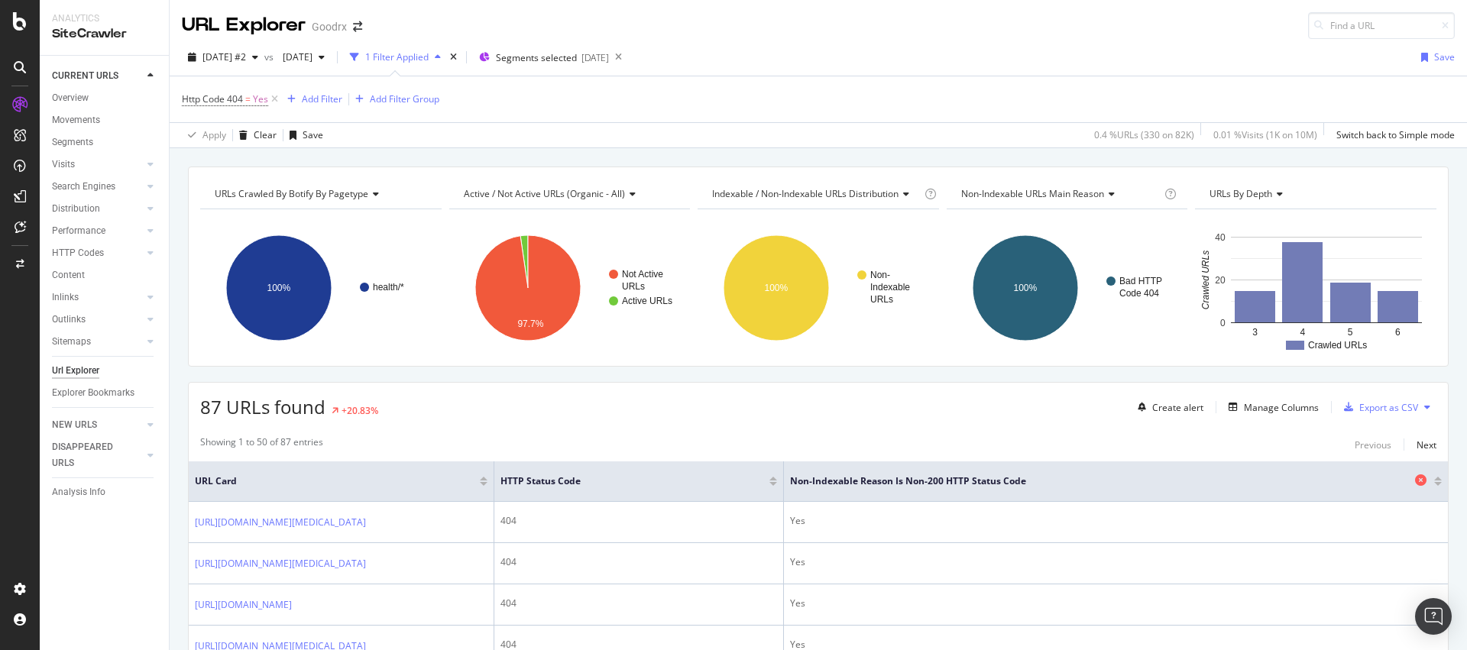
click at [1097, 484] on span "Non-Indexable Reason is Non-200 HTTP Status Code" at bounding box center [1100, 482] width 621 height 14
click at [1427, 487] on div "Non-Indexable Reason is Non-200 HTTP Status Code" at bounding box center [1116, 481] width 652 height 15
click at [1434, 484] on div at bounding box center [1438, 484] width 8 height 4
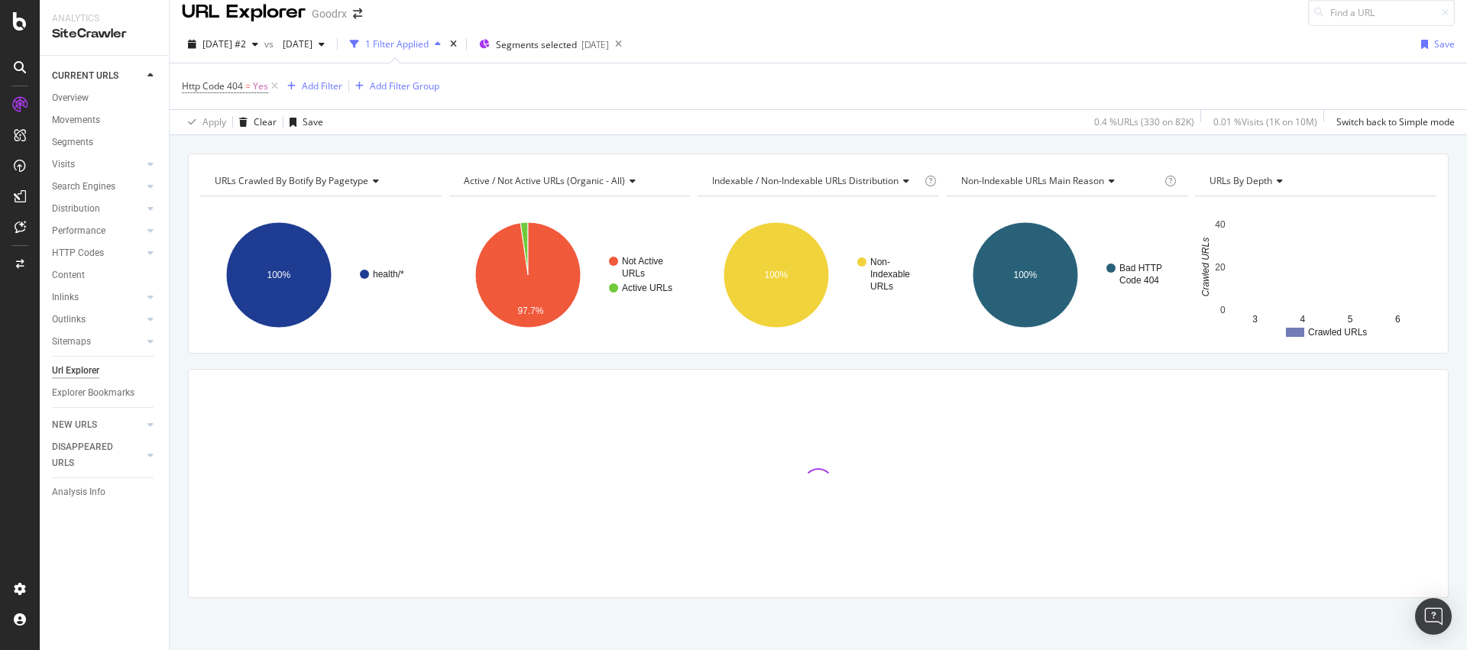
scroll to position [15, 0]
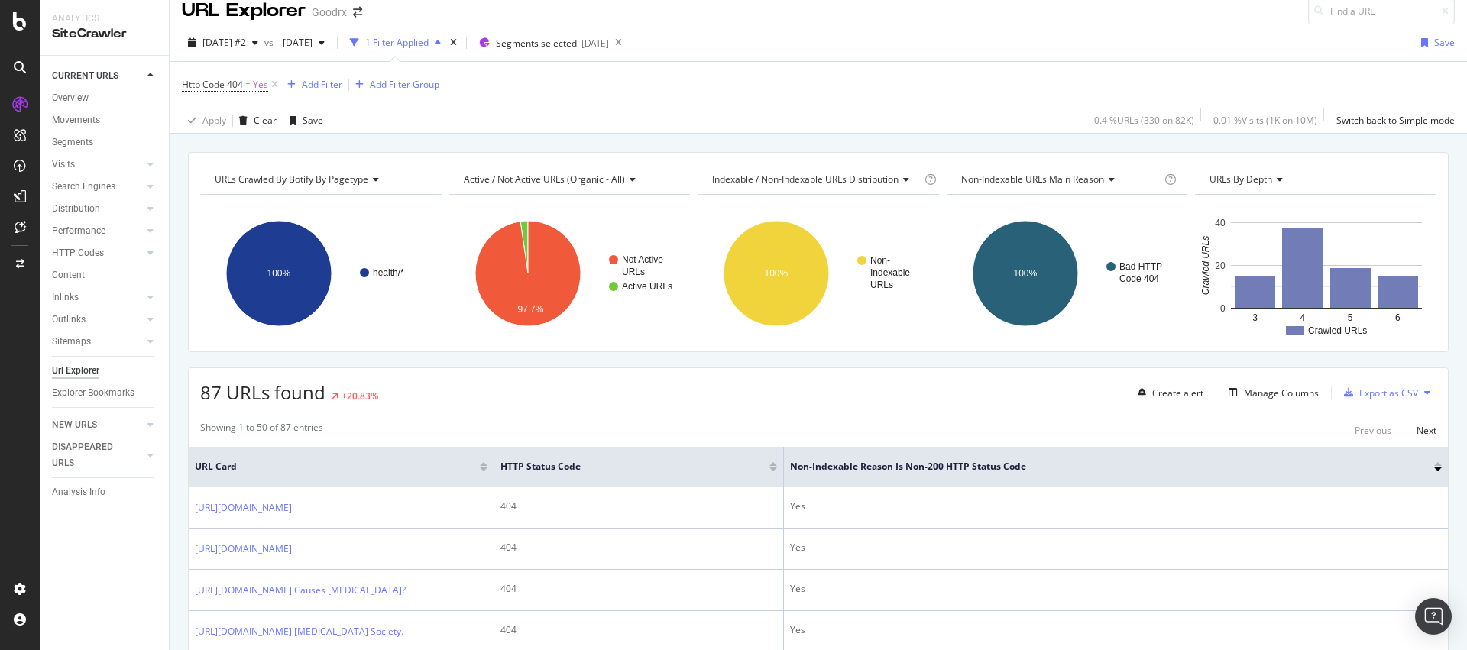
click at [1434, 463] on div at bounding box center [1438, 464] width 8 height 4
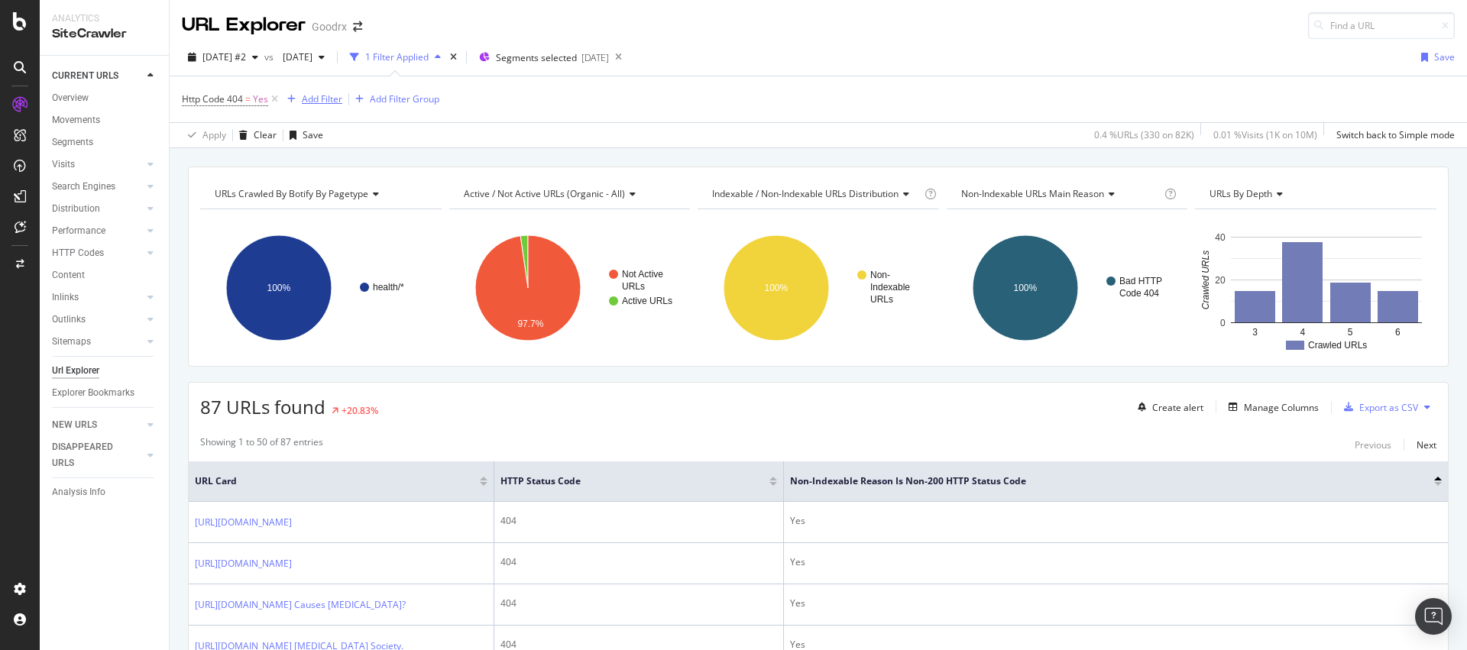
click at [311, 103] on div "Add Filter" at bounding box center [322, 98] width 40 height 13
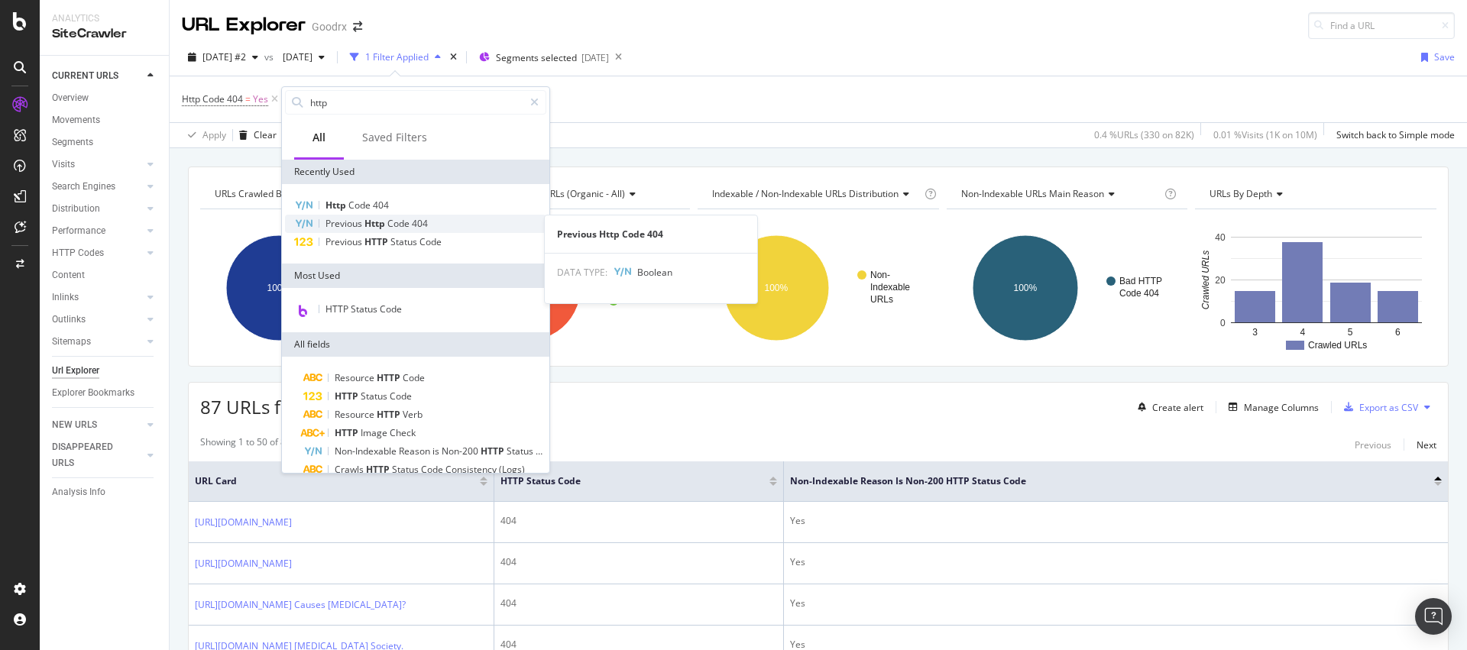
click at [385, 230] on div "Previous Http Code 404" at bounding box center [415, 224] width 261 height 18
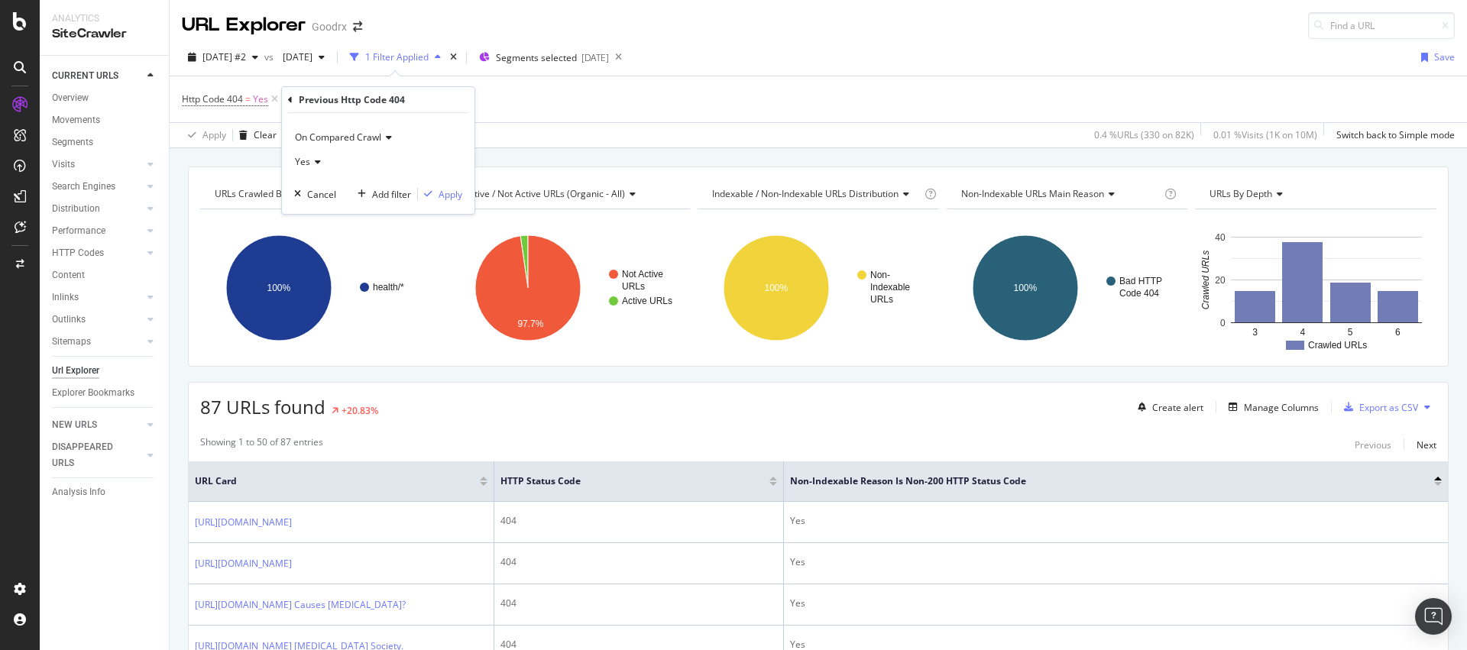
click at [323, 167] on div "Yes" at bounding box center [378, 162] width 168 height 24
click at [317, 212] on div "No" at bounding box center [380, 213] width 164 height 20
click at [458, 193] on div "Apply" at bounding box center [451, 194] width 24 height 13
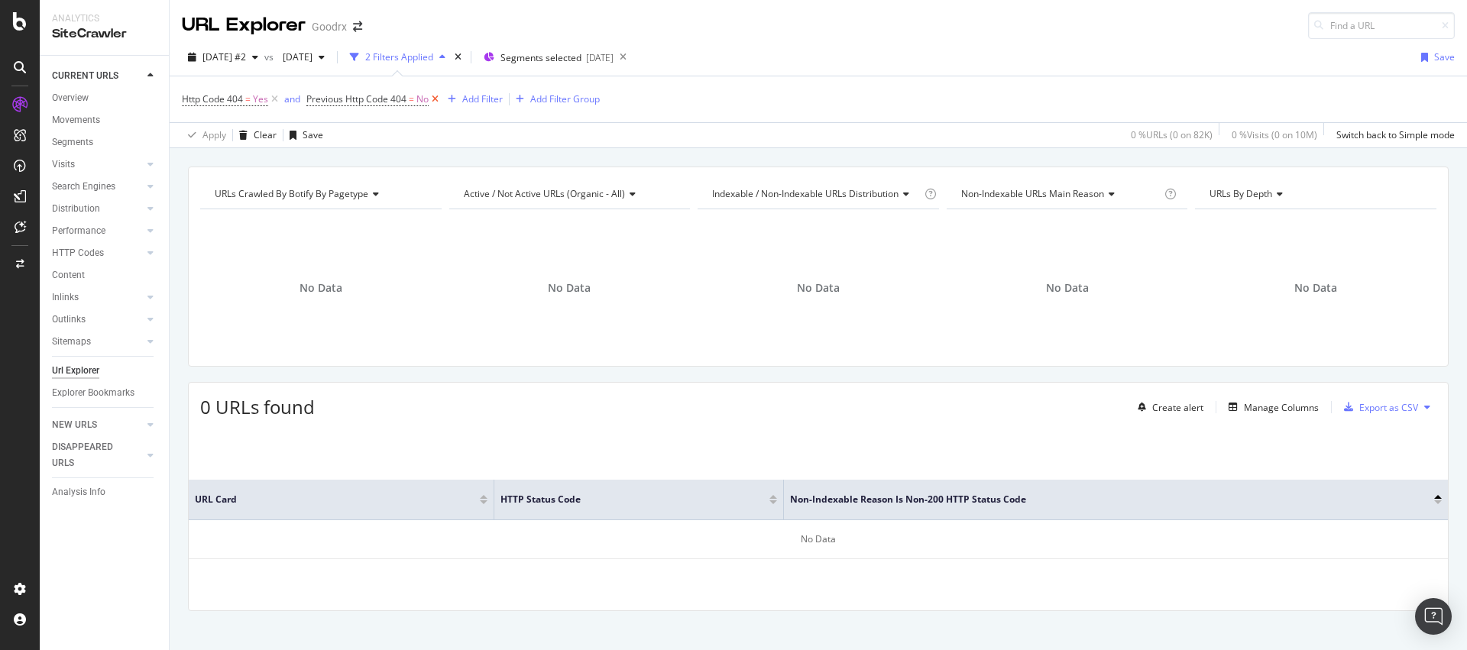
click at [439, 100] on icon at bounding box center [435, 99] width 13 height 15
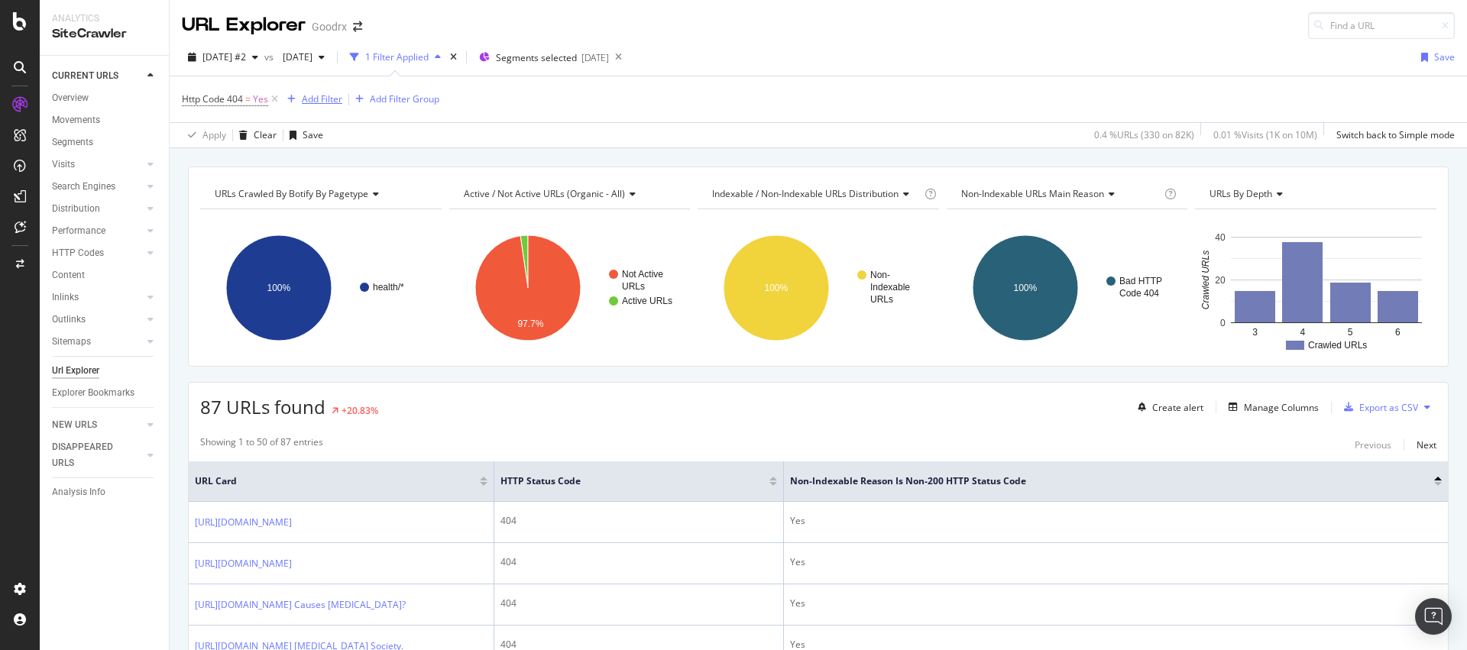
click at [331, 102] on div "Add Filter" at bounding box center [322, 98] width 40 height 13
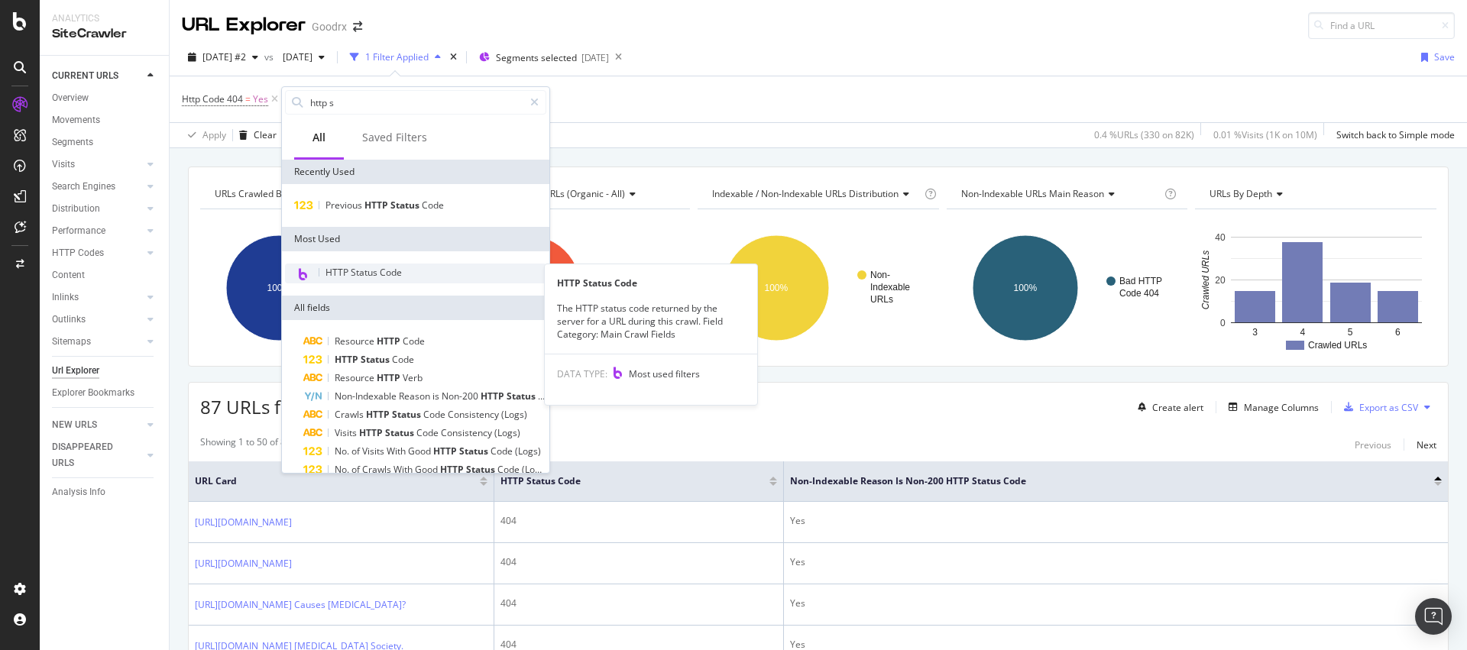
type input "http s"
click at [397, 274] on span "HTTP Status Code" at bounding box center [364, 272] width 76 height 13
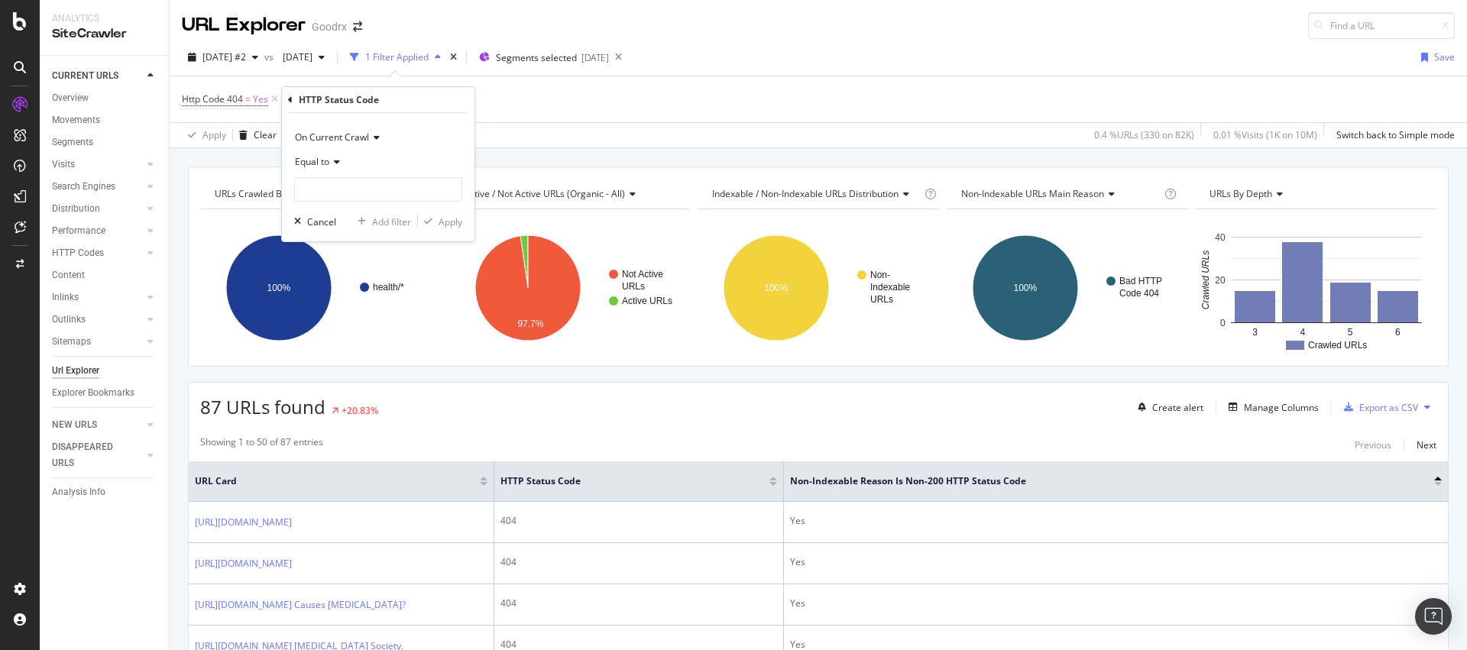
click at [348, 138] on span "On Current Crawl" at bounding box center [332, 137] width 74 height 13
click at [345, 184] on span "On Compared Crawl" at bounding box center [345, 189] width 86 height 13
click at [504, 131] on div "Apply Clear Save 0.4 % URLs ( 330 on 82K ) 0.01 % Visits ( 1K on 10M ) Switch b…" at bounding box center [819, 134] width 1298 height 25
click at [509, 100] on icon at bounding box center [508, 99] width 13 height 15
click at [332, 101] on div "Add Filter" at bounding box center [322, 98] width 40 height 13
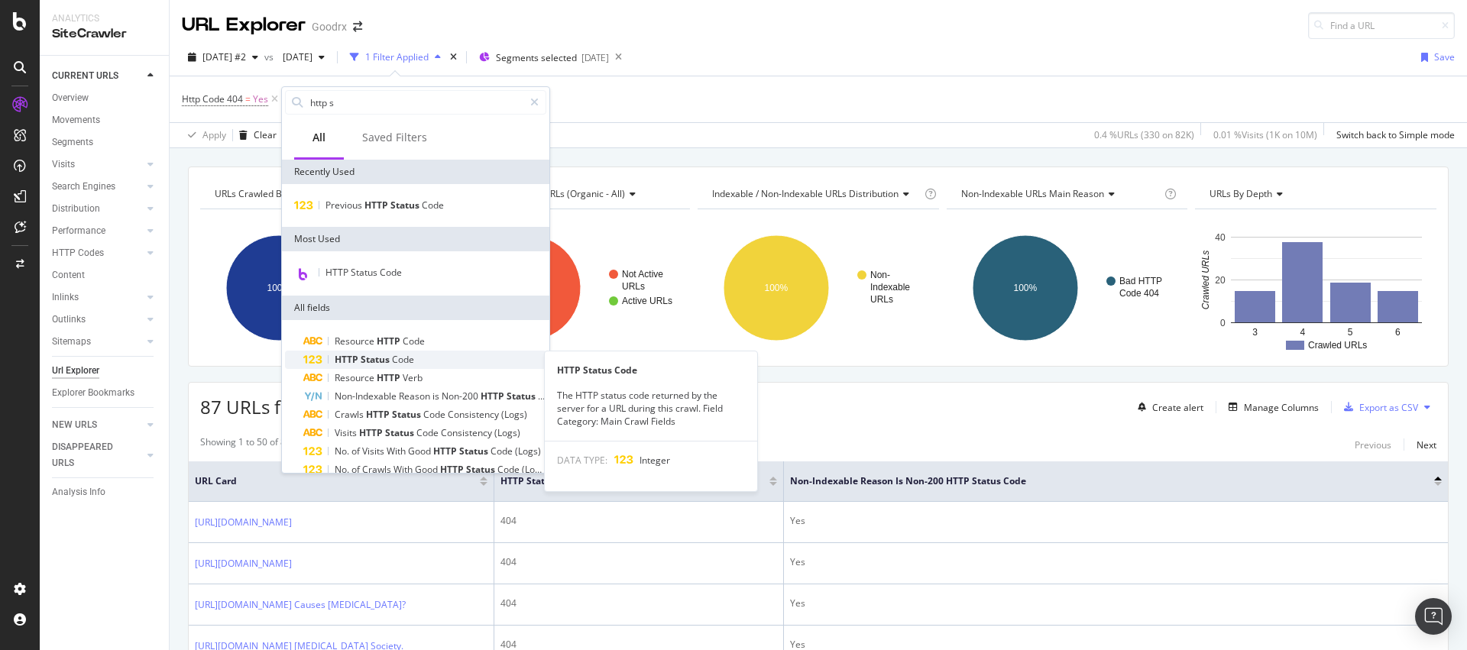
click at [426, 361] on div "HTTP Status Code" at bounding box center [424, 360] width 243 height 18
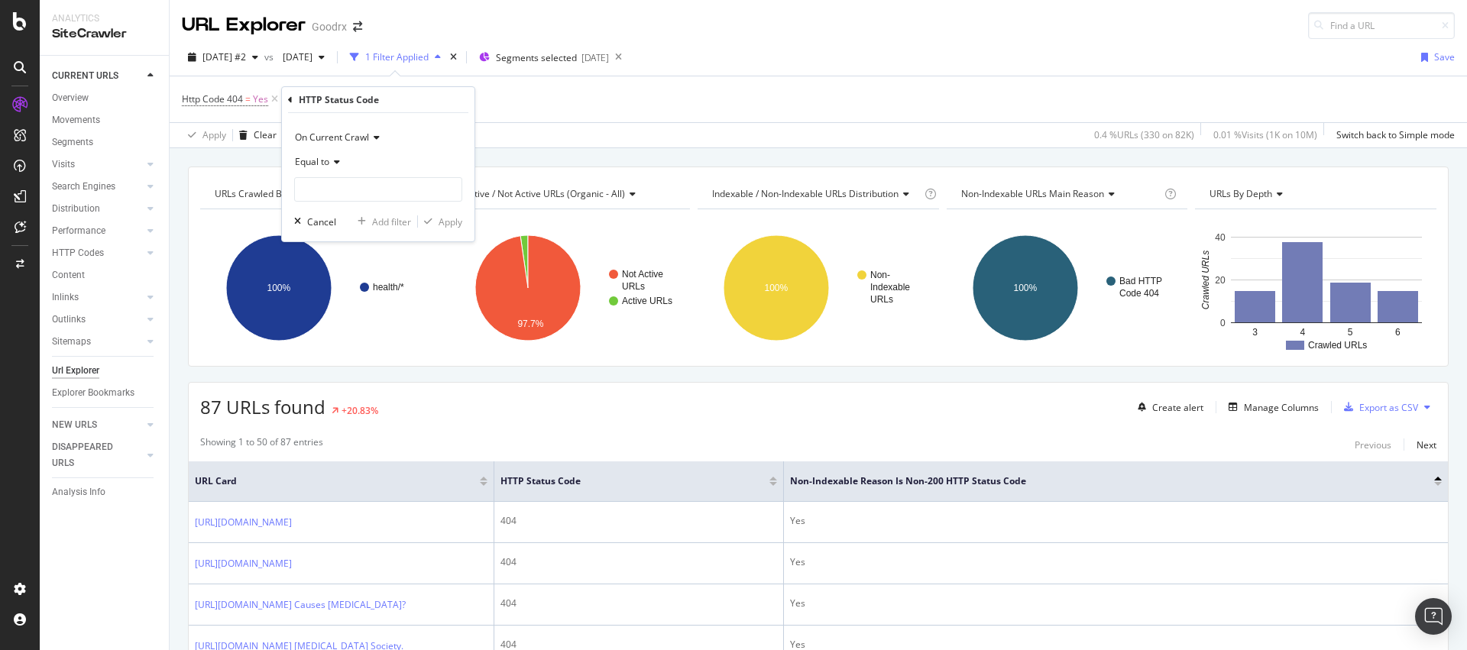
click at [566, 125] on div "Apply Clear Save 0.4 % URLs ( 330 on 82K ) 0.01 % Visits ( 1K on 10M ) Switch b…" at bounding box center [819, 134] width 1298 height 25
click at [467, 103] on icon at bounding box center [469, 99] width 13 height 15
click at [1255, 412] on div "Manage Columns" at bounding box center [1281, 407] width 75 height 13
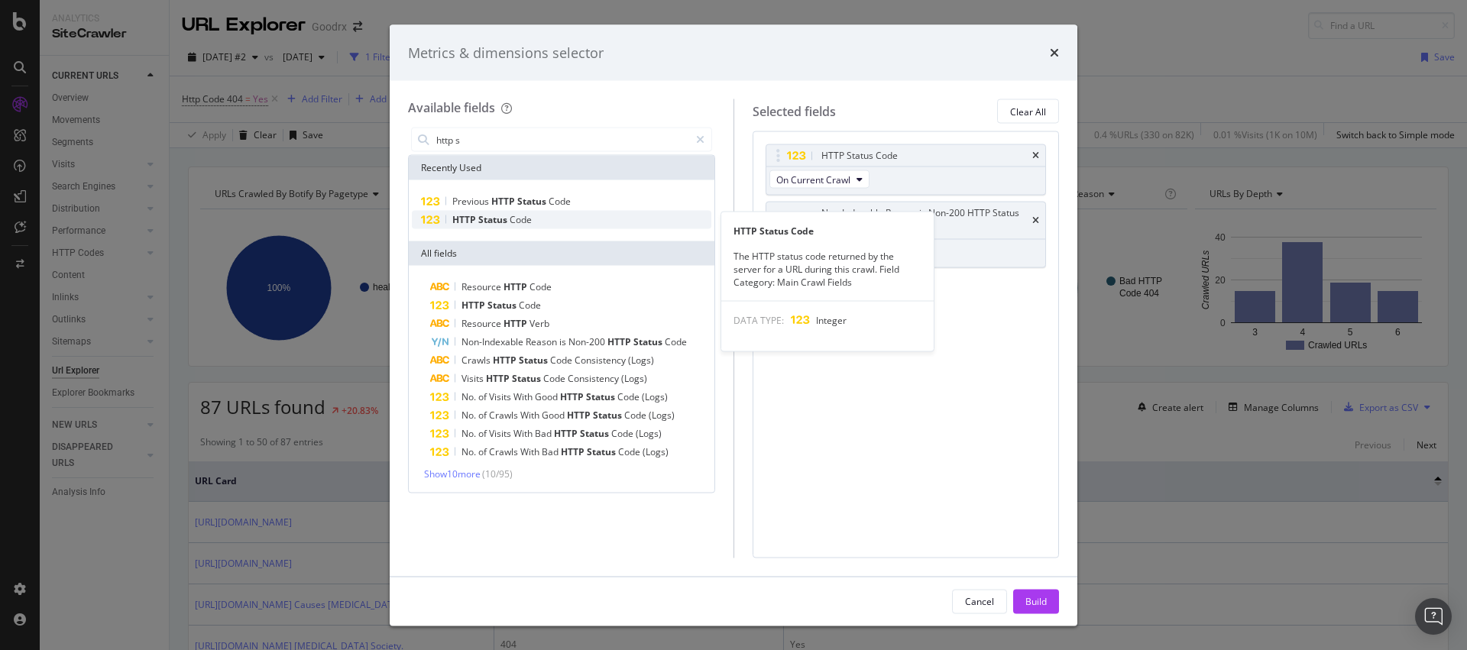
type input "http s"
click at [565, 219] on div "HTTP Status Code" at bounding box center [562, 220] width 300 height 18
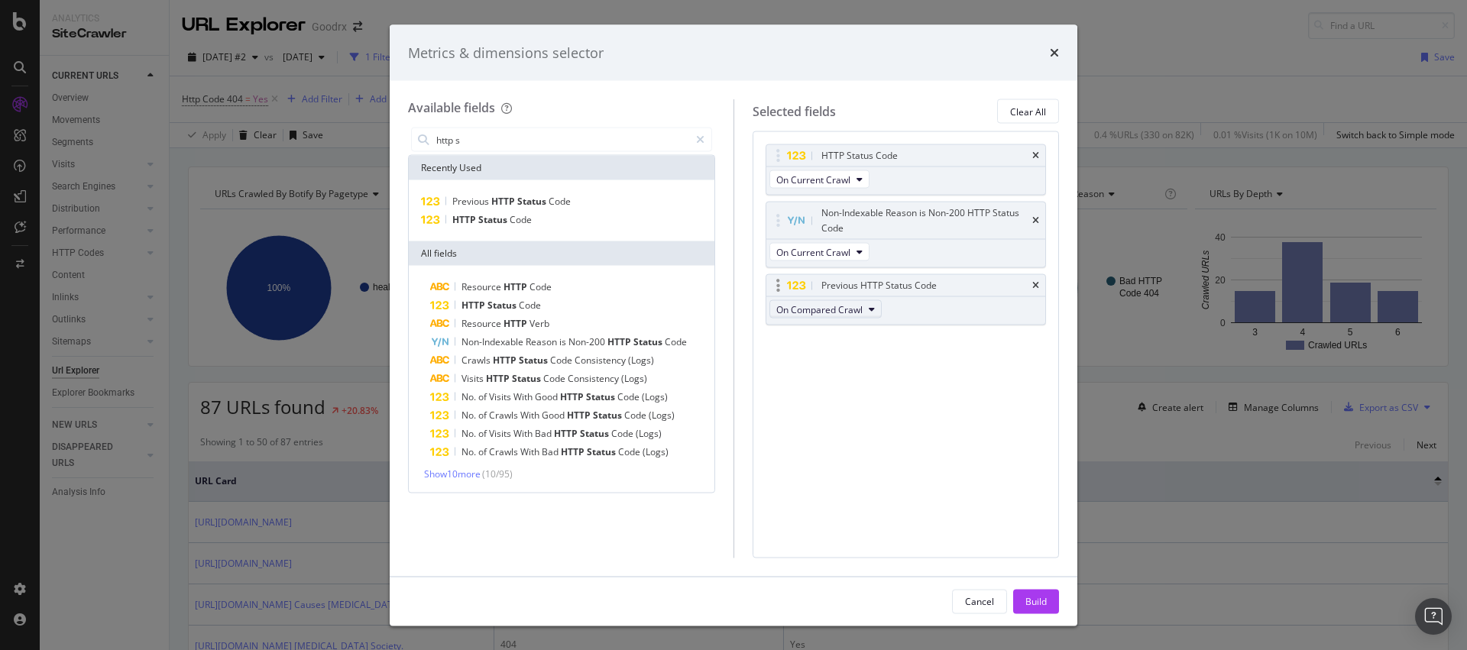
click at [870, 311] on icon "modal" at bounding box center [872, 309] width 6 height 9
click at [844, 368] on span "On Compared Crawl" at bounding box center [826, 365] width 88 height 14
click at [827, 364] on span "On Compared Crawl" at bounding box center [826, 365] width 88 height 14
click at [954, 393] on div "HTTP Status Code On Current Crawl Non-Indexable Reason is Non-200 HTTP Status C…" at bounding box center [906, 344] width 307 height 426
drag, startPoint x: 776, startPoint y: 267, endPoint x: 776, endPoint y: 222, distance: 45.1
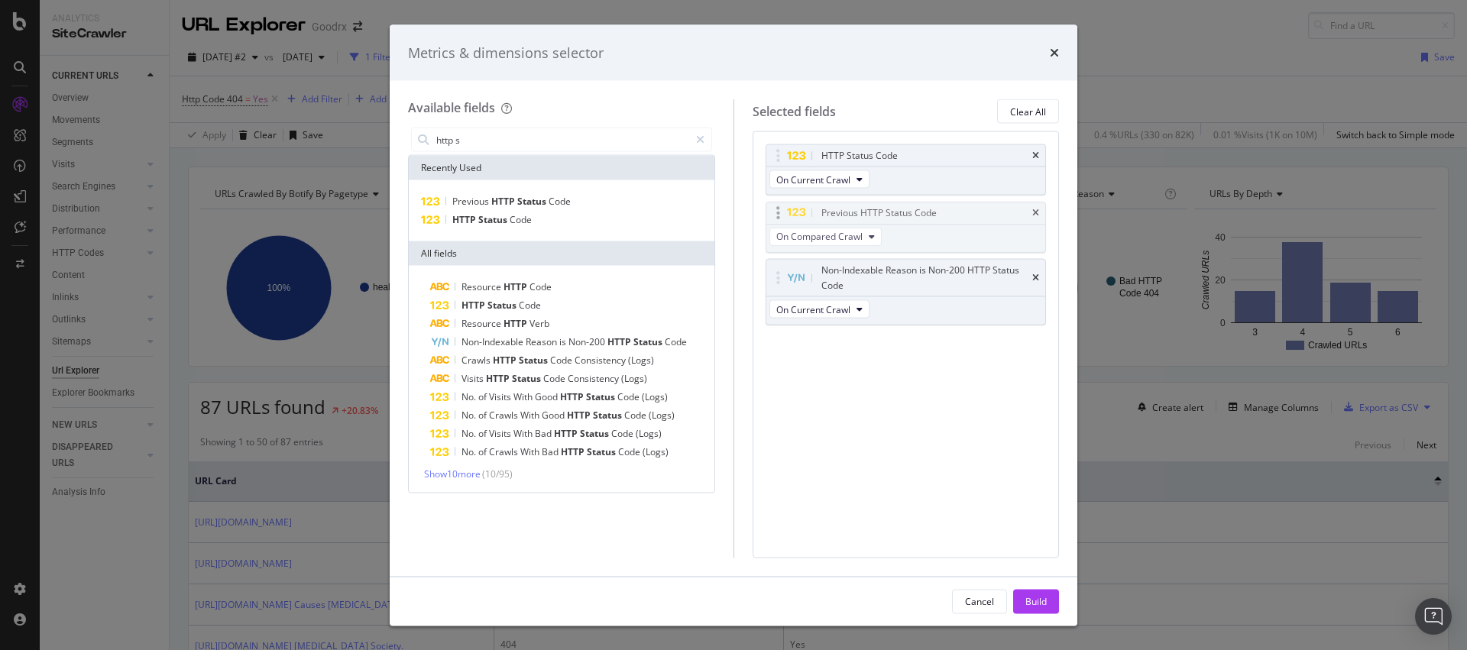
click at [776, 222] on body "Analytics SiteCrawler CURRENT URLS Overview Movements Segments Visits Analysis …" at bounding box center [733, 325] width 1467 height 650
click at [1044, 611] on div "Build" at bounding box center [1035, 601] width 21 height 23
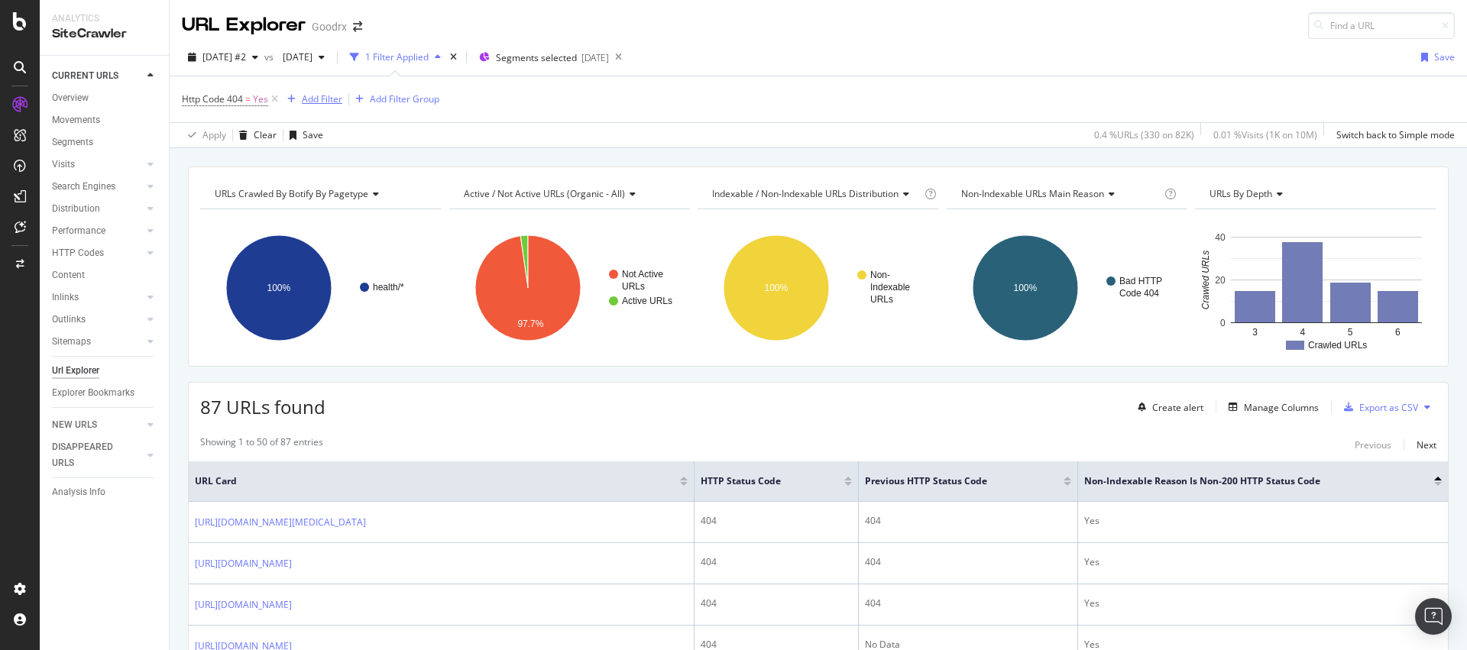
click at [326, 99] on div "Add Filter" at bounding box center [322, 98] width 40 height 13
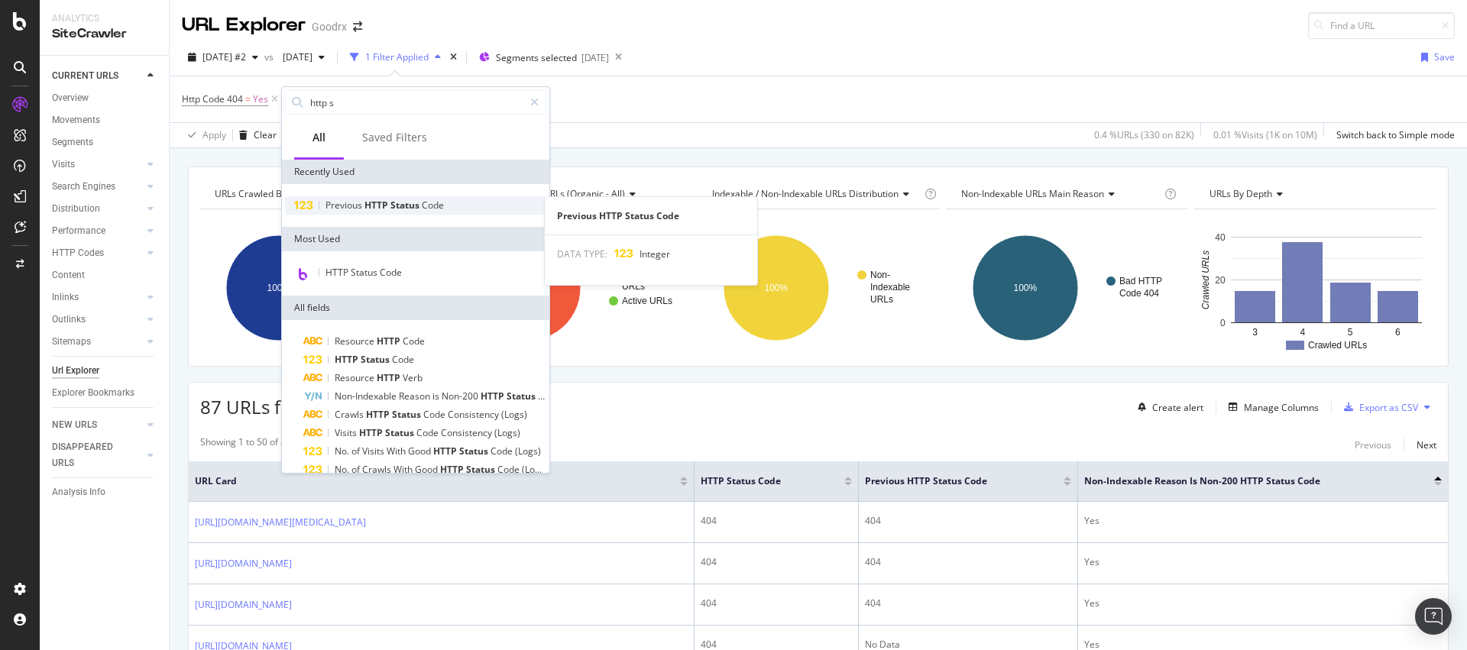
click at [398, 203] on span "Status" at bounding box center [405, 205] width 31 height 13
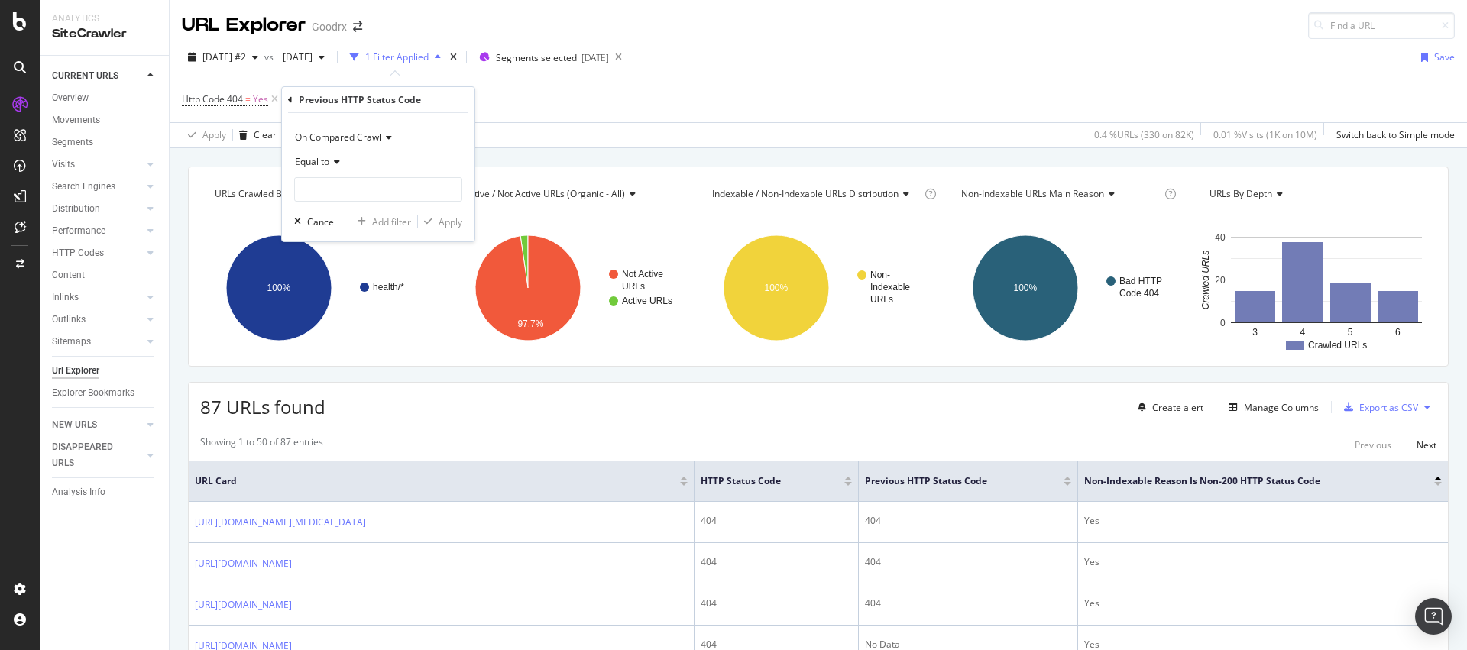
click at [342, 163] on div "Equal to" at bounding box center [378, 162] width 168 height 24
click at [374, 210] on div "Not Equal to" at bounding box center [380, 213] width 164 height 20
click at [371, 191] on input "number" at bounding box center [378, 189] width 168 height 24
type input "404"
click at [459, 220] on div "Apply" at bounding box center [451, 221] width 24 height 13
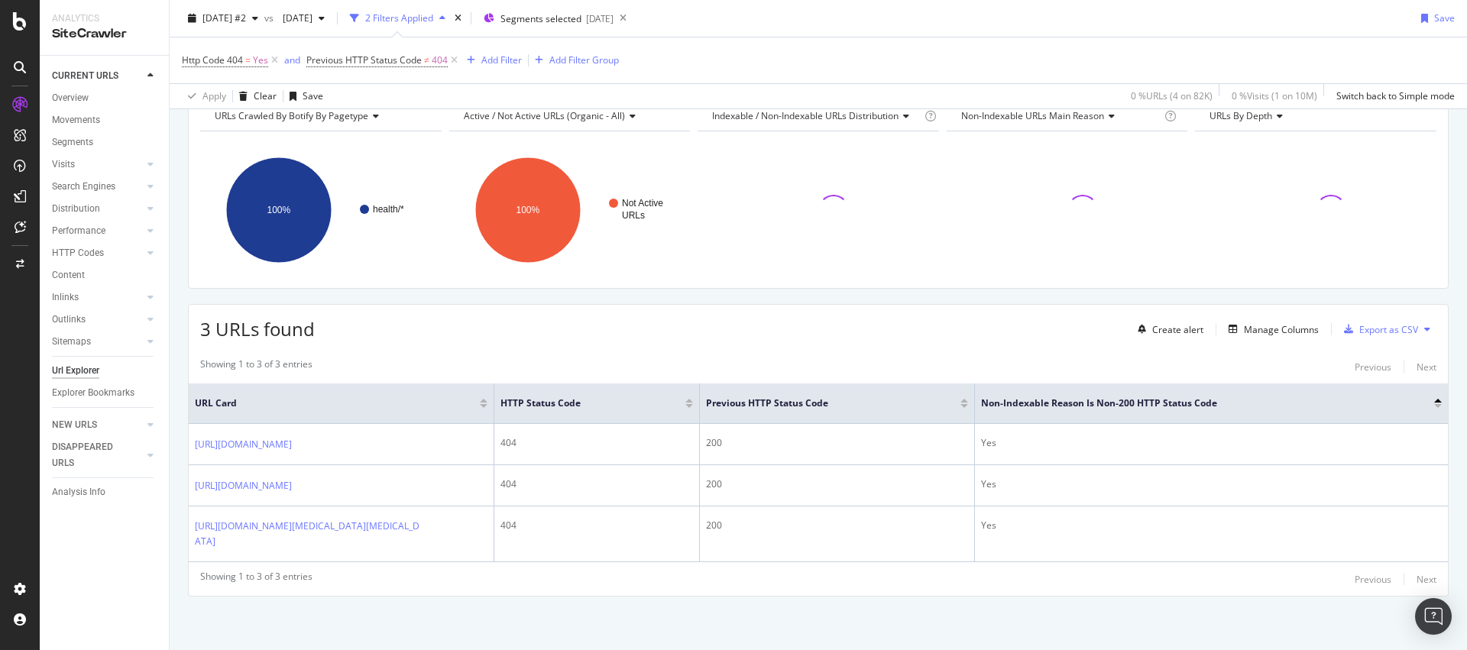
scroll to position [107, 0]
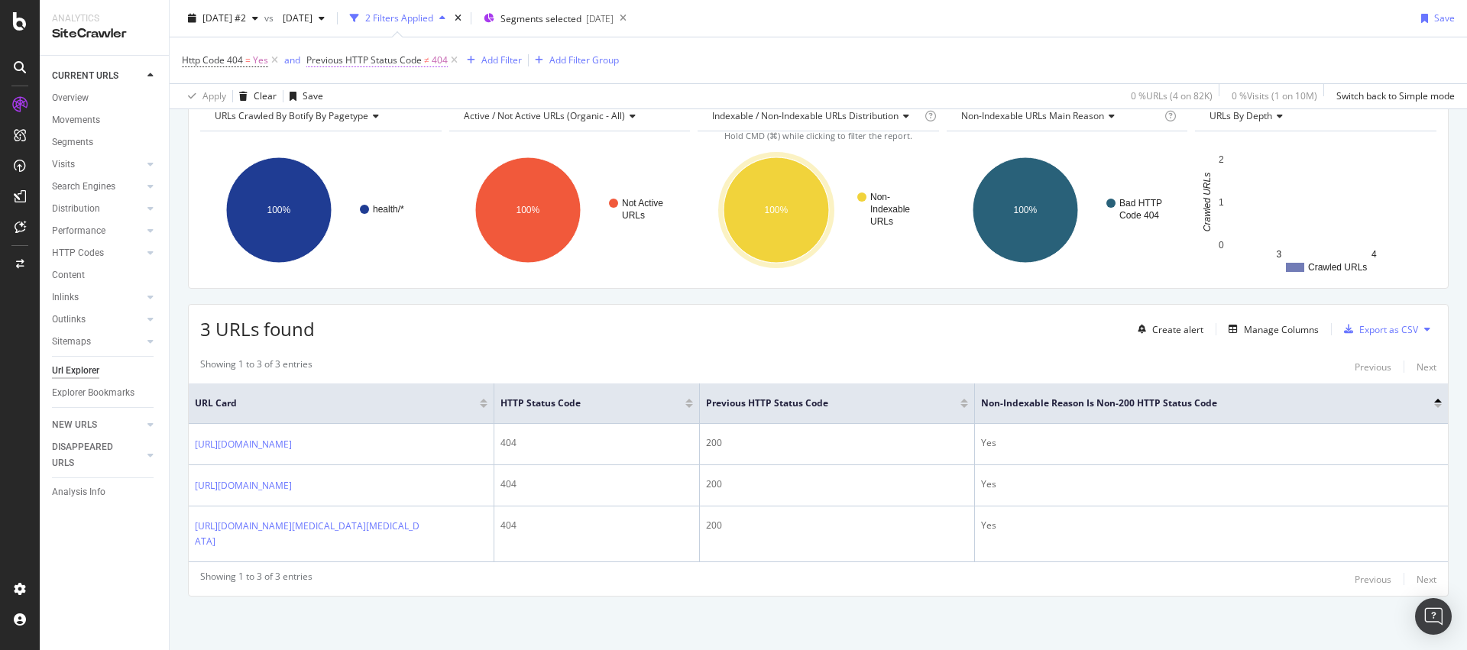
click at [383, 60] on span "Previous HTTP Status Code" at bounding box center [363, 59] width 115 height 13
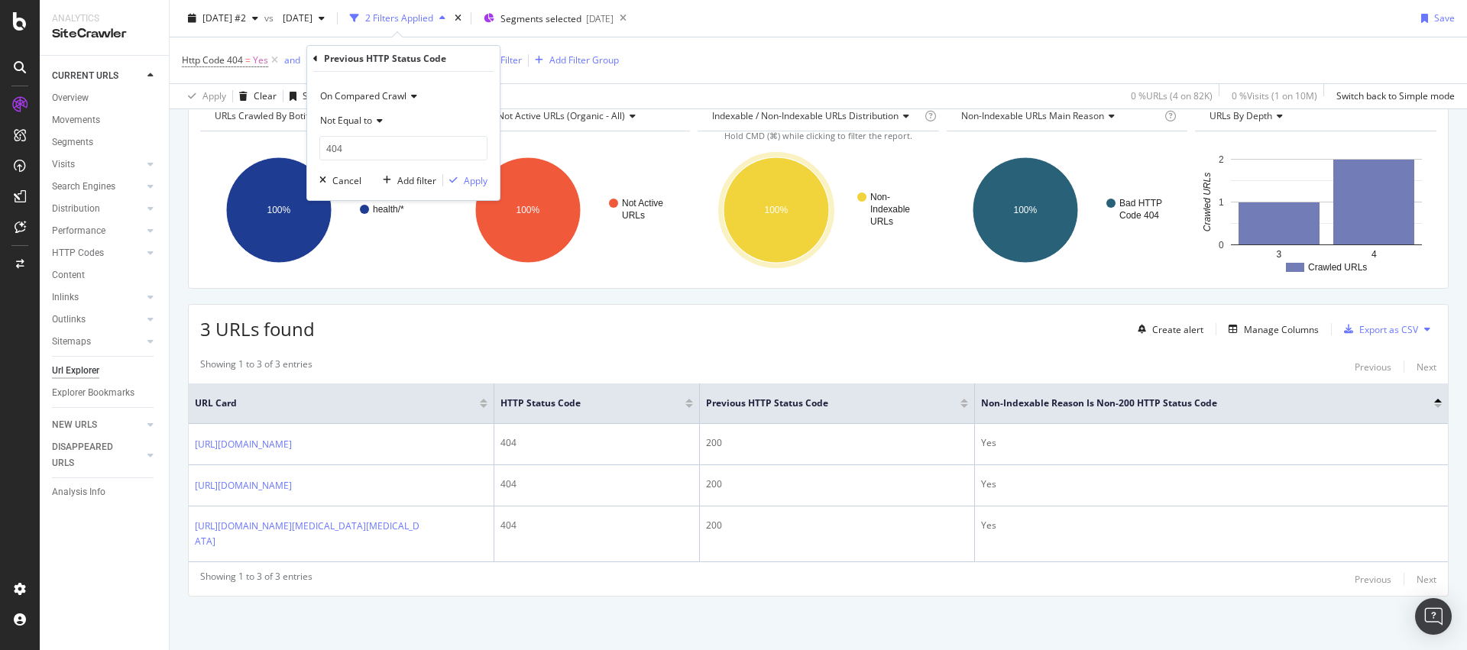
click at [374, 121] on icon at bounding box center [377, 120] width 11 height 9
click at [420, 110] on div "Not Equal to" at bounding box center [403, 121] width 168 height 24
click at [446, 305] on div "3 URLs found Create alert Manage Columns Export as CSV" at bounding box center [818, 323] width 1259 height 37
click at [453, 62] on icon at bounding box center [454, 60] width 13 height 15
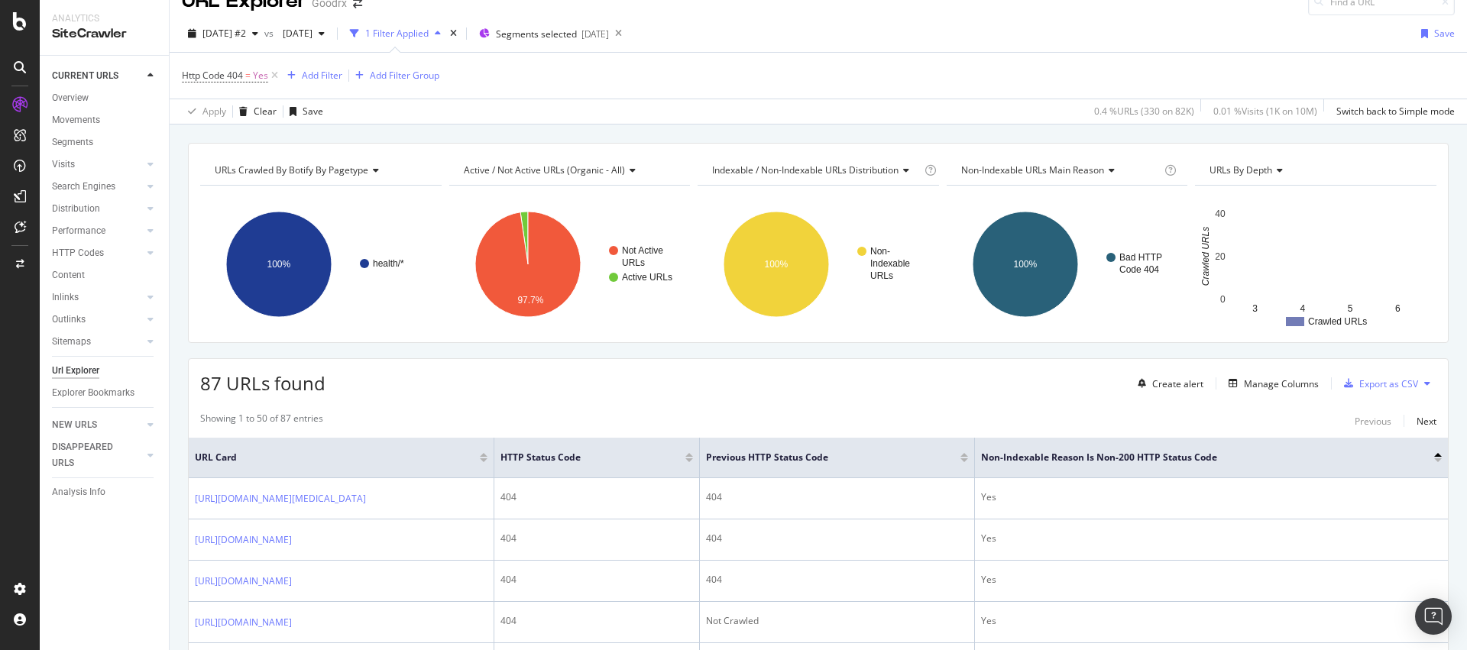
scroll to position [36, 0]
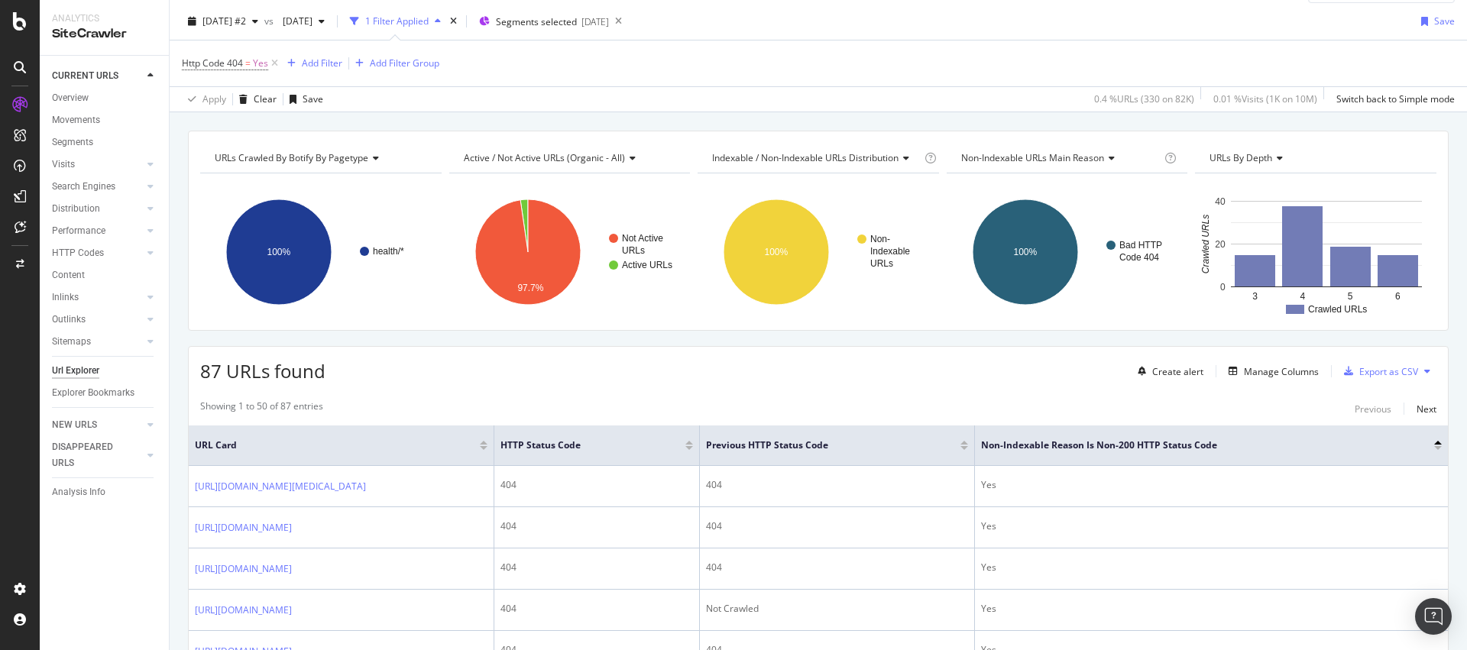
click at [964, 449] on div at bounding box center [965, 448] width 8 height 4
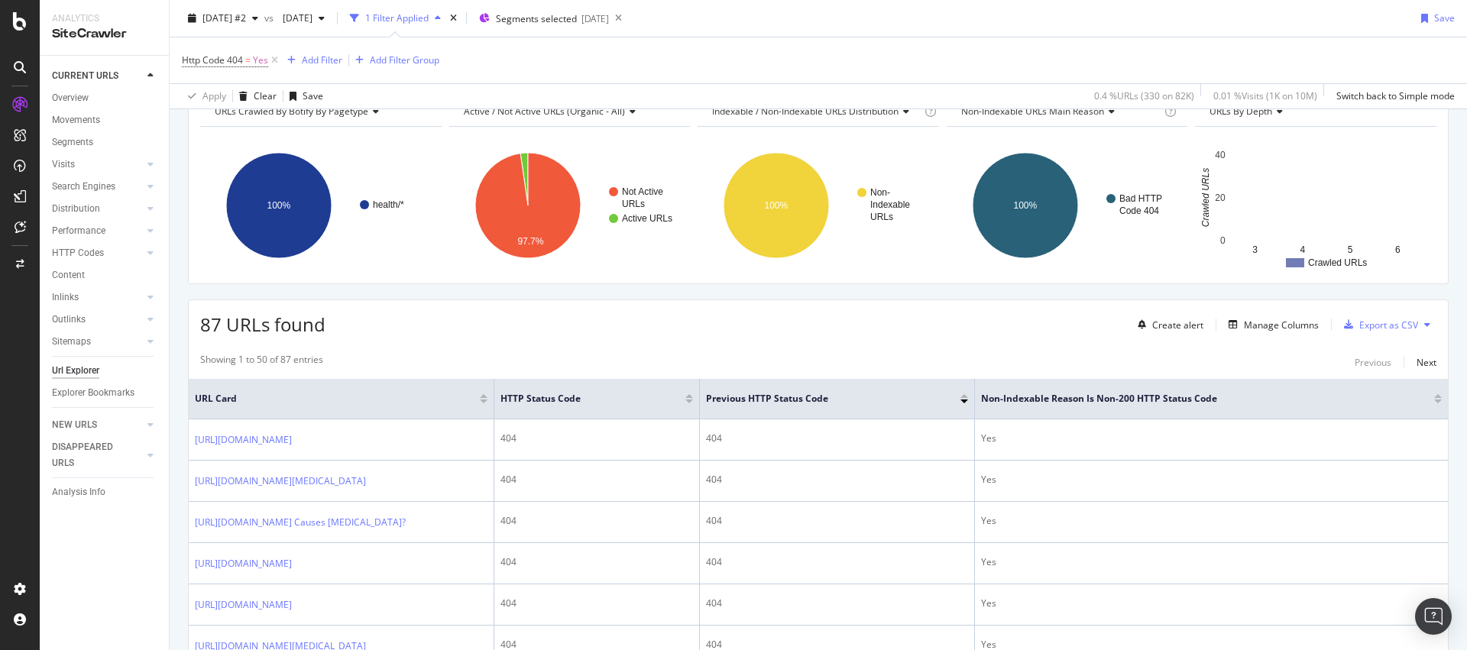
scroll to position [190, 0]
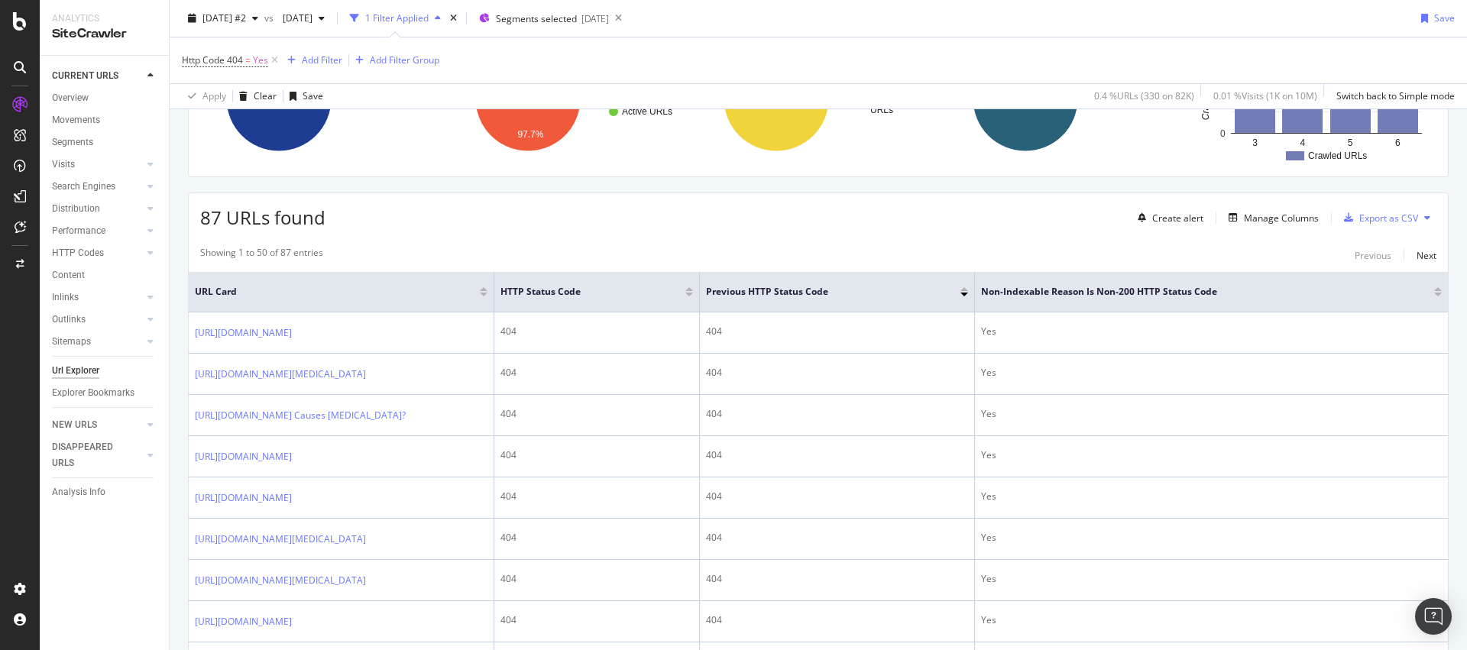
click at [964, 290] on div at bounding box center [965, 289] width 8 height 4
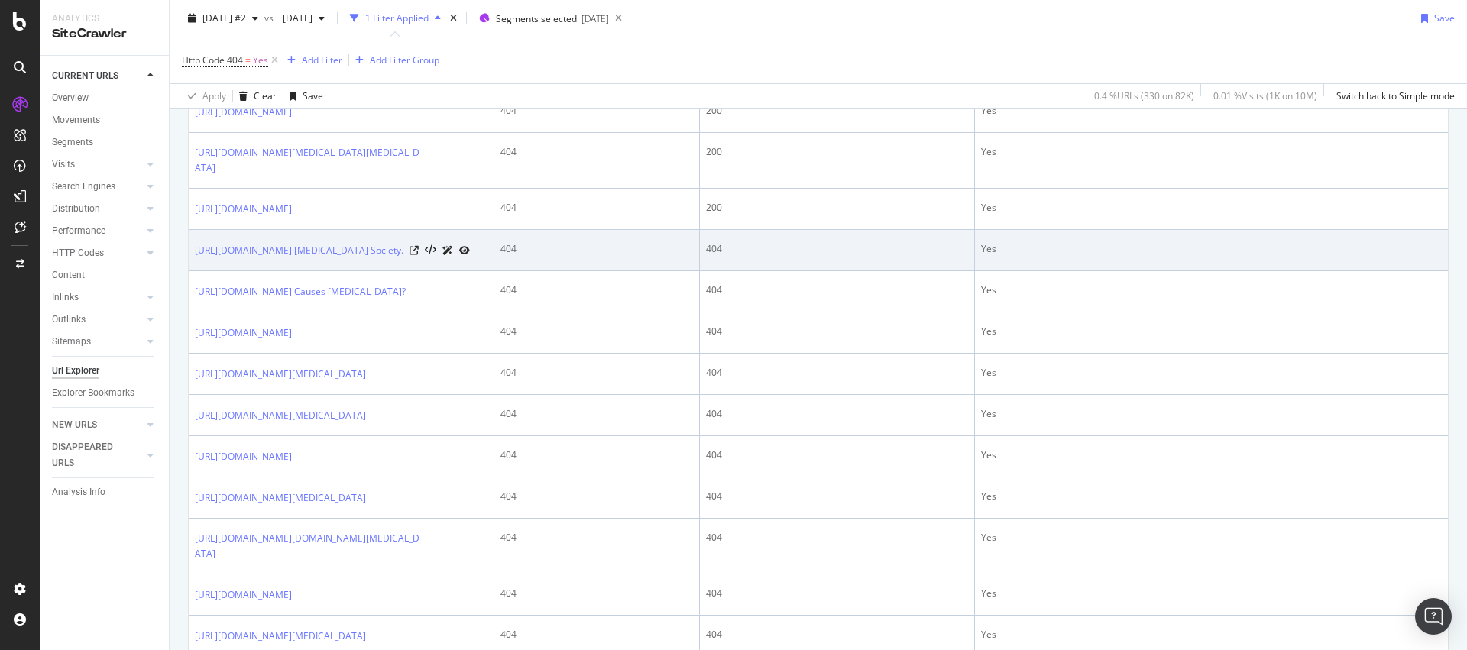
scroll to position [915, 0]
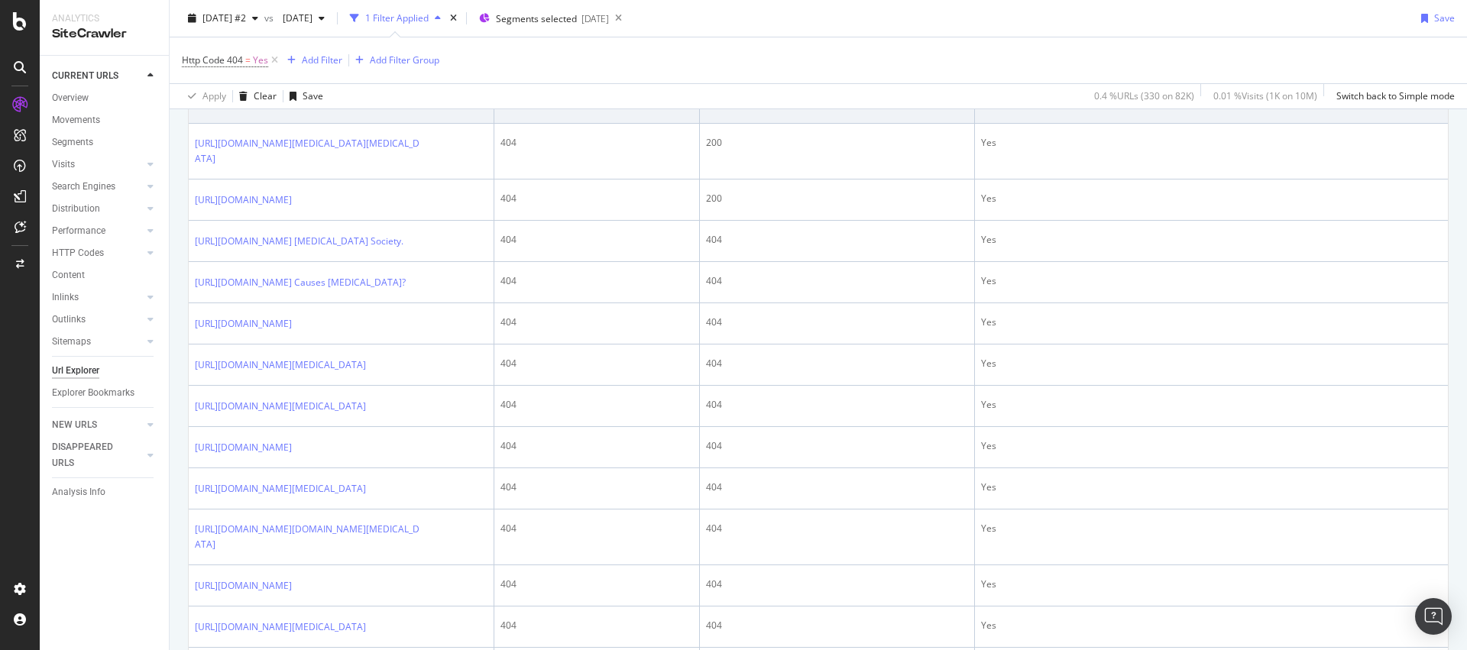
click at [307, 108] on icon at bounding box center [302, 103] width 9 height 9
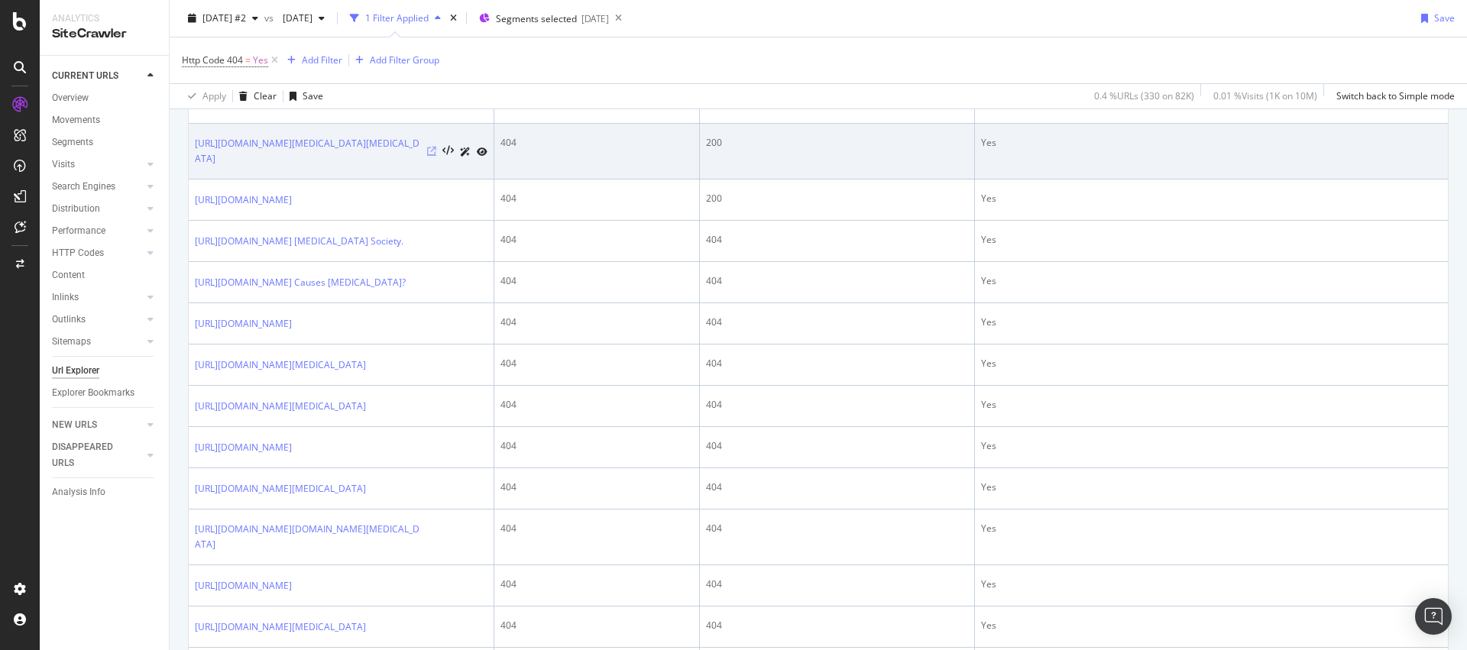
click at [433, 156] on icon at bounding box center [431, 151] width 9 height 9
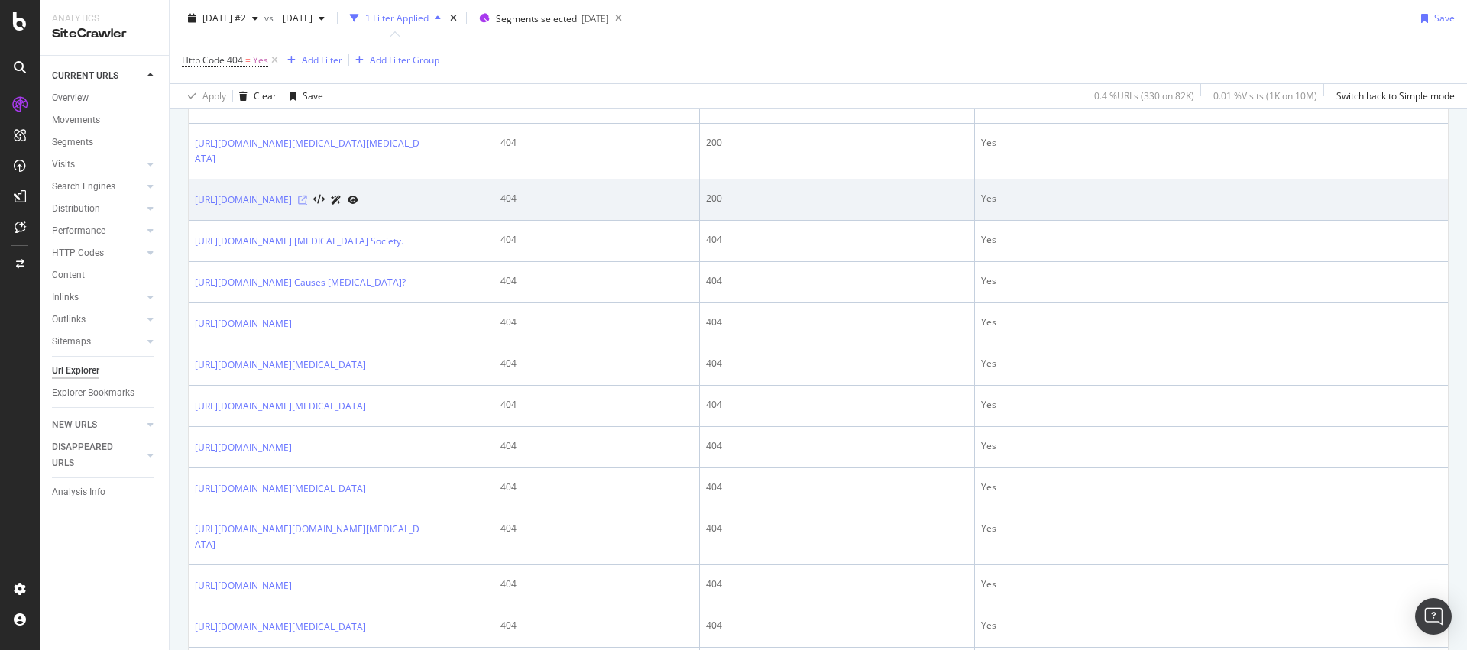
click at [307, 205] on icon at bounding box center [302, 200] width 9 height 9
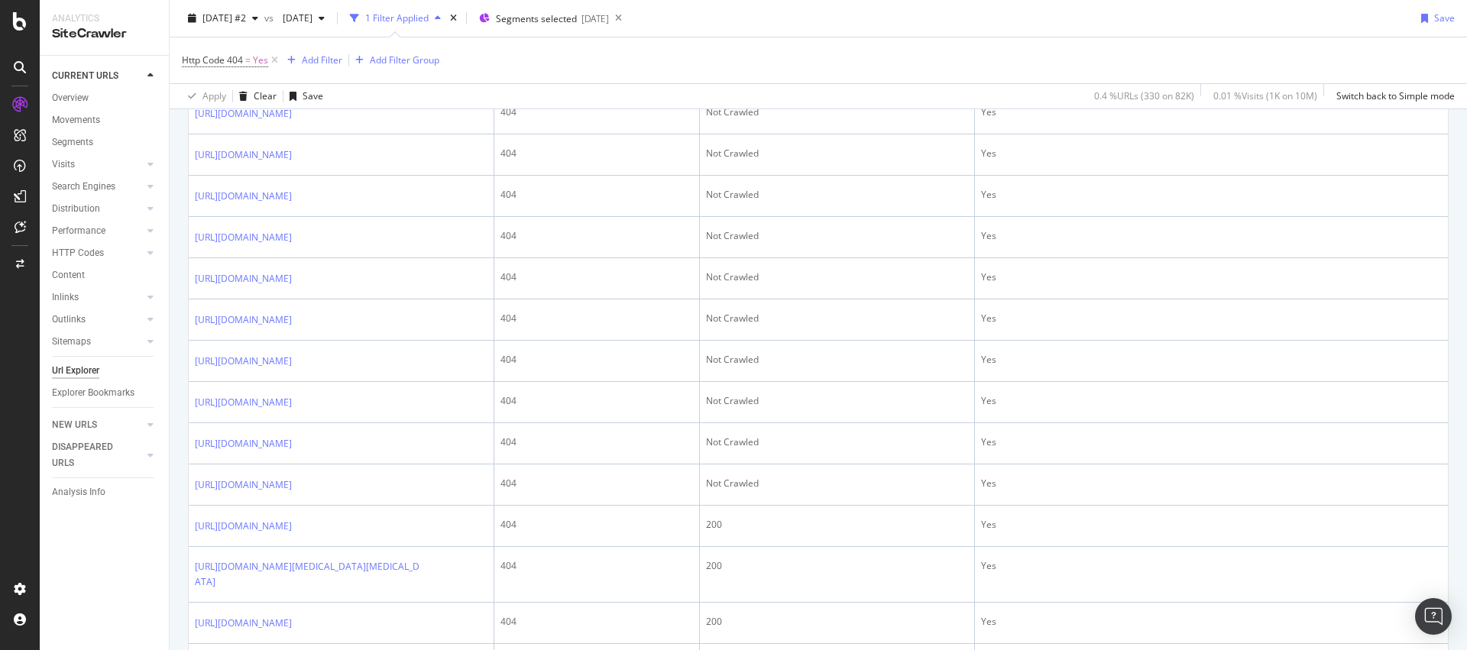
scroll to position [567, 0]
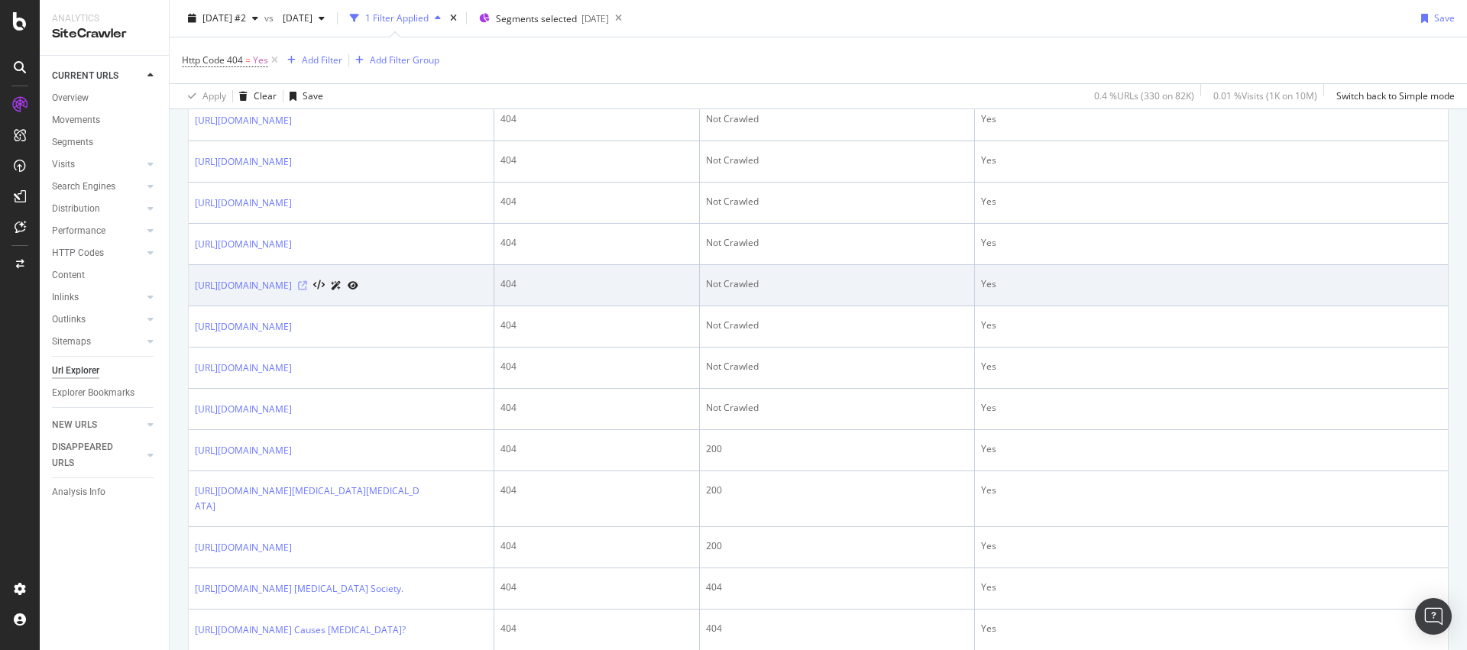
click at [307, 290] on icon at bounding box center [302, 285] width 9 height 9
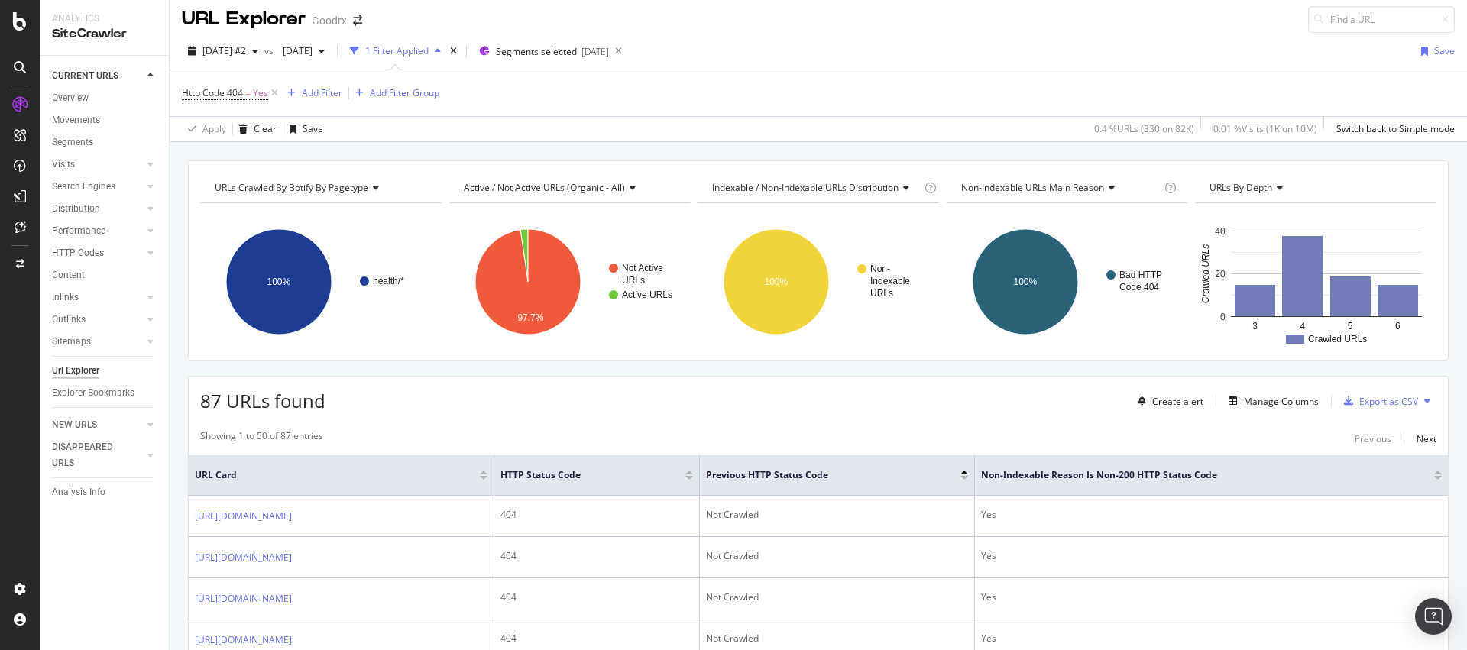
scroll to position [0, 0]
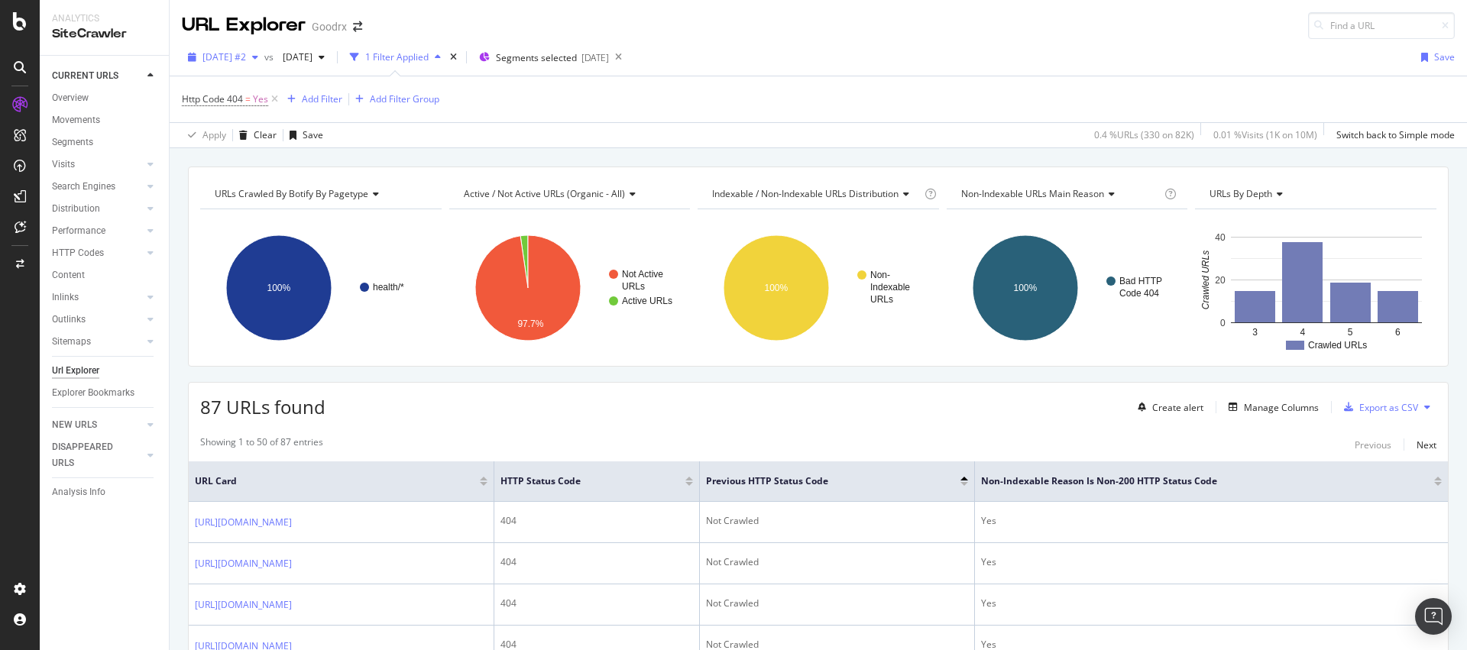
click at [264, 66] on div "[DATE] #2" at bounding box center [223, 57] width 83 height 23
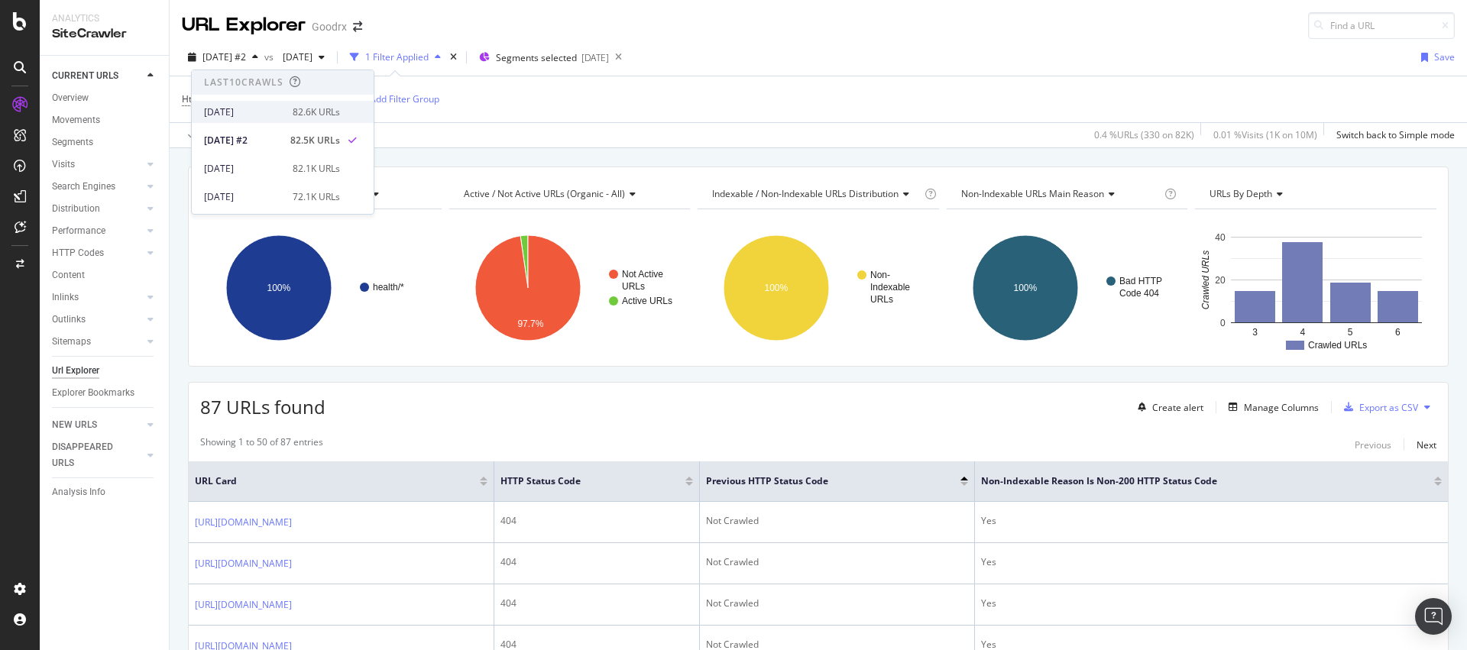
click at [285, 106] on div "2025 Aug. 22nd 82.6K URLs" at bounding box center [272, 112] width 136 height 14
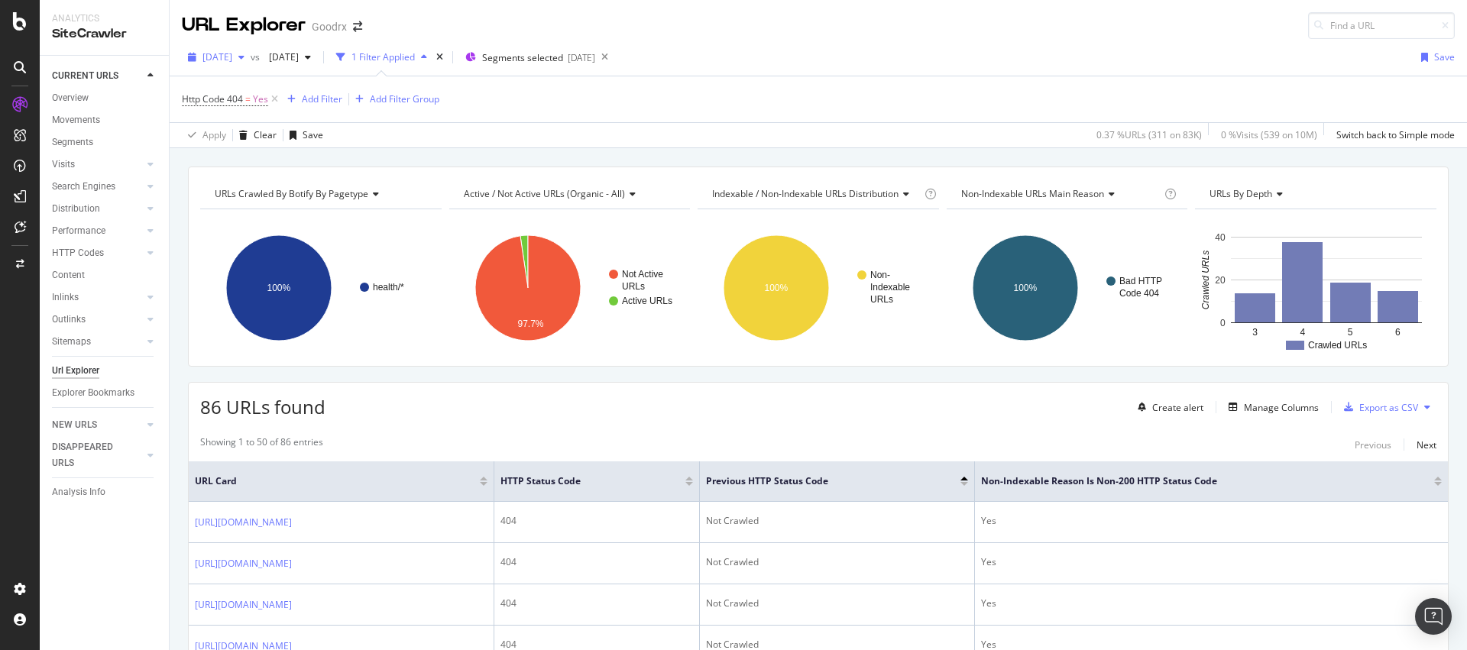
click at [232, 57] on span "[DATE]" at bounding box center [217, 56] width 30 height 13
click at [266, 193] on div "[DATE]" at bounding box center [243, 197] width 79 height 14
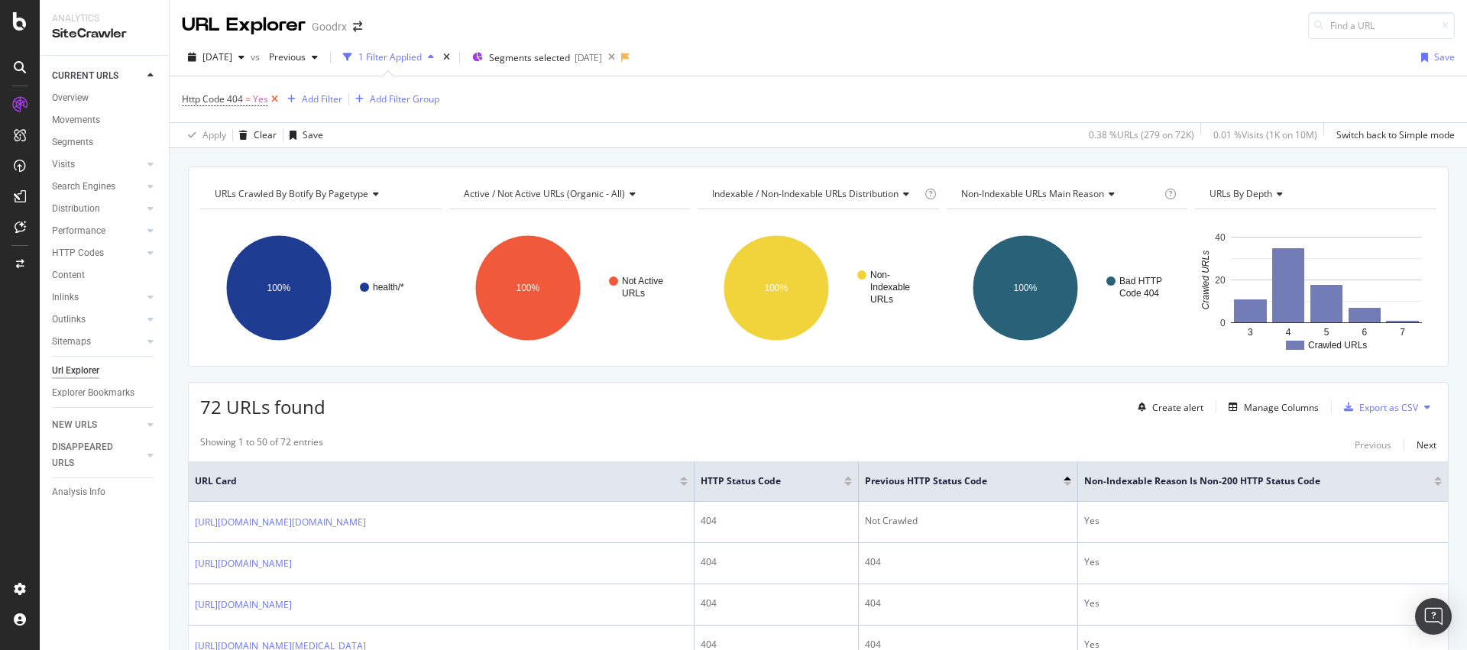
click at [271, 99] on icon at bounding box center [274, 99] width 13 height 15
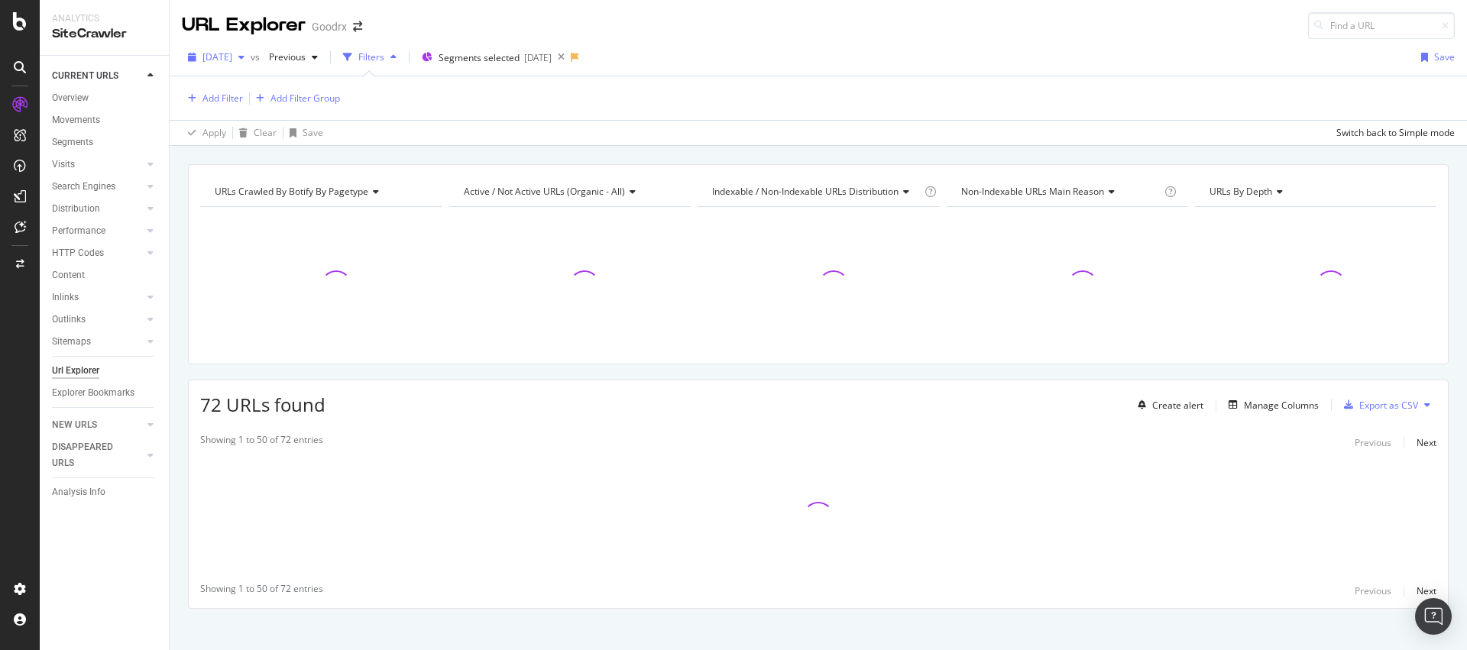
click at [232, 60] on span "[DATE]" at bounding box center [217, 56] width 30 height 13
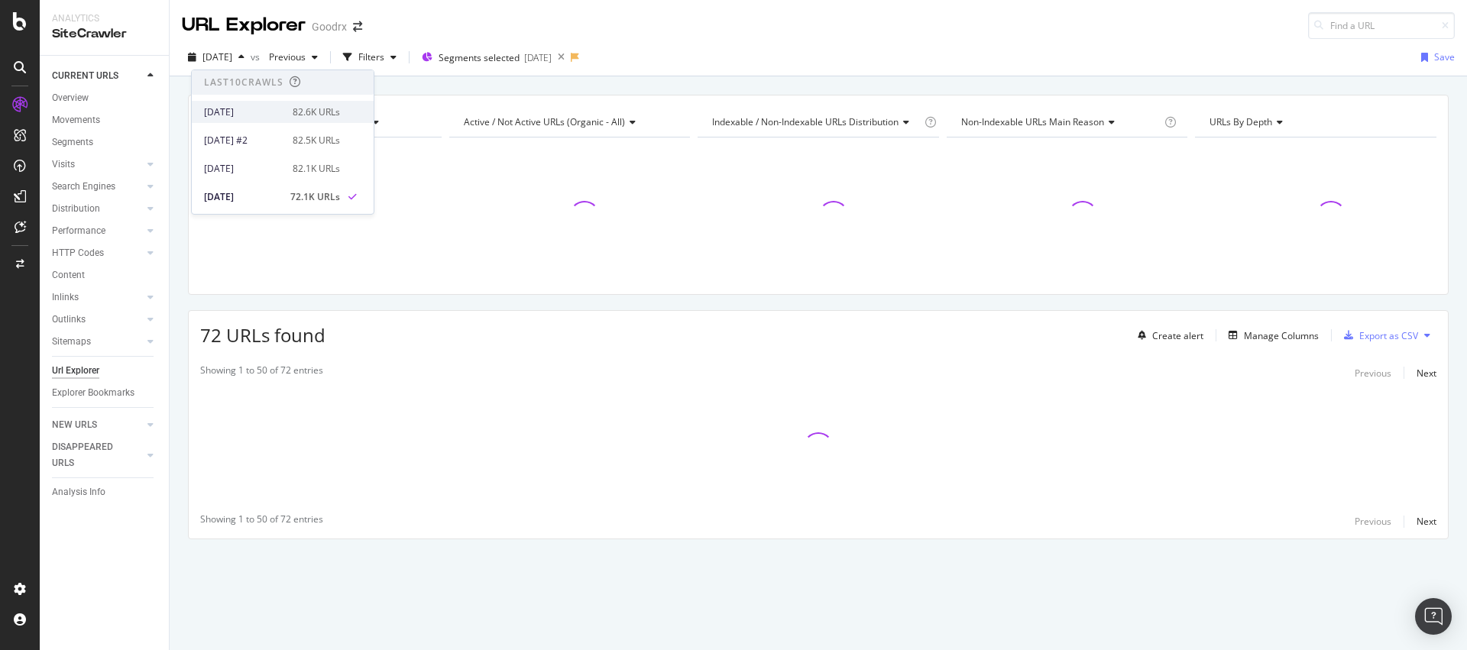
click at [261, 108] on div "[DATE]" at bounding box center [243, 112] width 79 height 14
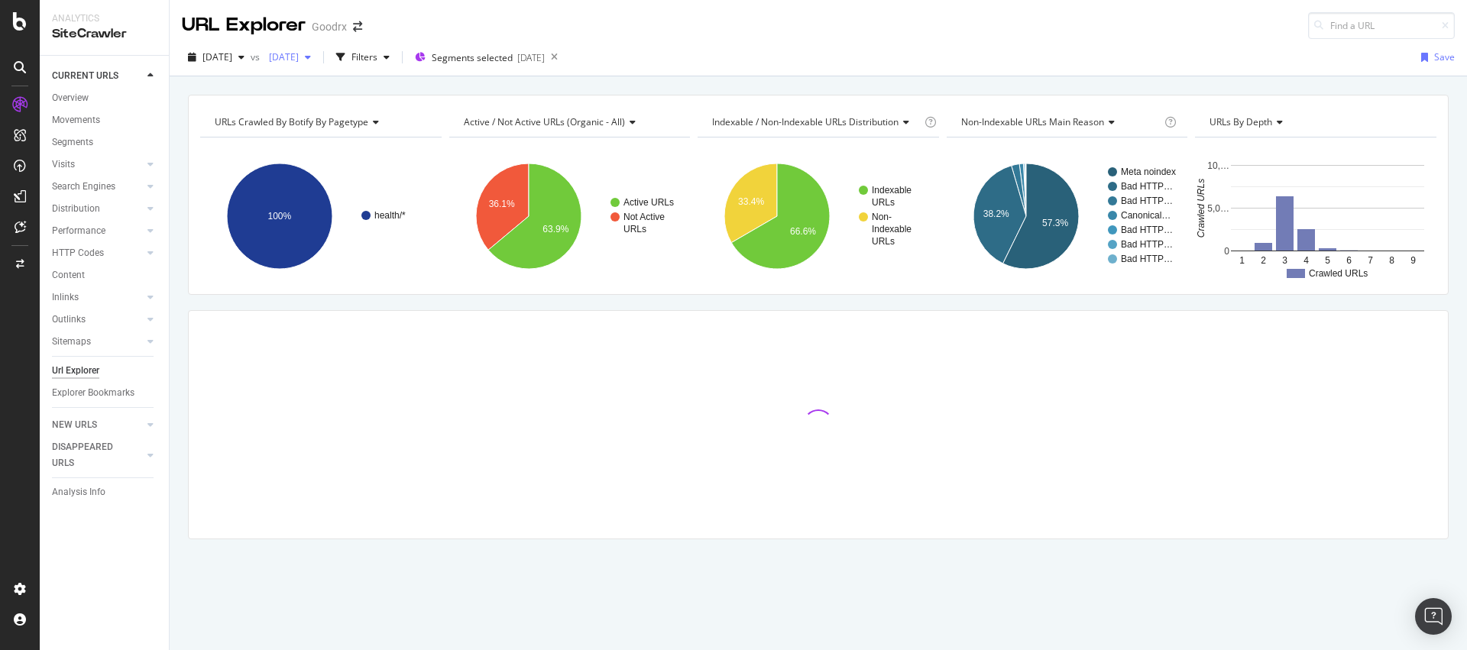
click at [299, 58] on span "[DATE]" at bounding box center [281, 56] width 36 height 13
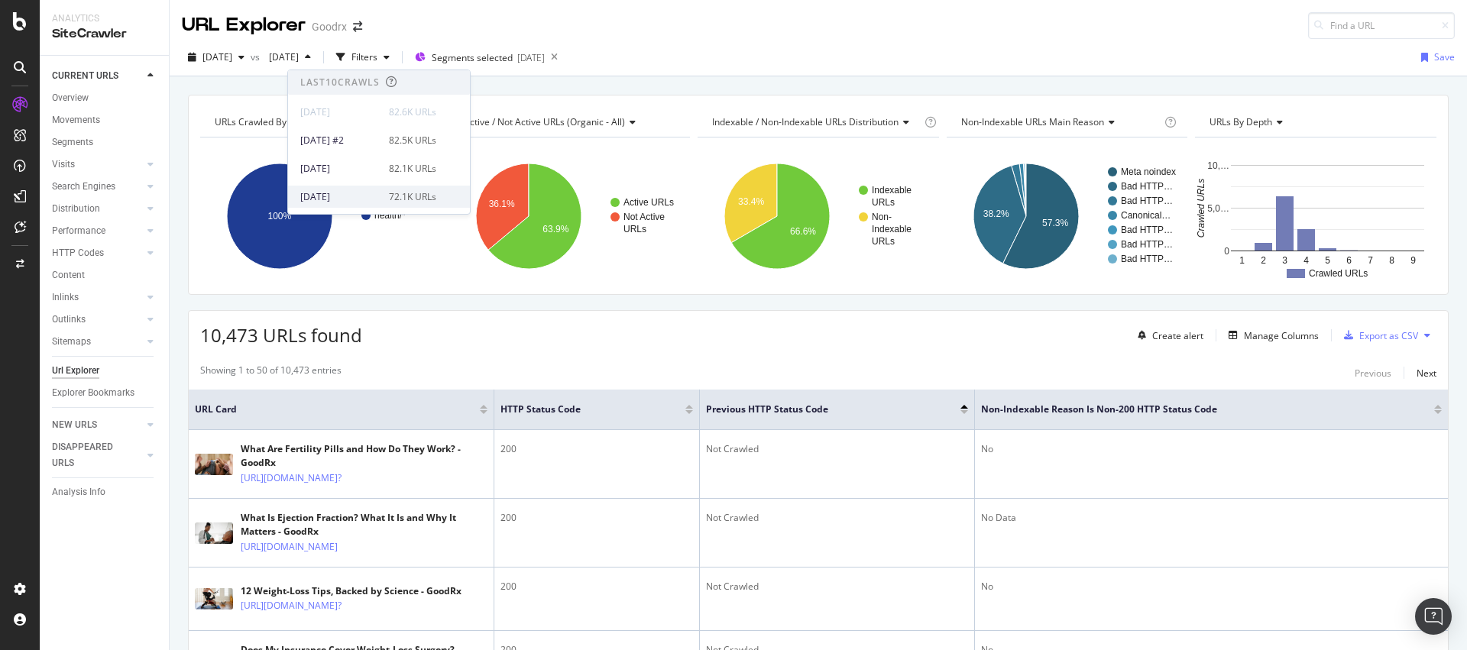
click at [371, 200] on div "[DATE]" at bounding box center [339, 197] width 79 height 14
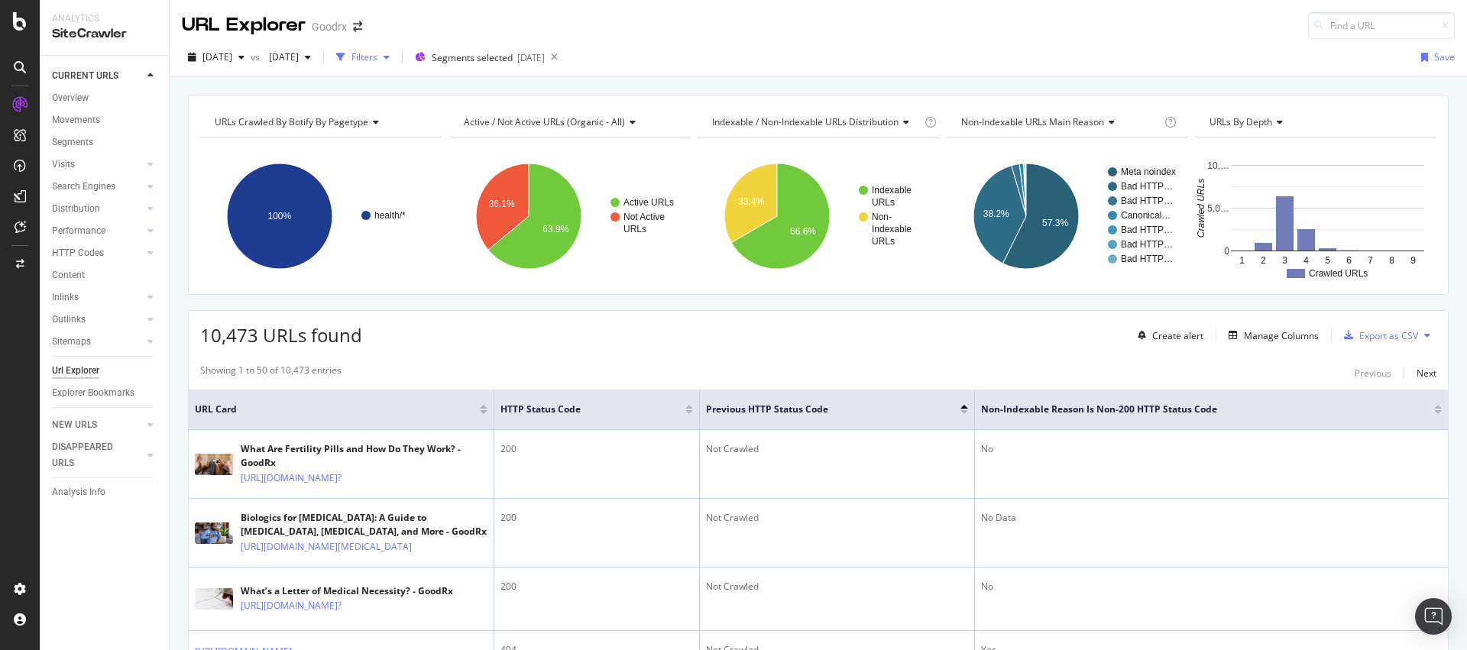
click at [377, 57] on div "Filters" at bounding box center [365, 56] width 26 height 13
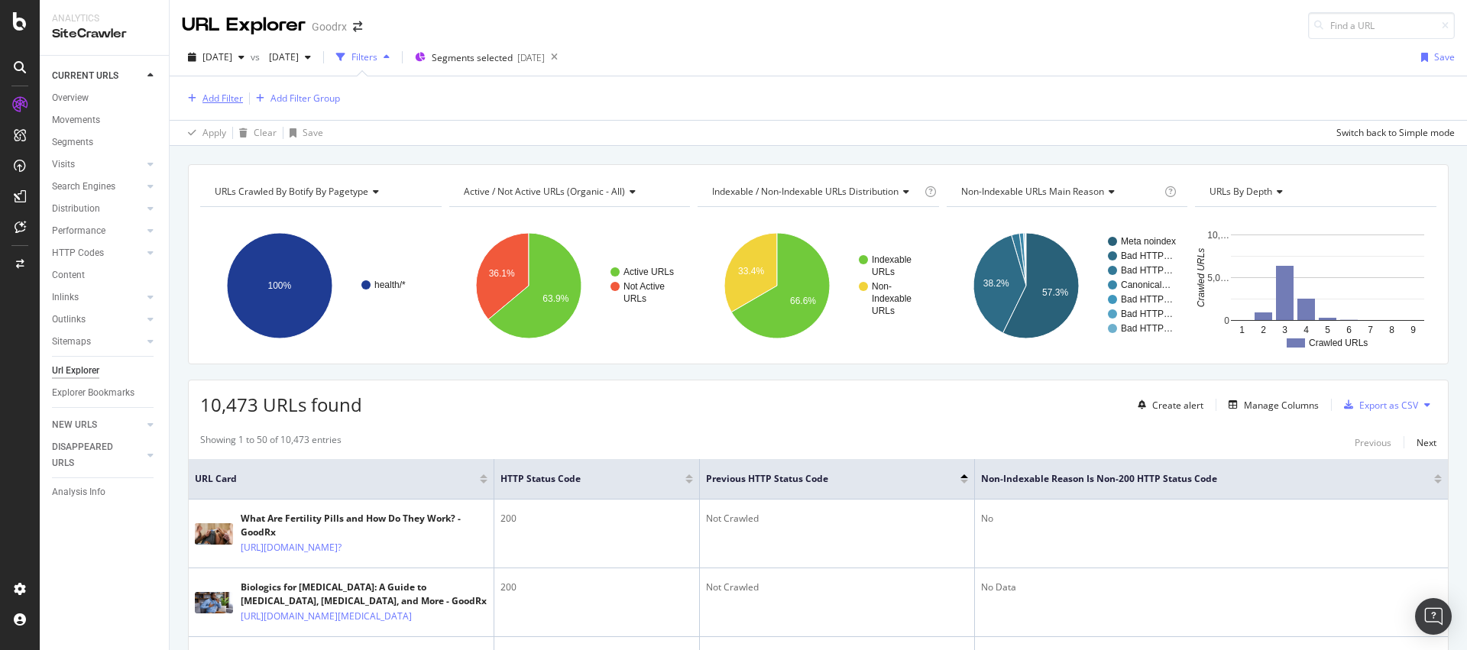
click at [208, 99] on div "Add Filter" at bounding box center [222, 98] width 40 height 13
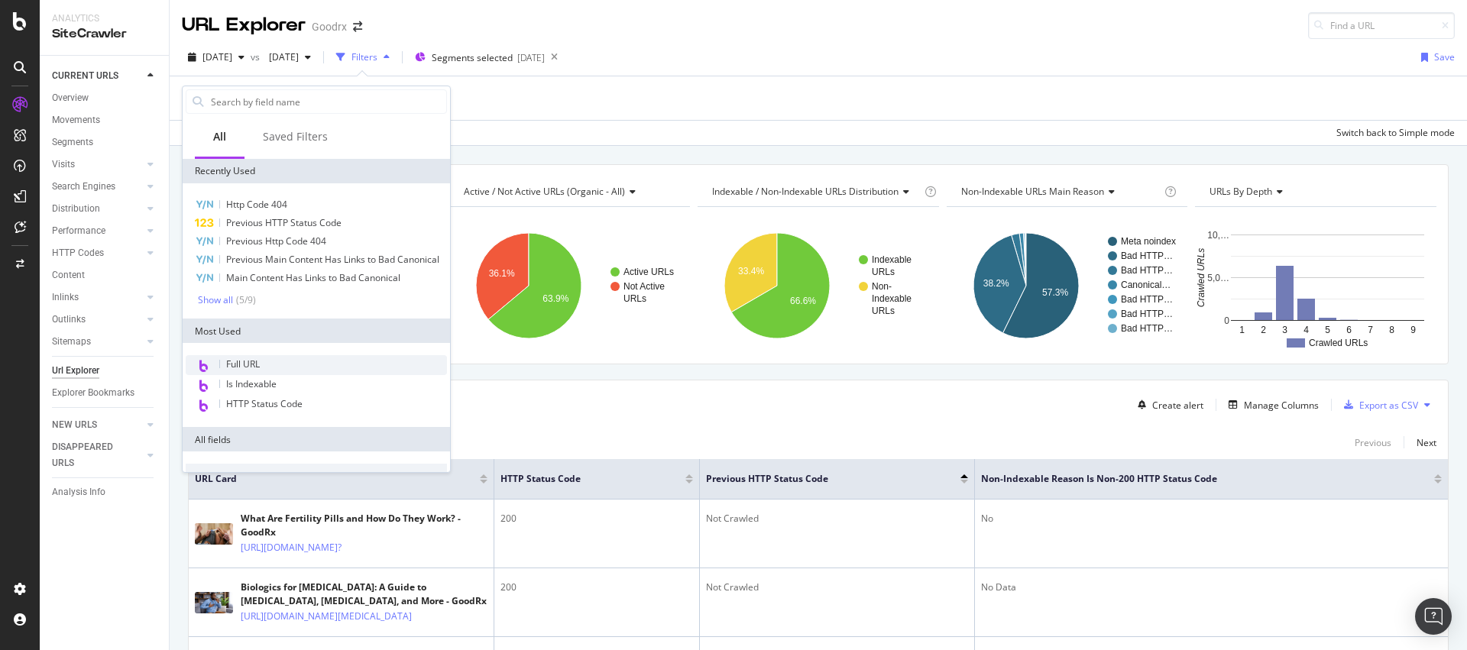
click at [256, 371] on span "Full URL" at bounding box center [243, 364] width 34 height 13
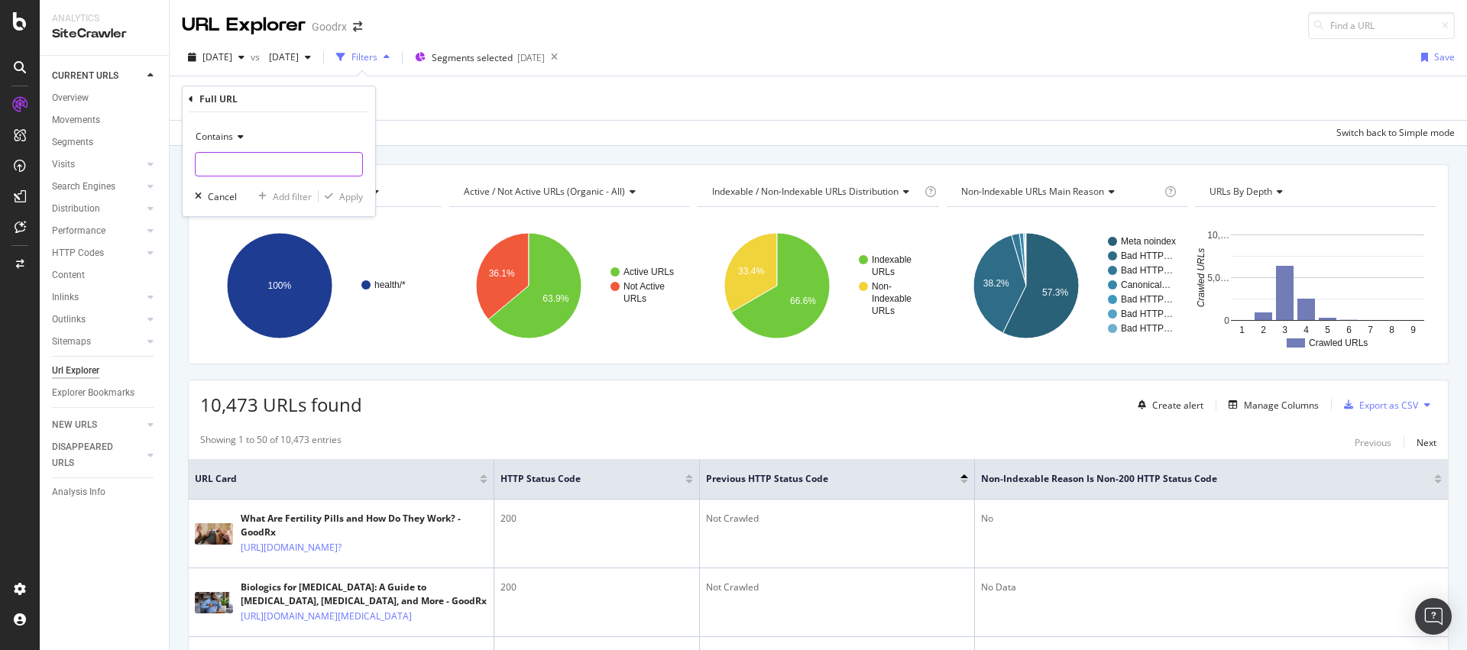
click at [271, 161] on input "text" at bounding box center [279, 164] width 167 height 24
type input "srsltid"
click at [340, 194] on div "Apply" at bounding box center [351, 196] width 24 height 13
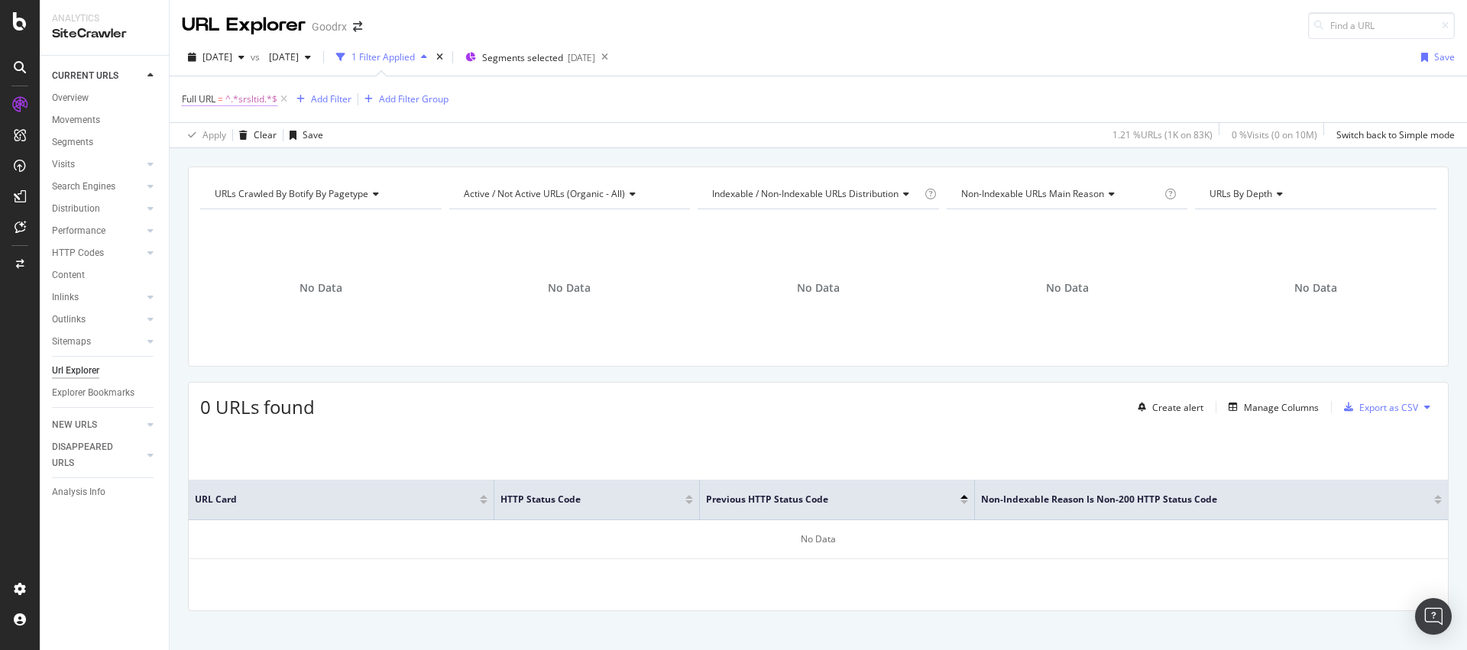
click at [235, 100] on span "^.*srsltid.*$" at bounding box center [251, 99] width 52 height 21
click at [264, 159] on input "srsltid" at bounding box center [268, 163] width 144 height 24
type input "?srs"
click at [360, 196] on div "Apply" at bounding box center [351, 195] width 24 height 13
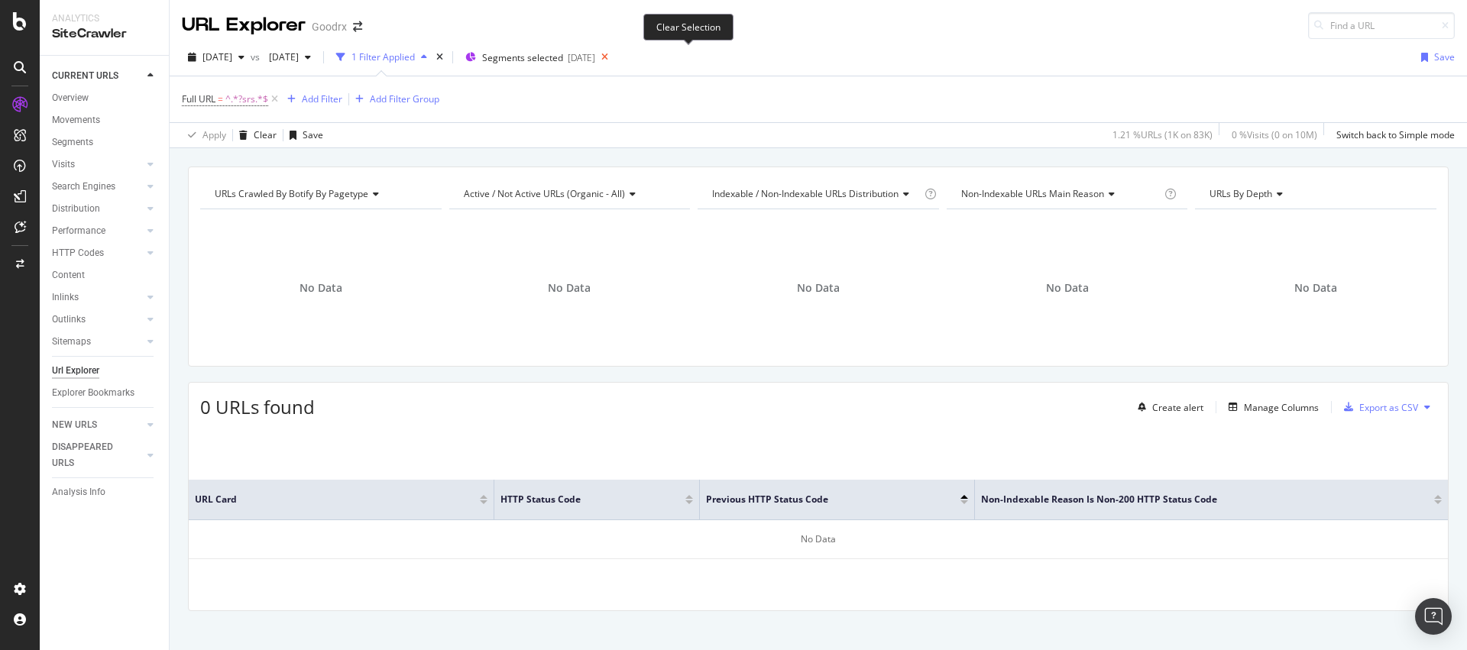
click at [614, 55] on icon at bounding box center [604, 57] width 19 height 21
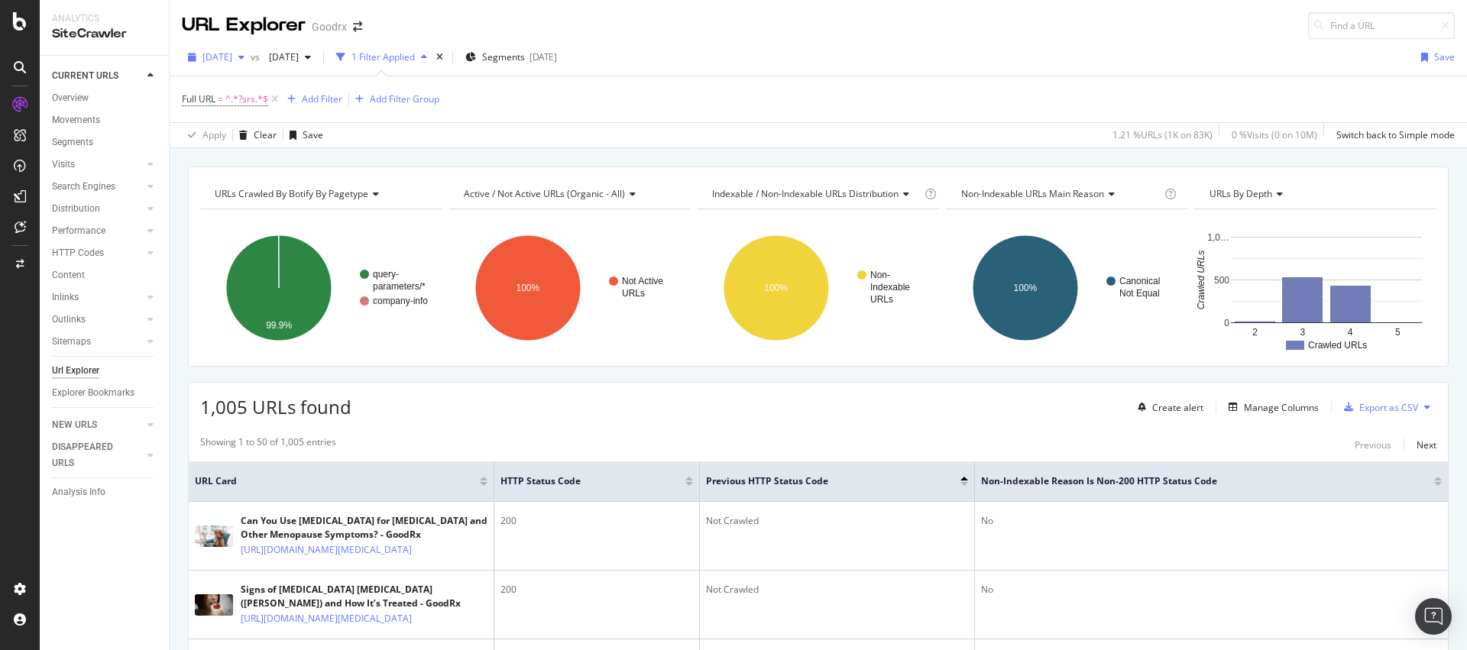
click at [232, 61] on span "[DATE]" at bounding box center [217, 56] width 30 height 13
click at [269, 136] on div "[DATE] #2" at bounding box center [243, 141] width 79 height 14
click at [246, 53] on span "[DATE] #2" at bounding box center [224, 56] width 44 height 13
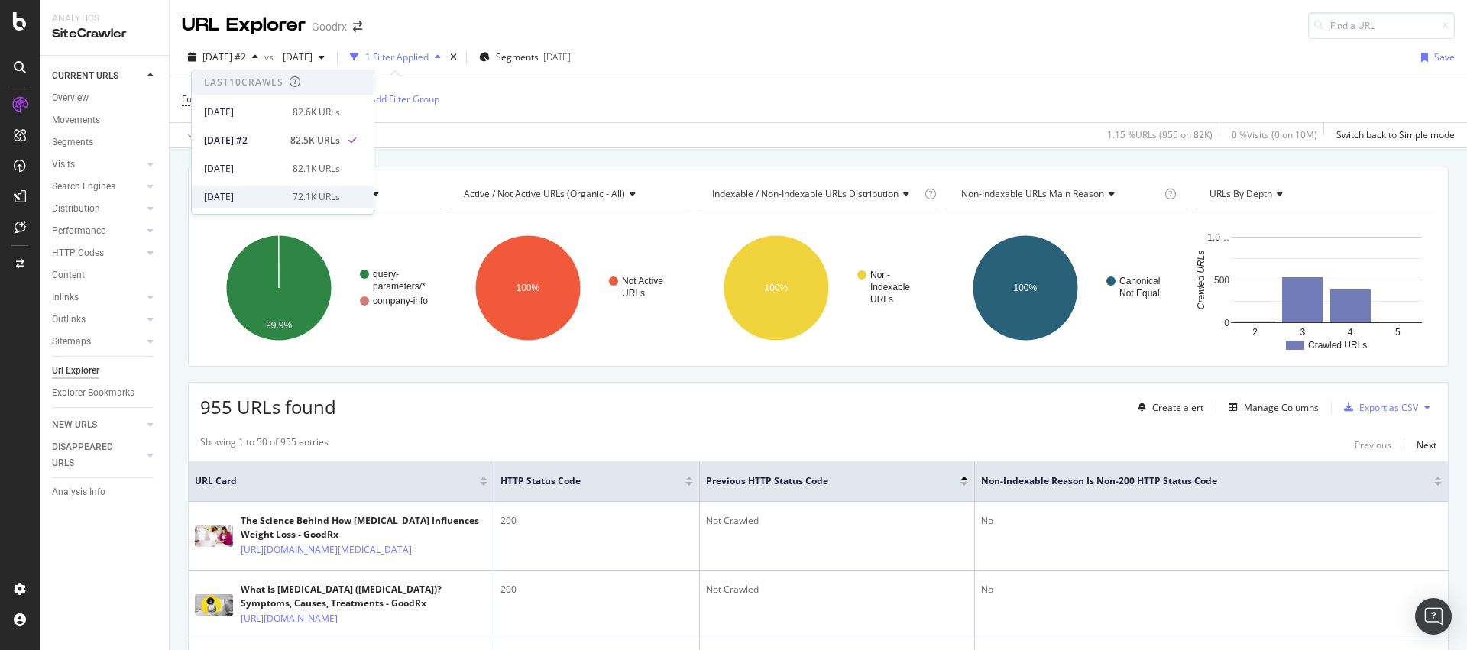
click at [257, 193] on div "[DATE]" at bounding box center [243, 197] width 79 height 14
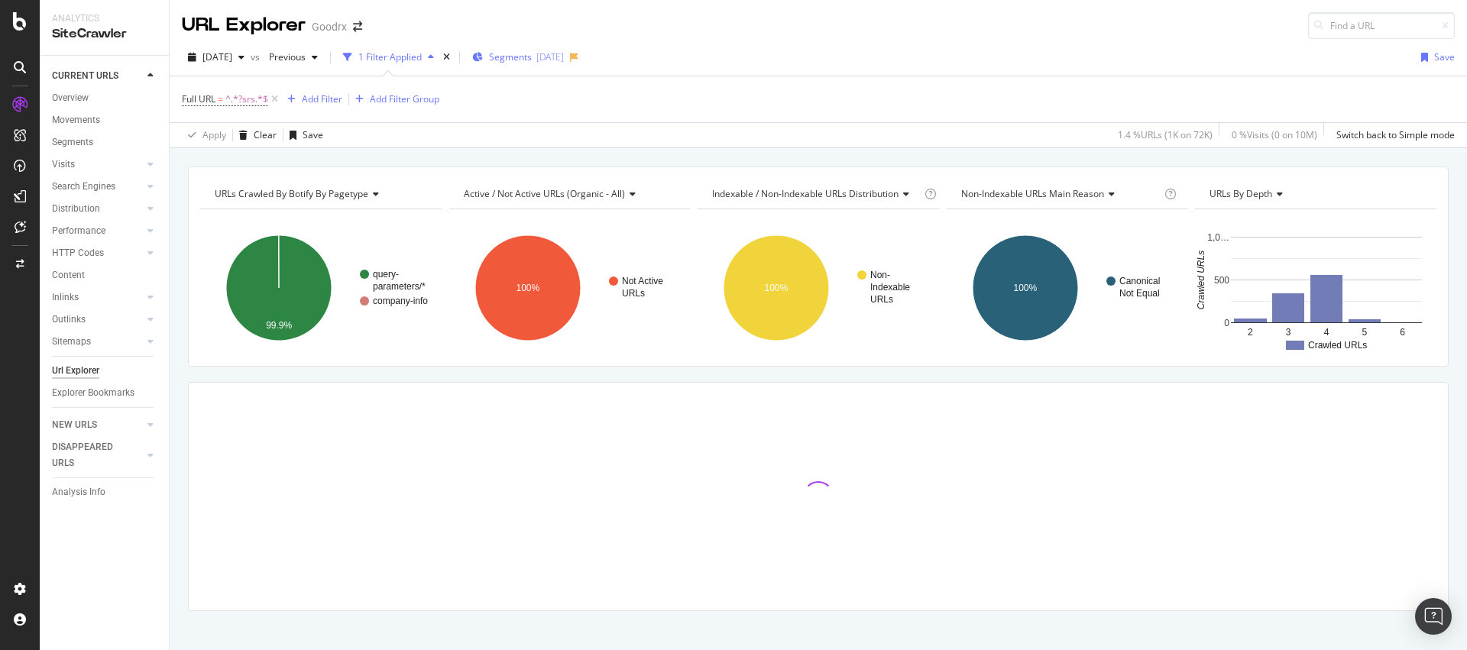
click at [564, 53] on div "[DATE]" at bounding box center [550, 56] width 28 height 13
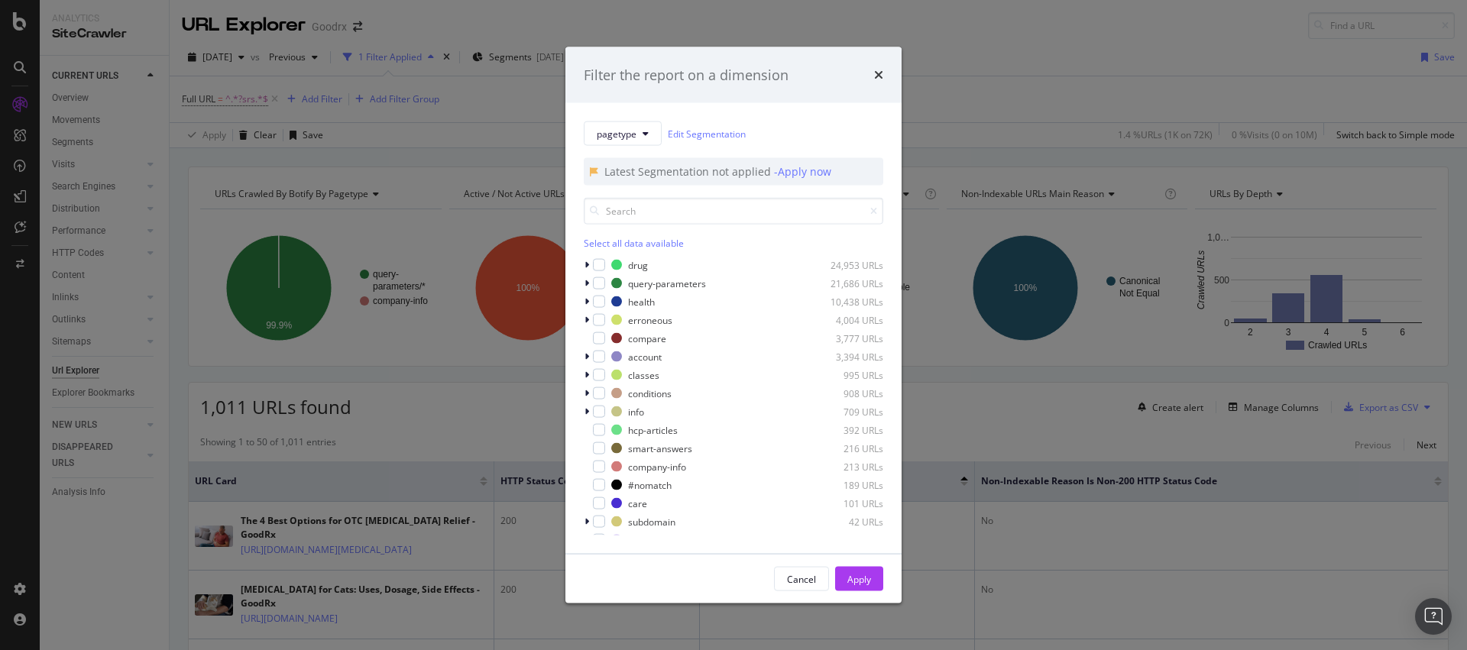
click at [950, 62] on div "Filter the report on a dimension pagetype Edit Segmentation Latest Segmentation…" at bounding box center [733, 325] width 1467 height 650
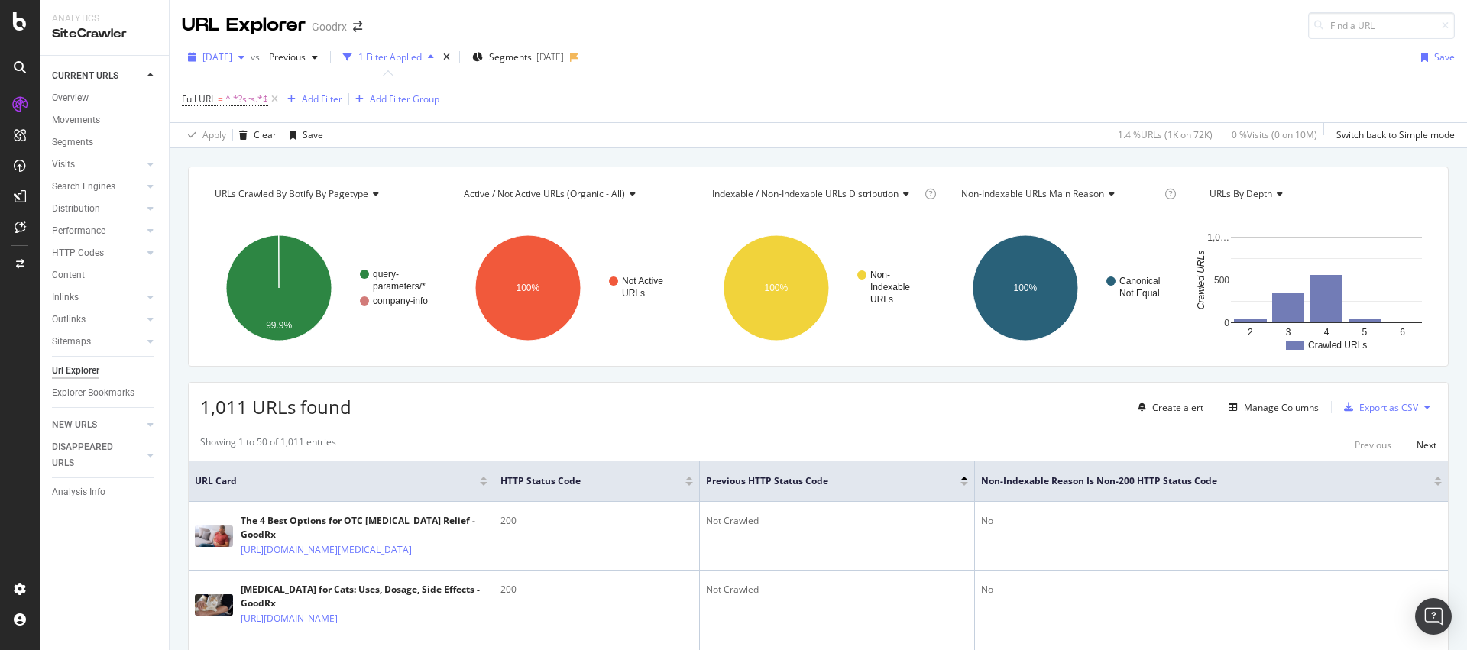
click at [232, 56] on span "[DATE]" at bounding box center [217, 56] width 30 height 13
click at [274, 135] on div "[DATE] #2" at bounding box center [243, 141] width 79 height 14
